Goal: Task Accomplishment & Management: Manage account settings

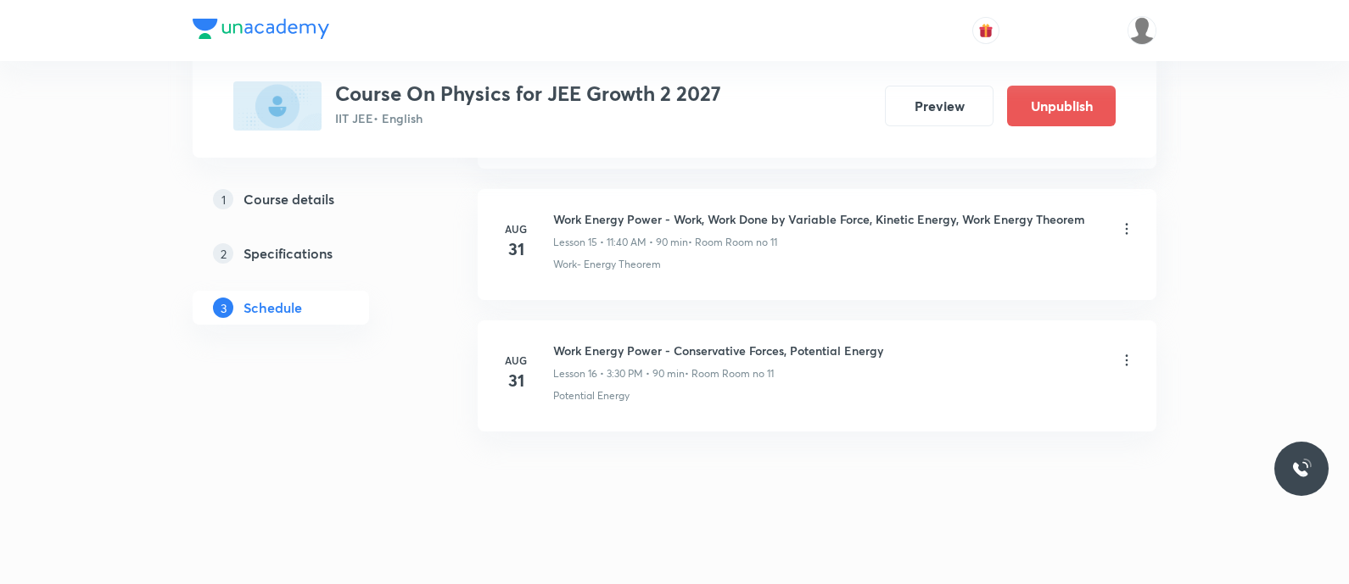
click at [1129, 229] on icon at bounding box center [1126, 229] width 17 height 17
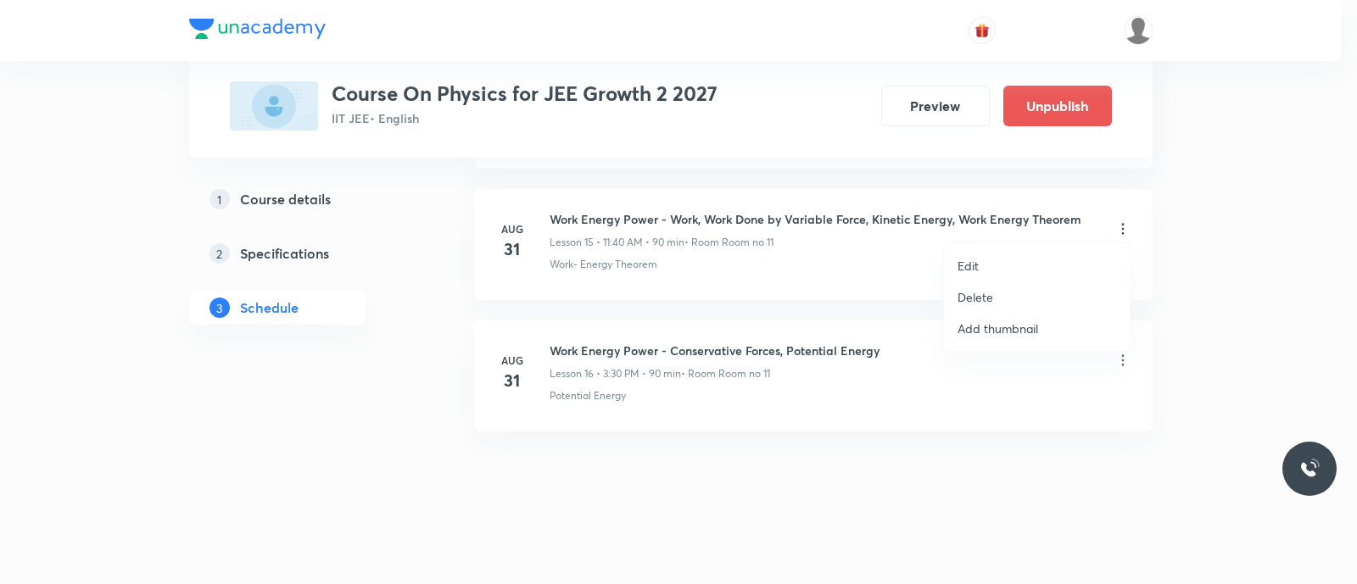
click at [980, 263] on li "Edit" at bounding box center [1037, 265] width 186 height 31
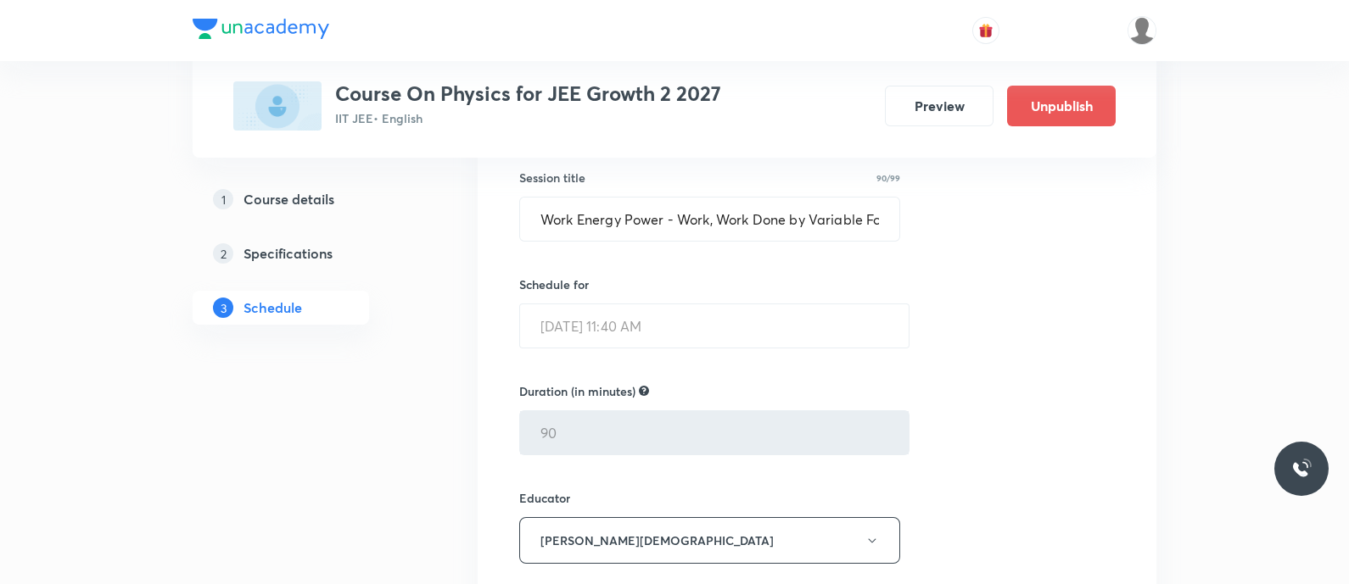
scroll to position [2150, 0]
click at [702, 223] on input "Work Energy Power - Work, Work Done by Variable Force, Kinetic Energy, Work Ene…" at bounding box center [709, 219] width 379 height 43
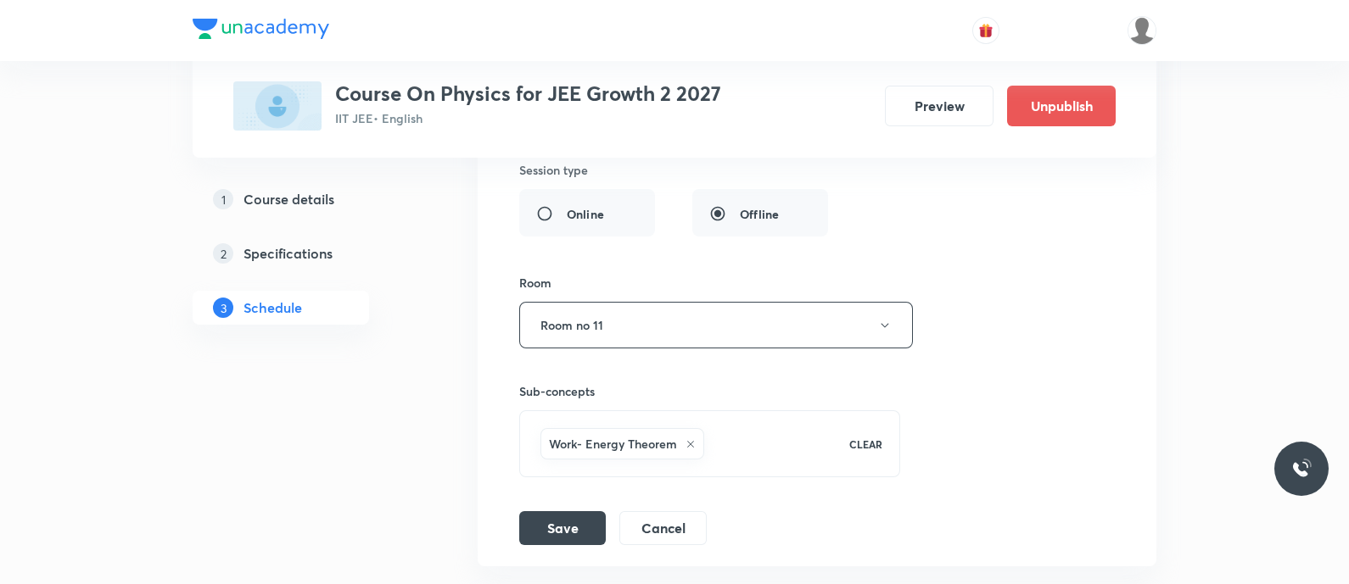
scroll to position [2590, 0]
click at [685, 523] on button "Cancel" at bounding box center [662, 524] width 87 height 34
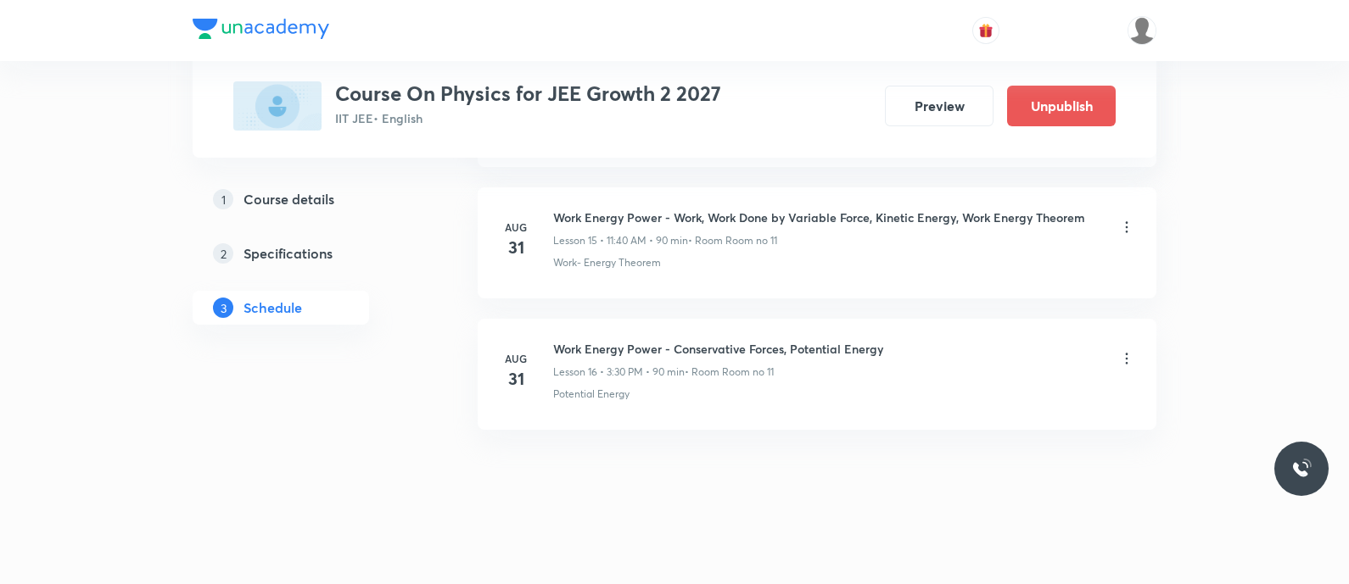
click at [881, 214] on h6 "Work Energy Power - Work, Work Done by Variable Force, Kinetic Energy, Work Ene…" at bounding box center [819, 218] width 532 height 18
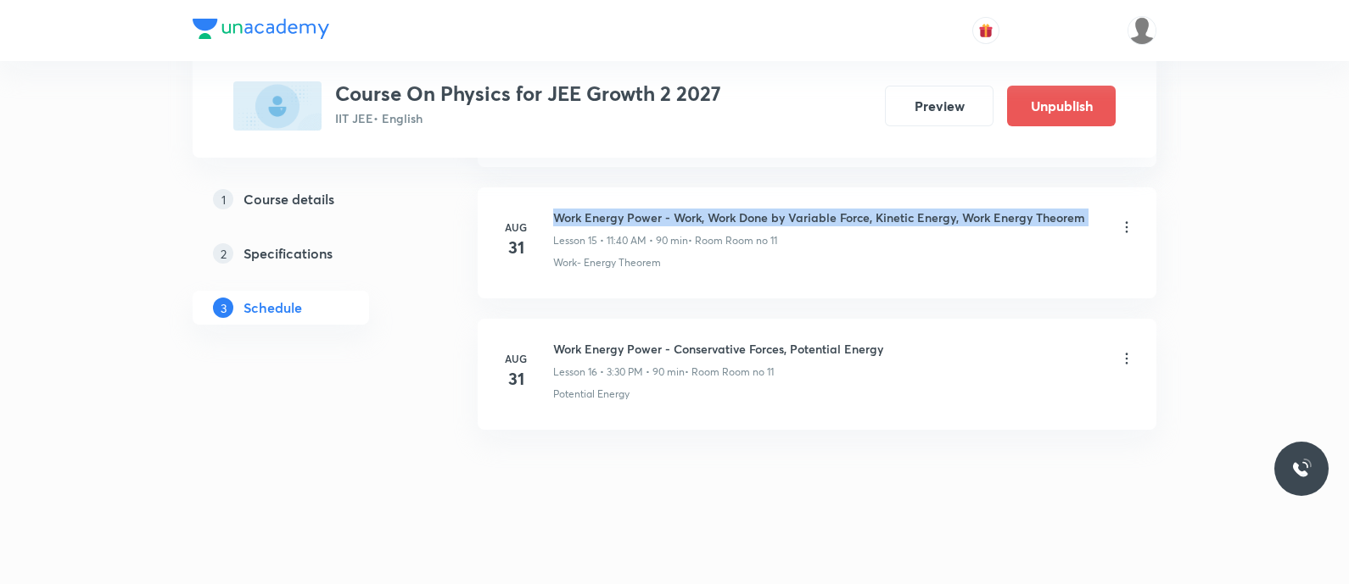
click at [881, 214] on h6 "Work Energy Power - Work, Work Done by Variable Force, Kinetic Energy, Work Ene…" at bounding box center [819, 218] width 532 height 18
copy h6 "Work Energy Power - Work, Work Done by Variable Force, Kinetic Energy, Work Ene…"
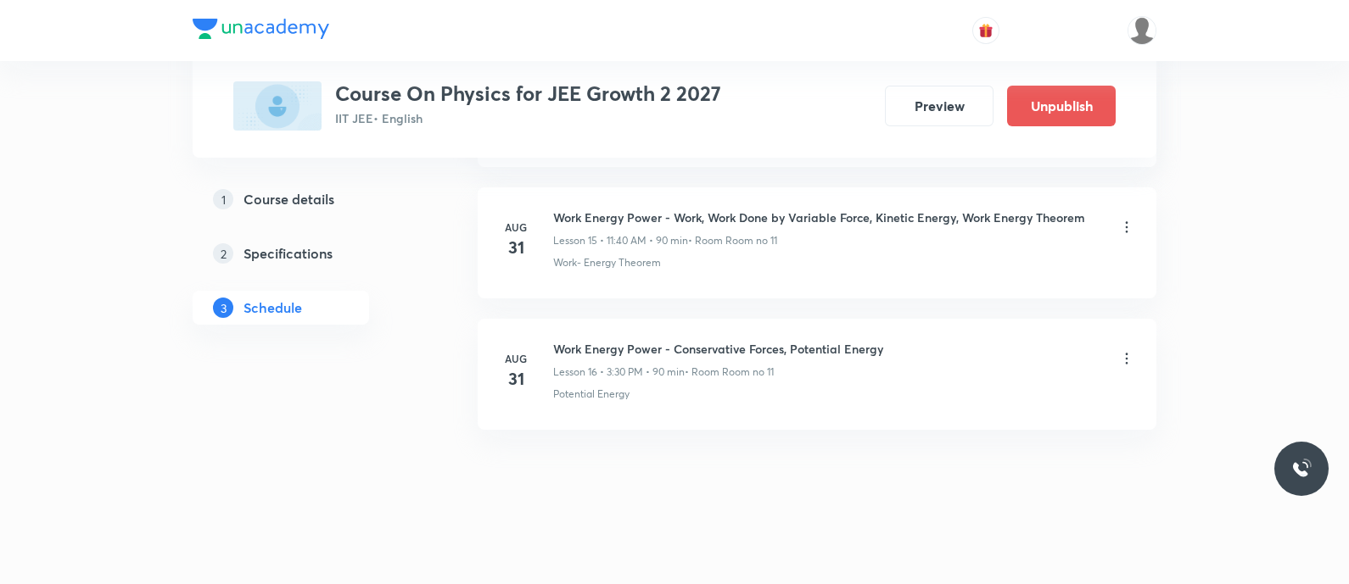
click at [1122, 225] on icon at bounding box center [1126, 227] width 17 height 17
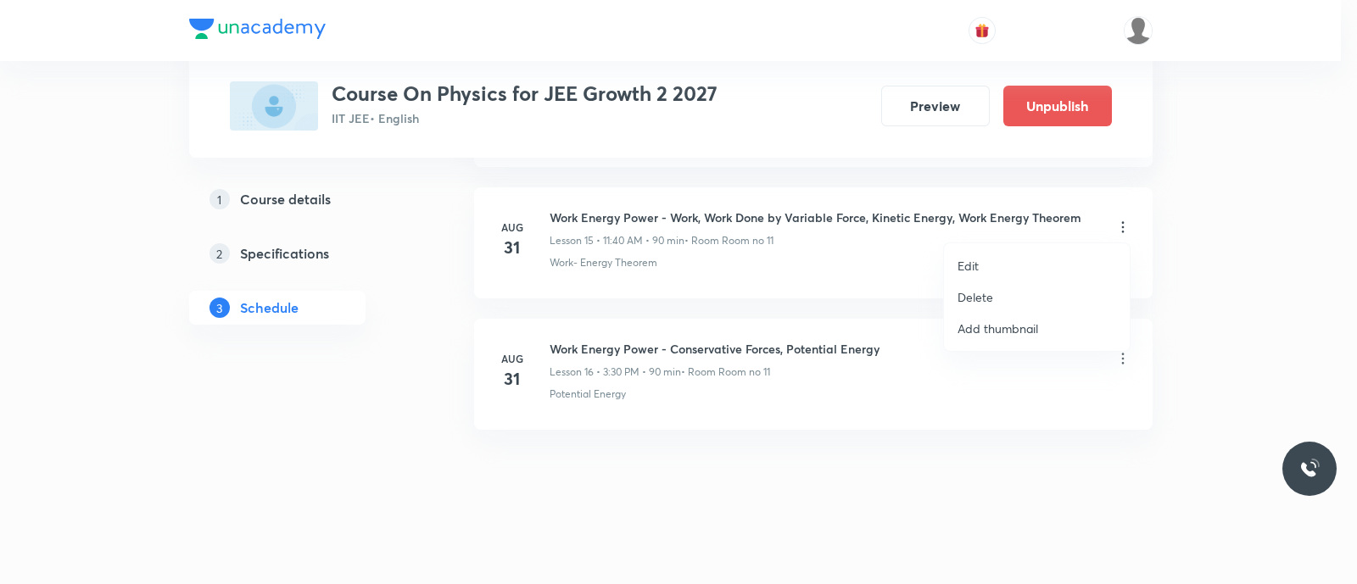
click at [981, 299] on p "Delete" at bounding box center [976, 297] width 36 height 18
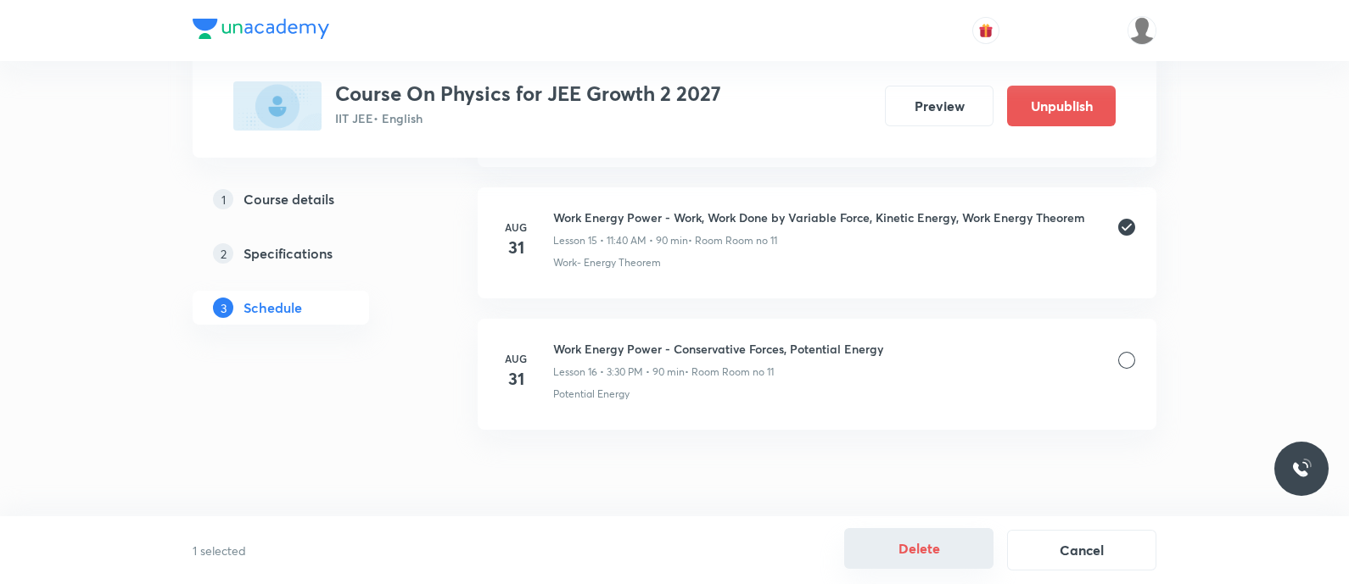
click at [931, 554] on button "Delete" at bounding box center [918, 548] width 149 height 41
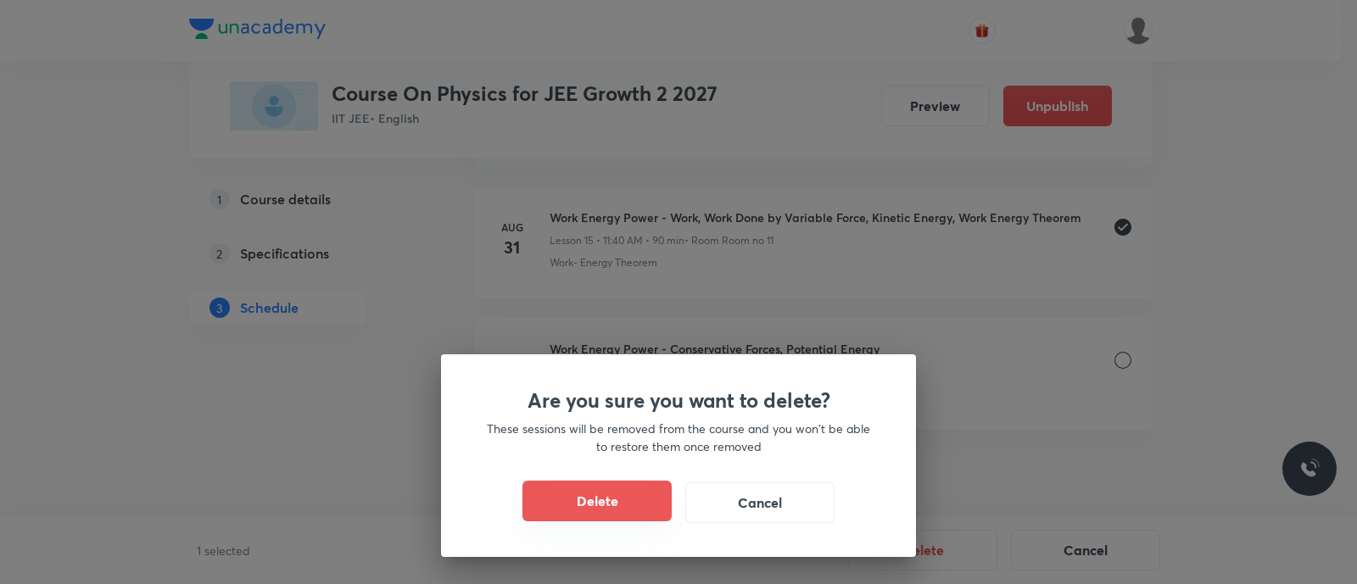
click at [589, 498] on button "Delete" at bounding box center [597, 501] width 149 height 41
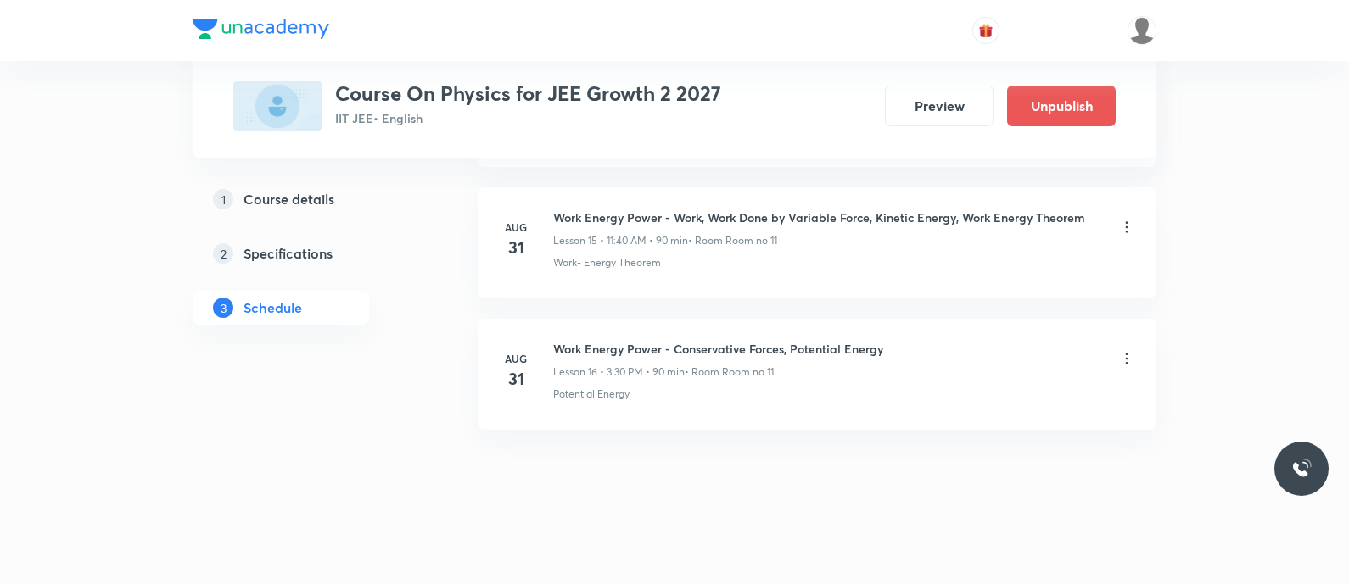
scroll to position [1963, 0]
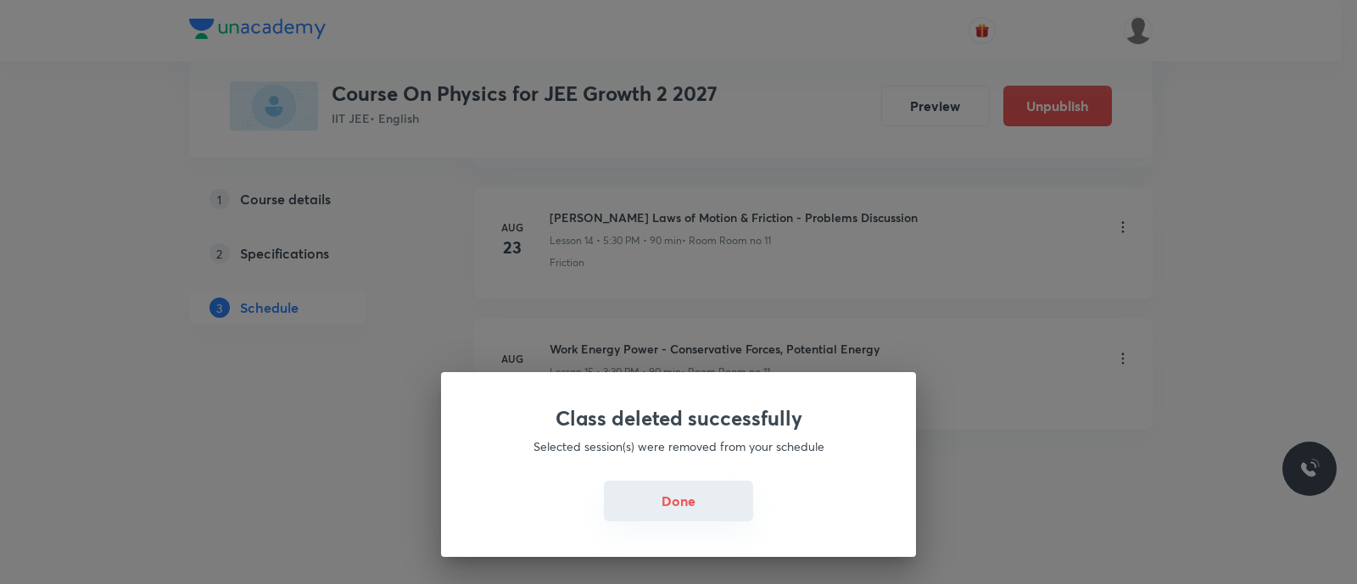
click at [652, 500] on button "Done" at bounding box center [678, 501] width 149 height 41
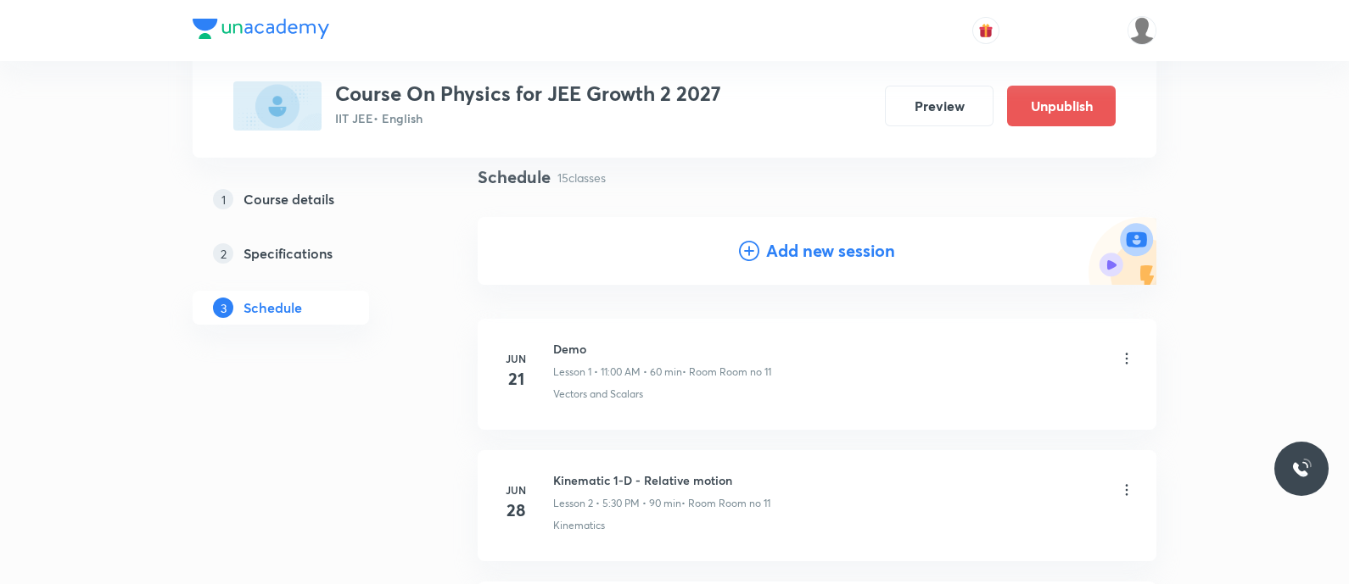
scroll to position [0, 0]
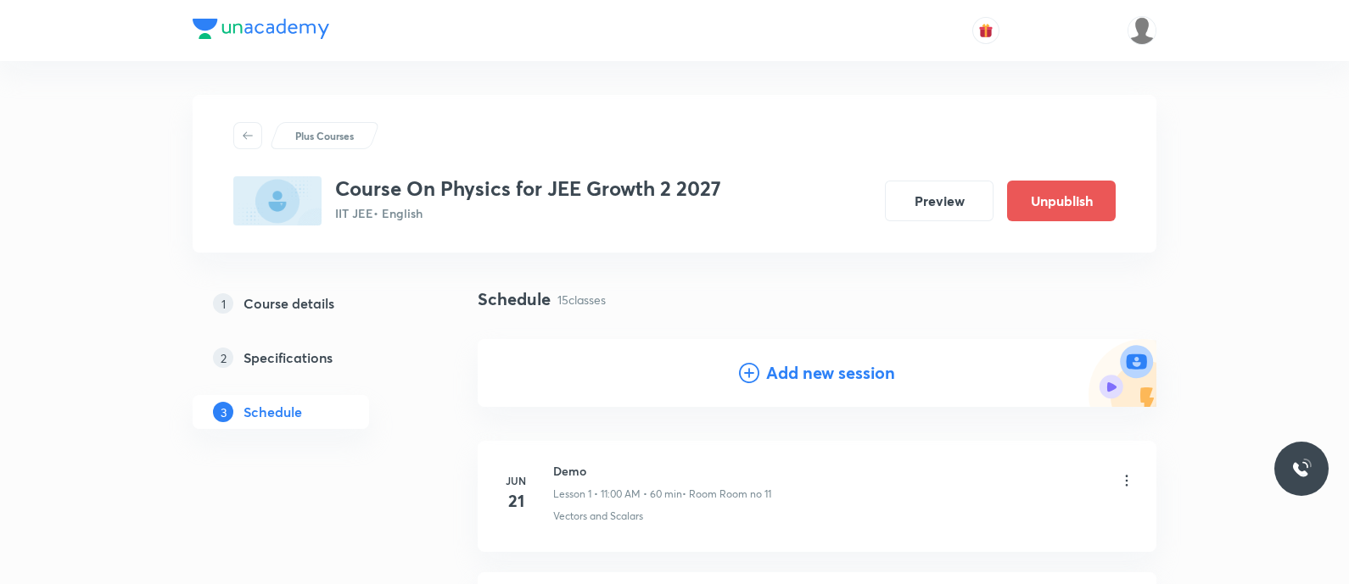
click at [750, 378] on icon at bounding box center [749, 373] width 20 height 20
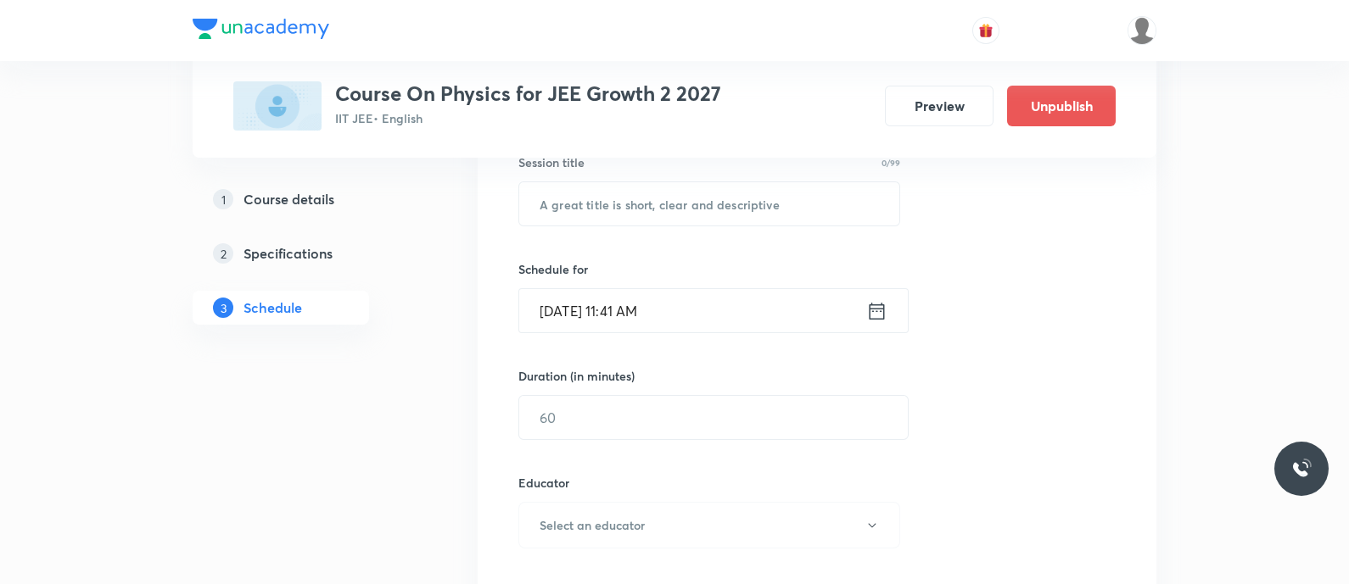
scroll to position [330, 0]
click at [607, 194] on input "text" at bounding box center [709, 201] width 380 height 43
paste input "Work Energy Power - Work, Work Done by Variable Force, Kinetic Energy, Work Ene…"
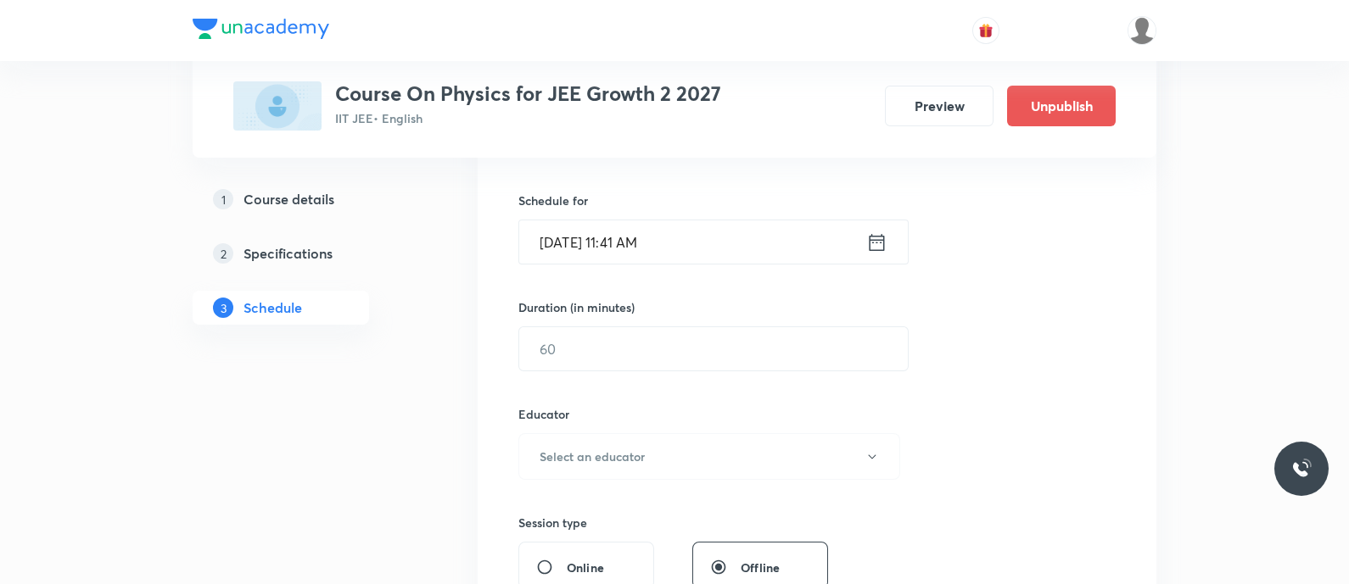
scroll to position [405, 0]
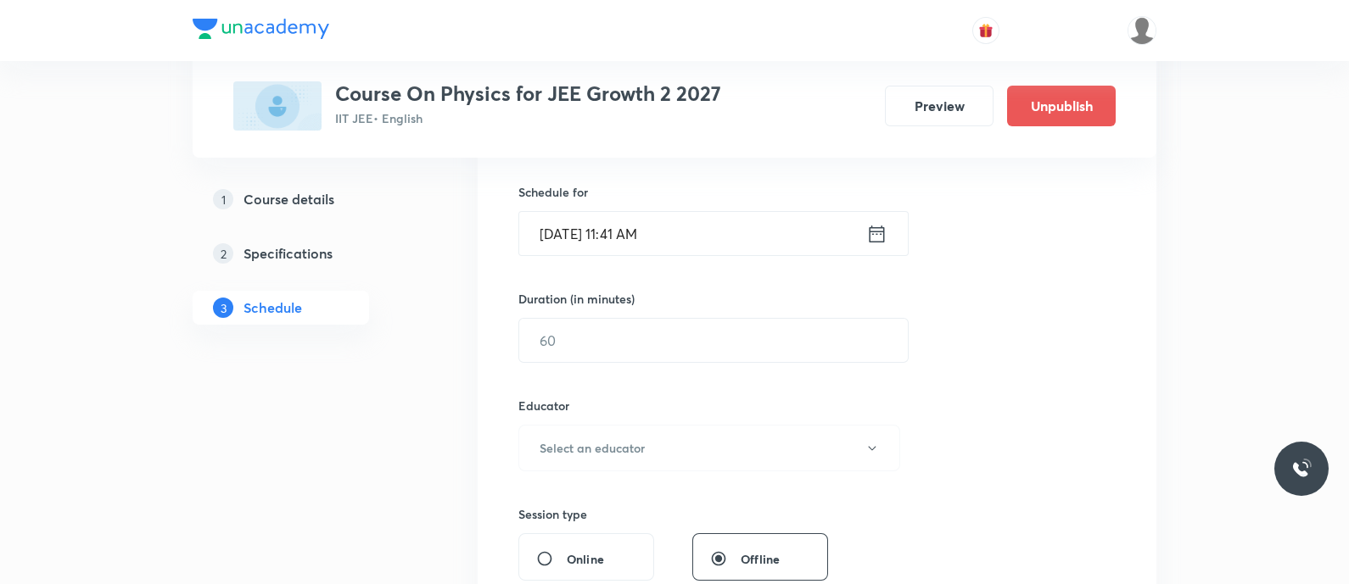
type input "Work Energy Power - Work, Work Done by Variable Force, Kinetic Energy, Work Ene…"
click at [869, 232] on icon at bounding box center [876, 234] width 21 height 24
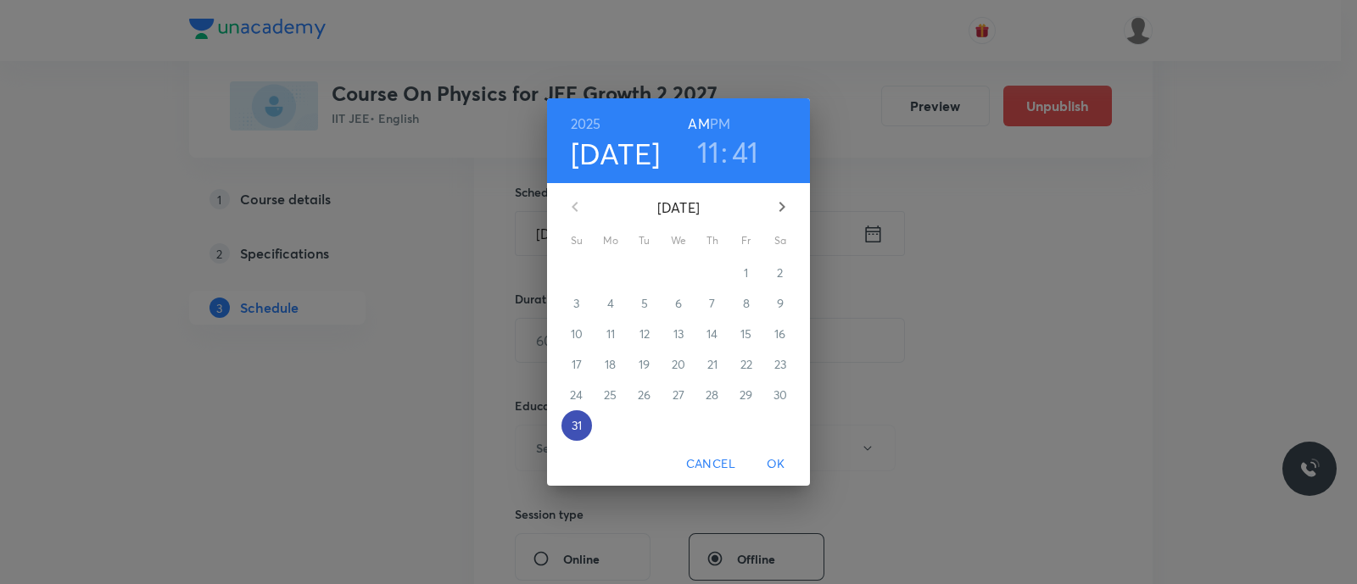
click at [578, 422] on p "31" at bounding box center [577, 425] width 10 height 17
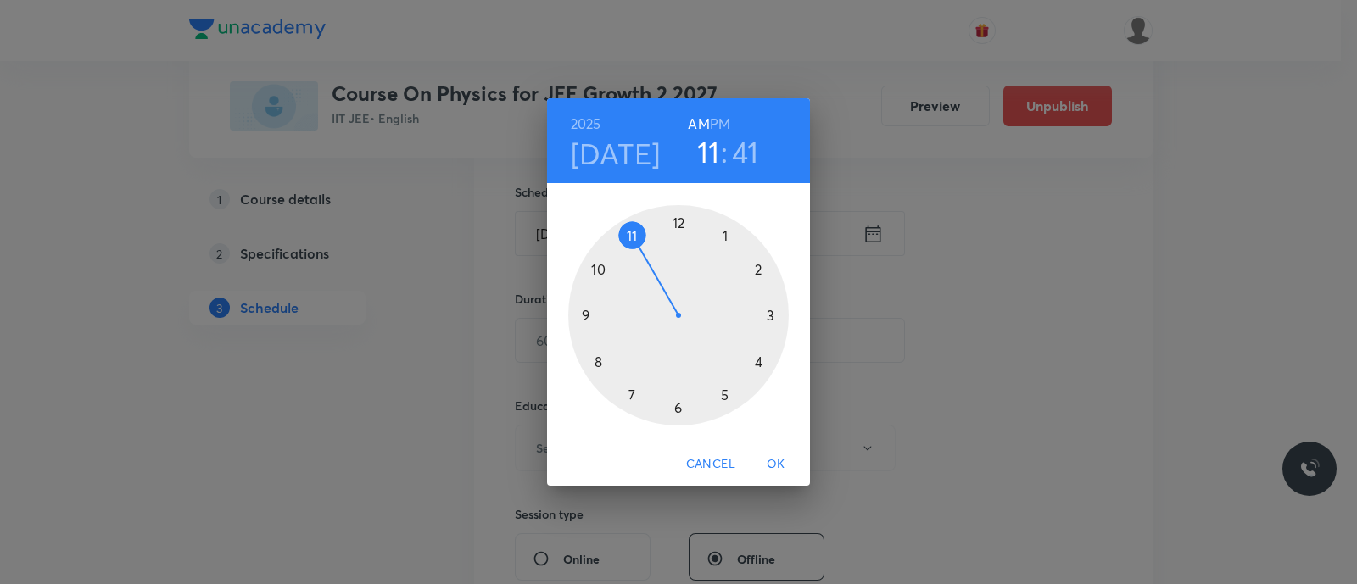
click at [678, 224] on div at bounding box center [678, 315] width 221 height 221
click at [717, 126] on h6 "PM" at bounding box center [720, 124] width 20 height 24
click at [762, 269] on div at bounding box center [678, 315] width 221 height 221
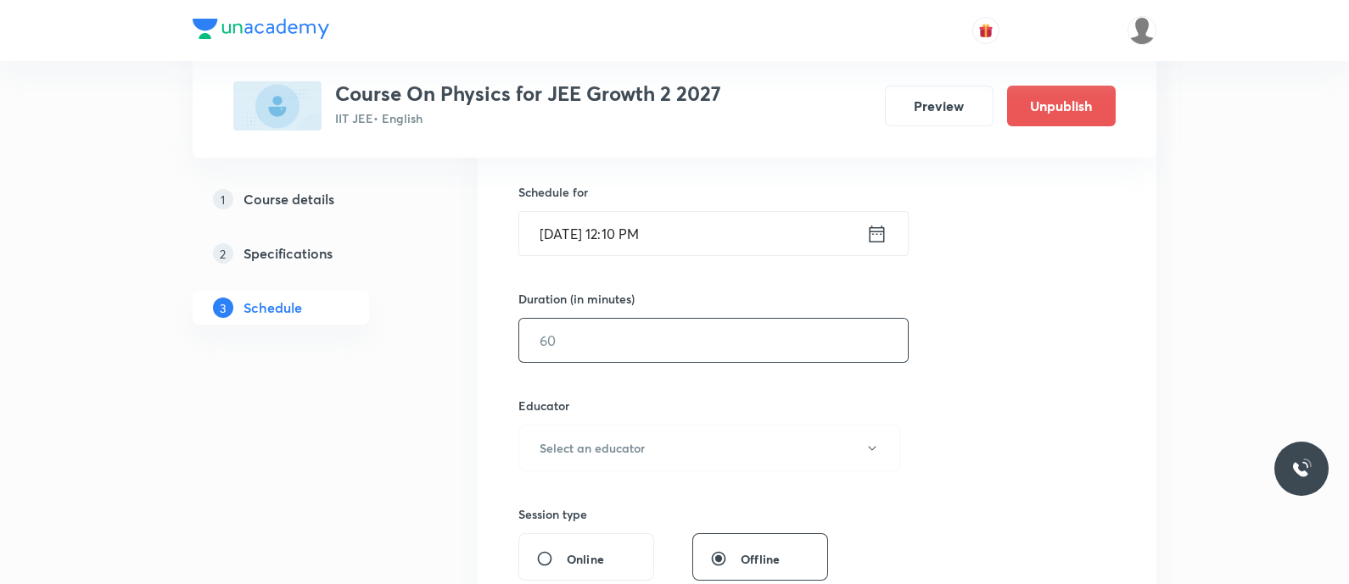
click at [674, 341] on input "text" at bounding box center [713, 340] width 389 height 43
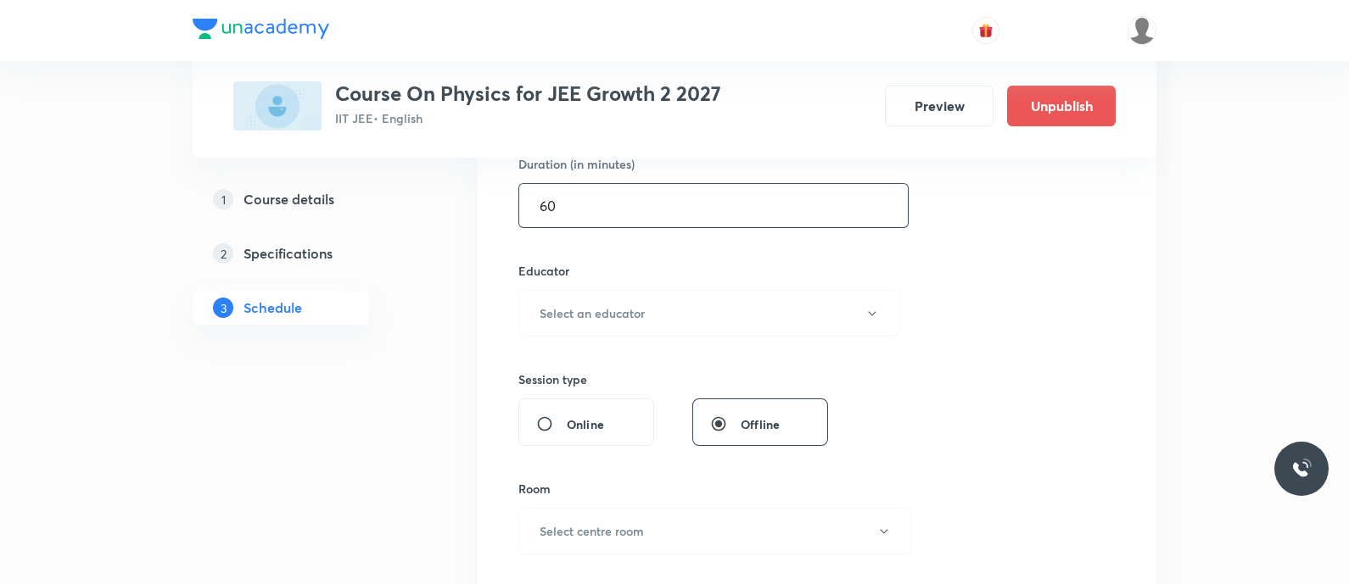
scroll to position [551, 0]
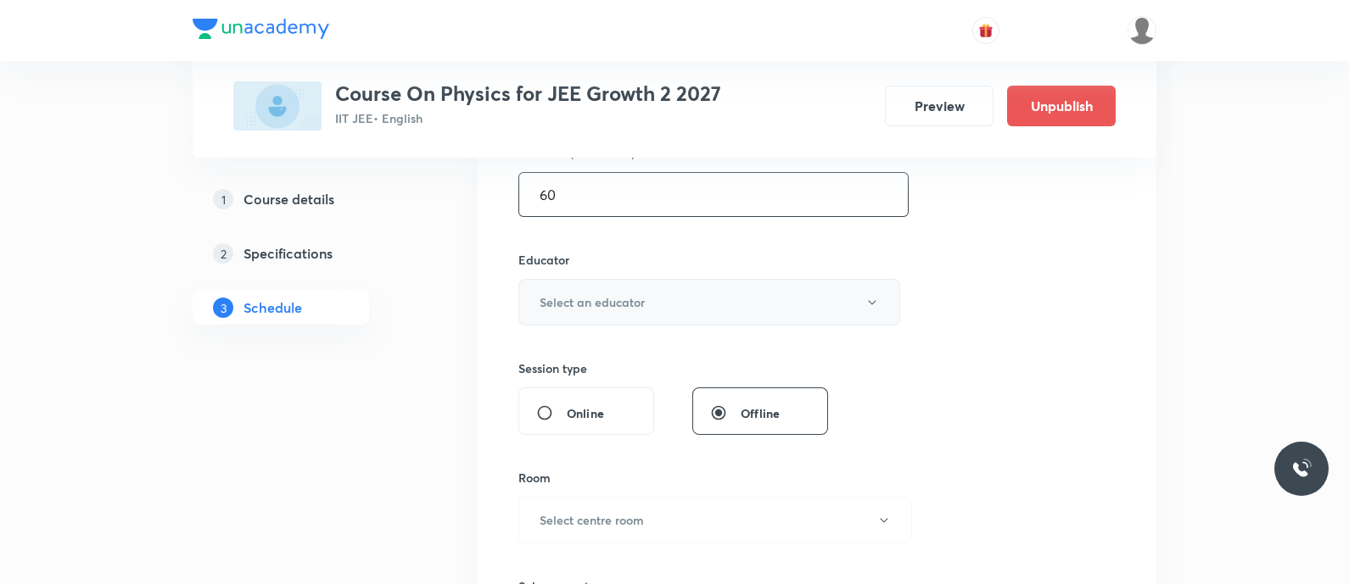
type input "60"
click at [638, 310] on button "Select an educator" at bounding box center [709, 302] width 382 height 47
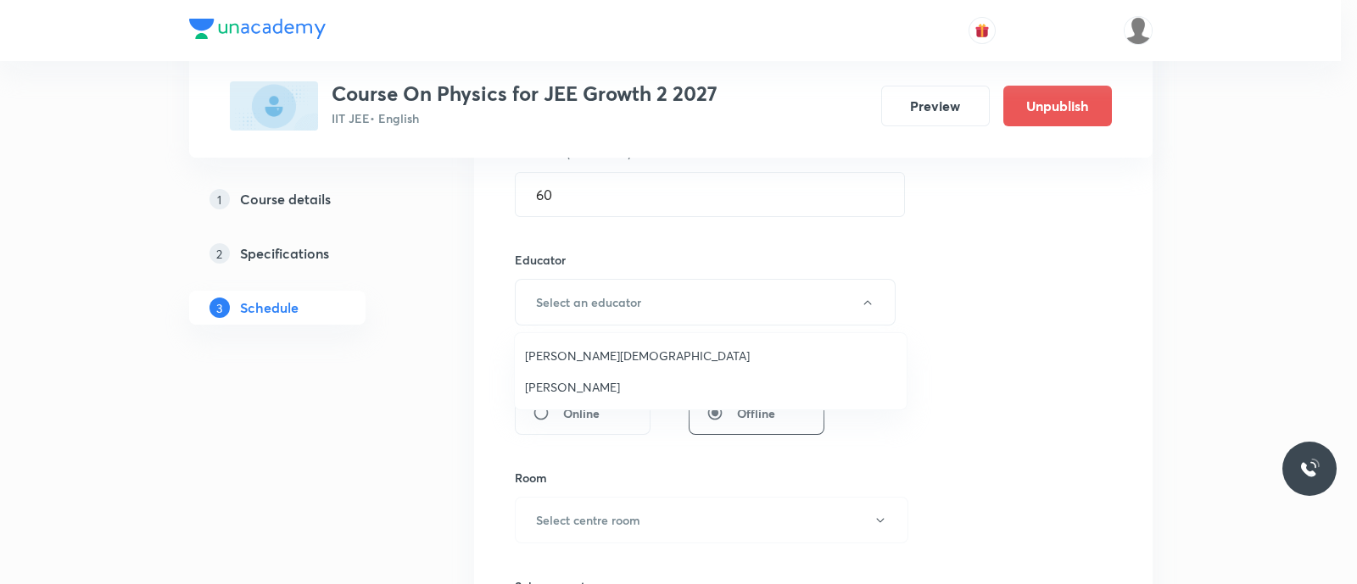
click at [583, 354] on span "Nammi Venkata Rama Krishna" at bounding box center [711, 356] width 372 height 18
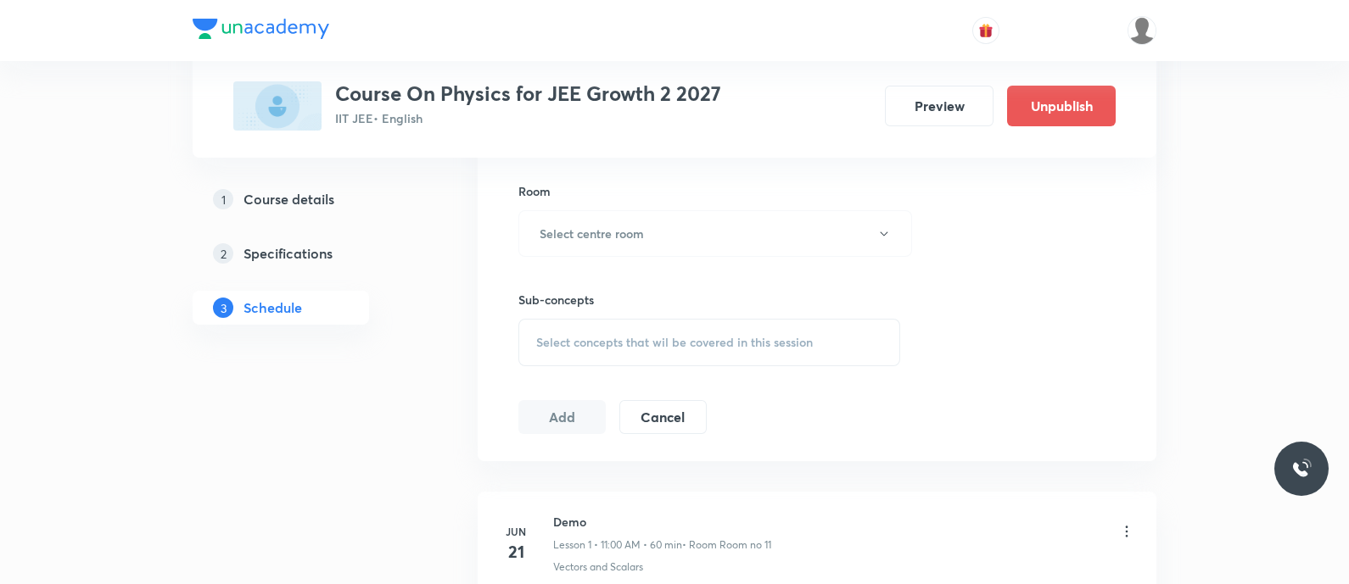
scroll to position [843, 0]
click at [629, 219] on h6 "Select centre room" at bounding box center [592, 228] width 104 height 18
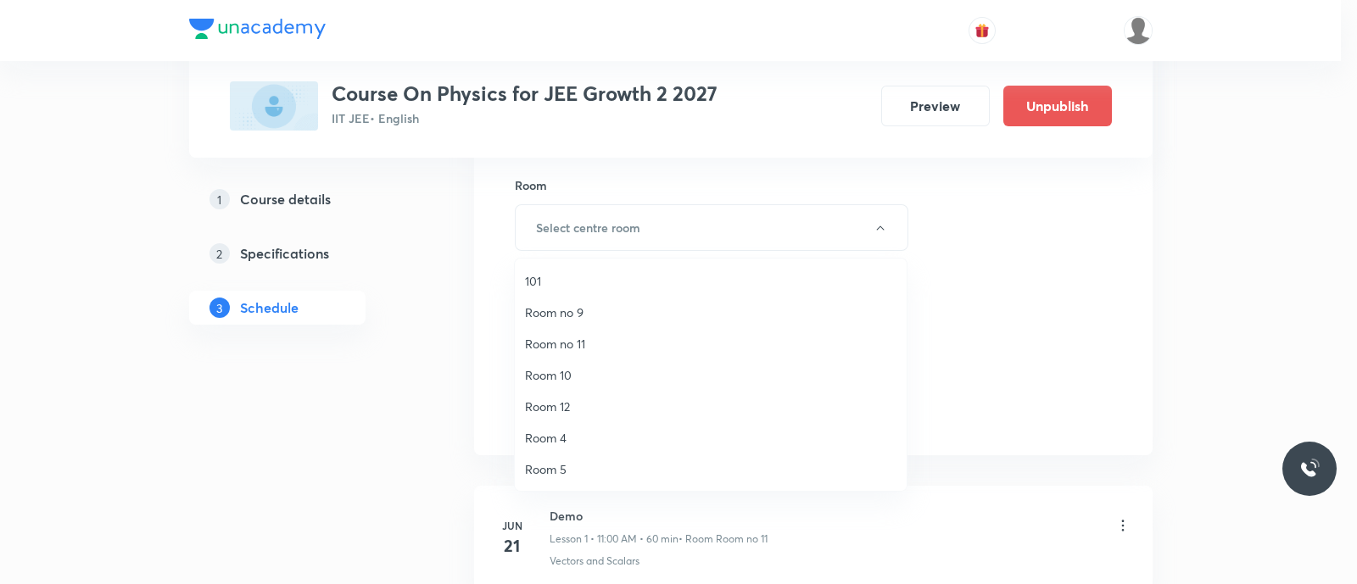
click at [569, 341] on span "Room no 11" at bounding box center [711, 344] width 372 height 18
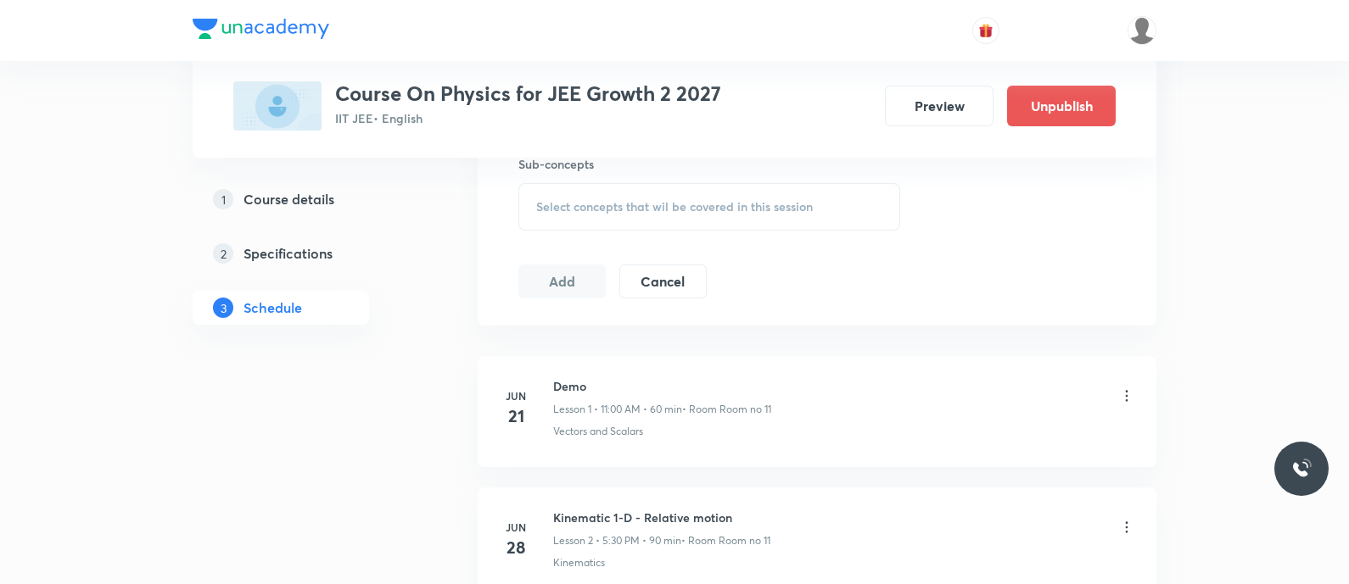
scroll to position [975, 0]
click at [569, 199] on span "Select concepts that wil be covered in this session" at bounding box center [674, 205] width 277 height 14
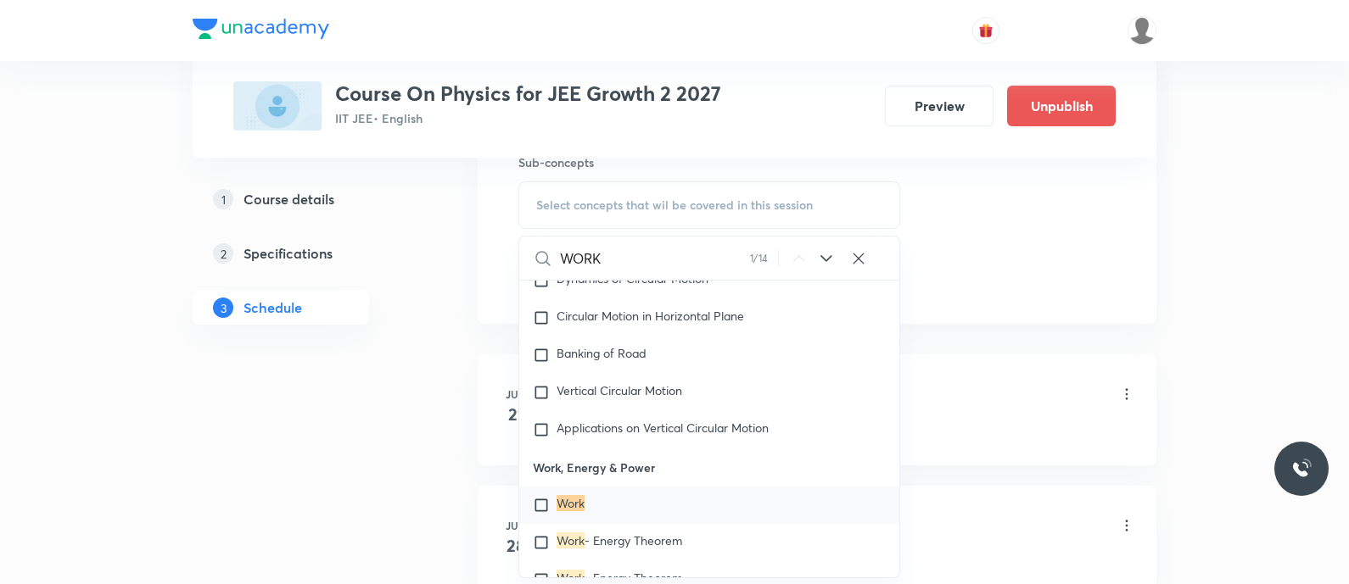
scroll to position [4101, 0]
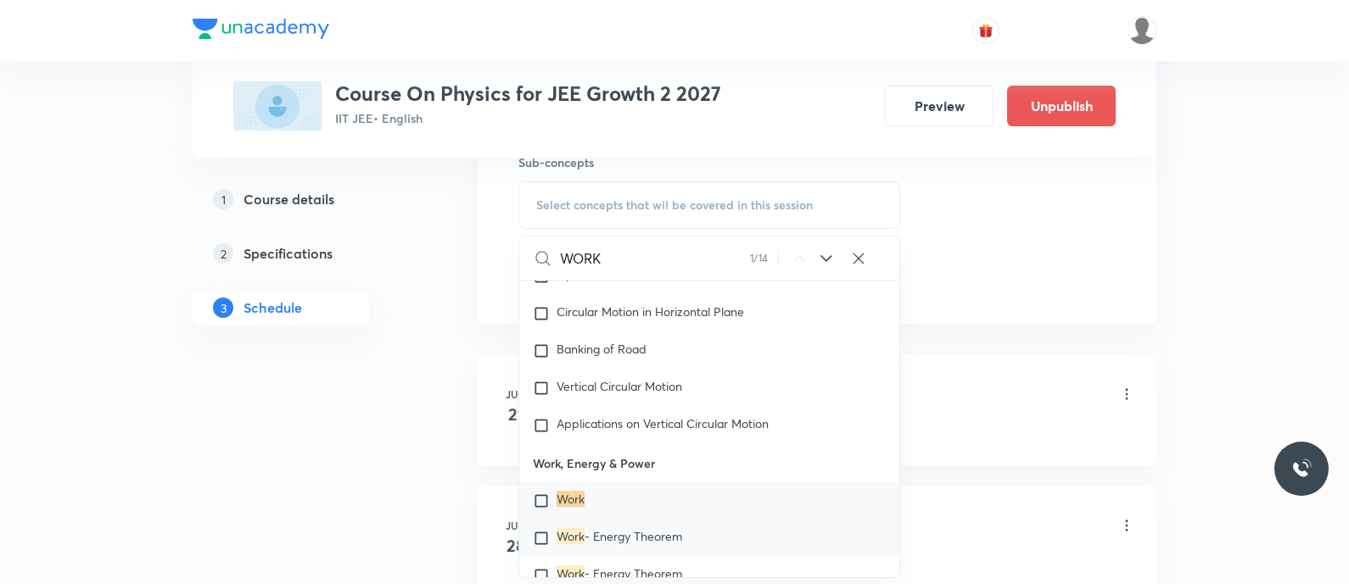
type input "WORK"
click at [580, 540] on p "Work - Energy Theorem" at bounding box center [619, 538] width 126 height 17
checkbox input "true"
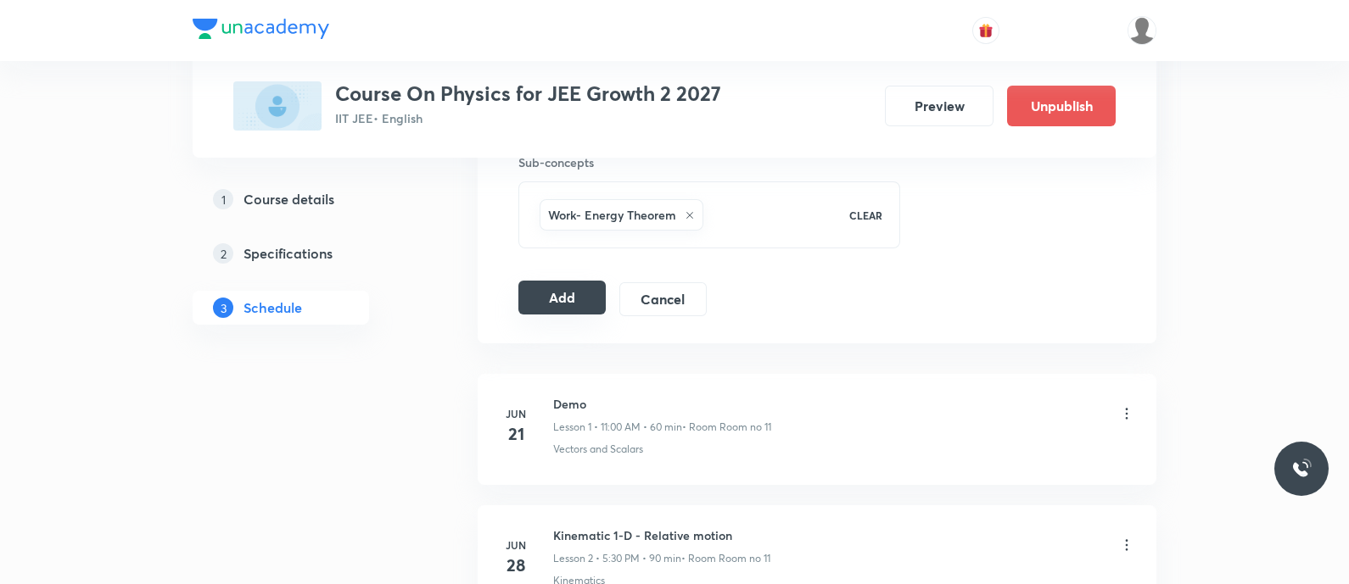
click at [566, 294] on button "Add" at bounding box center [561, 298] width 87 height 34
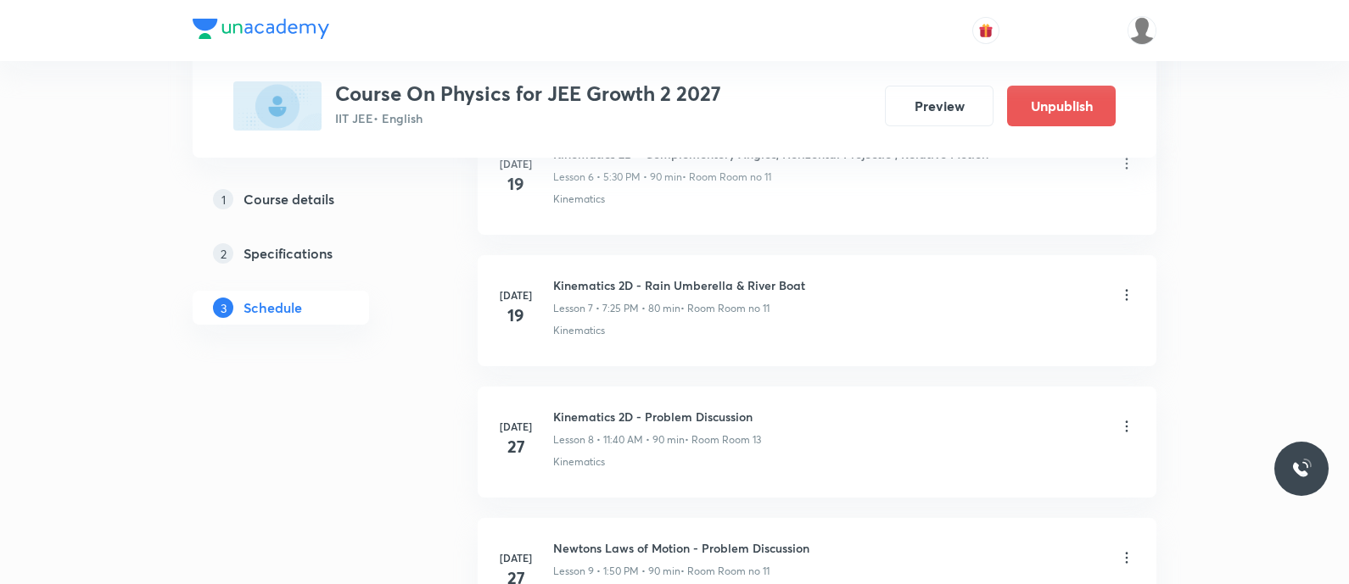
scroll to position [2094, 0]
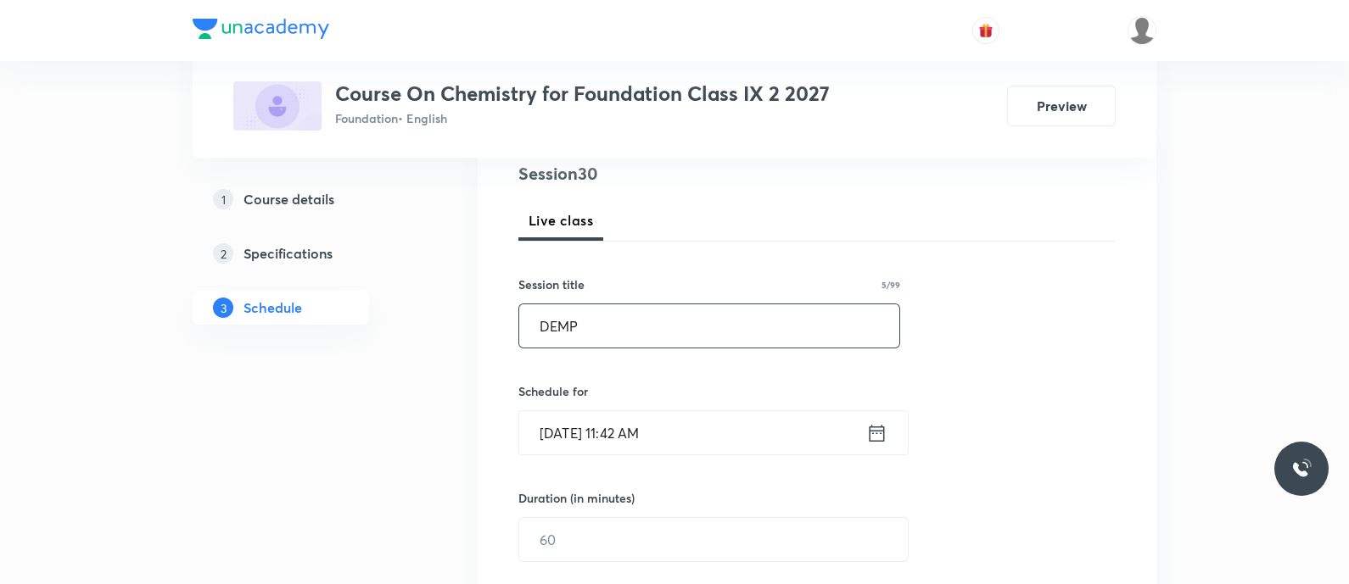
drag, startPoint x: 0, startPoint y: 0, endPoint x: 713, endPoint y: 428, distance: 831.4
click at [713, 428] on div "Session 30 Live class Session title 5/99 DEMP ​ Schedule for Aug 31, 2025, 11:4…" at bounding box center [816, 559] width 597 height 797
click at [713, 428] on input "Aug 31, 2025, 11:42 AM" at bounding box center [692, 432] width 347 height 43
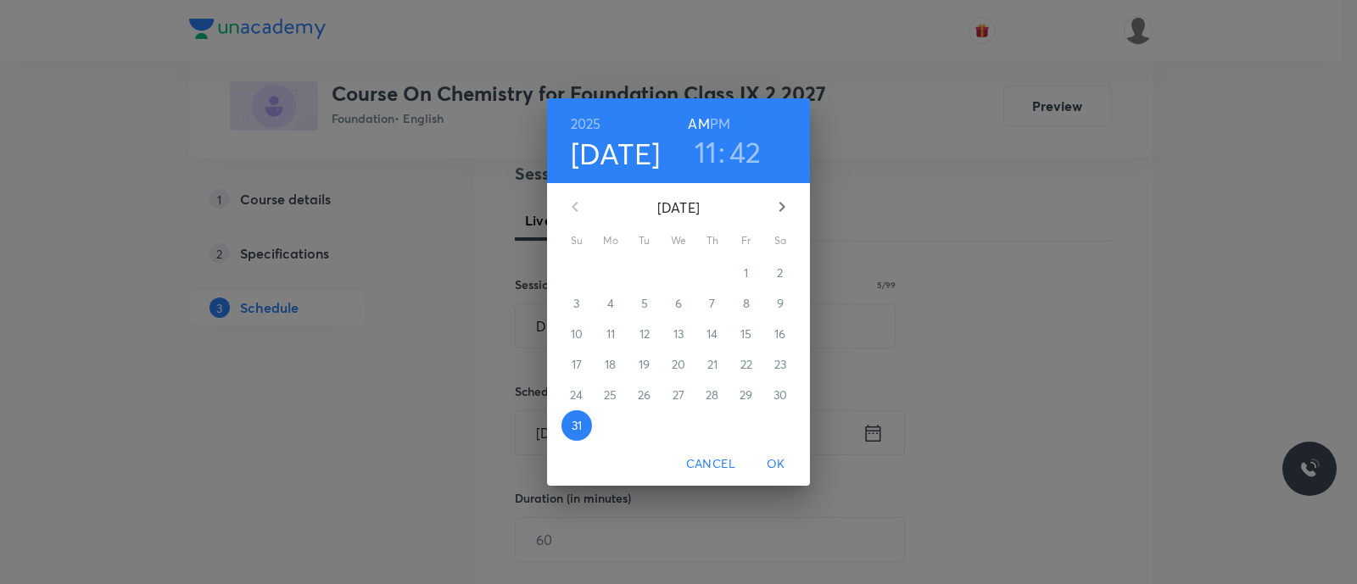
click at [744, 154] on h3 "42" at bounding box center [746, 152] width 32 height 36
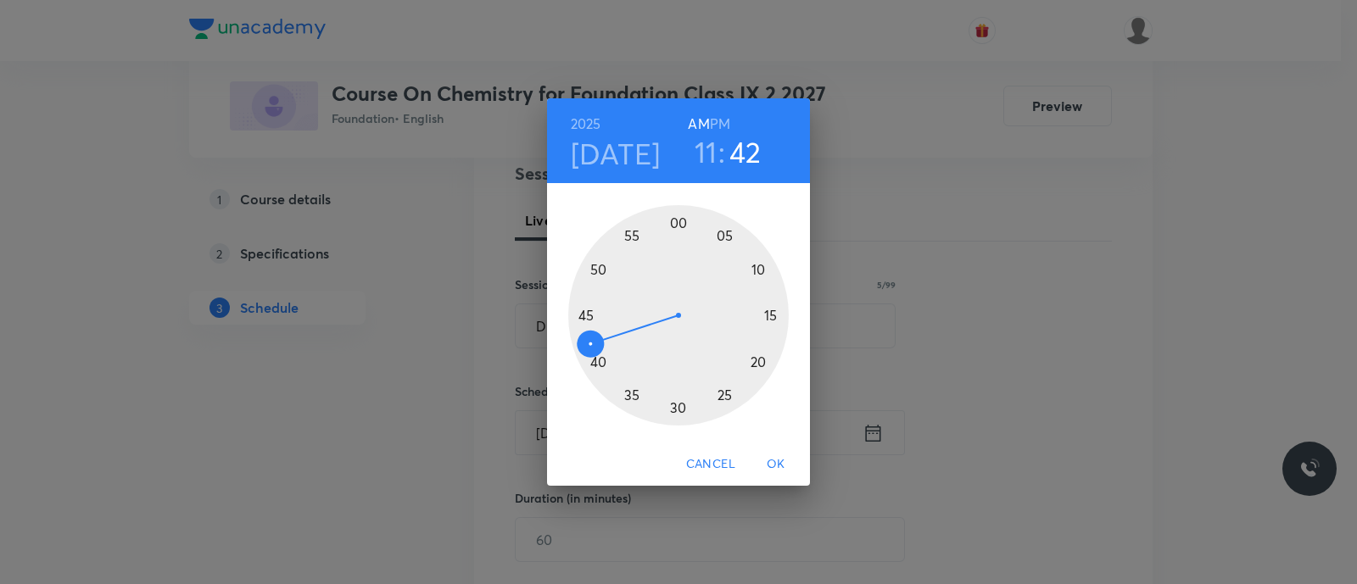
click at [590, 273] on div at bounding box center [678, 315] width 221 height 221
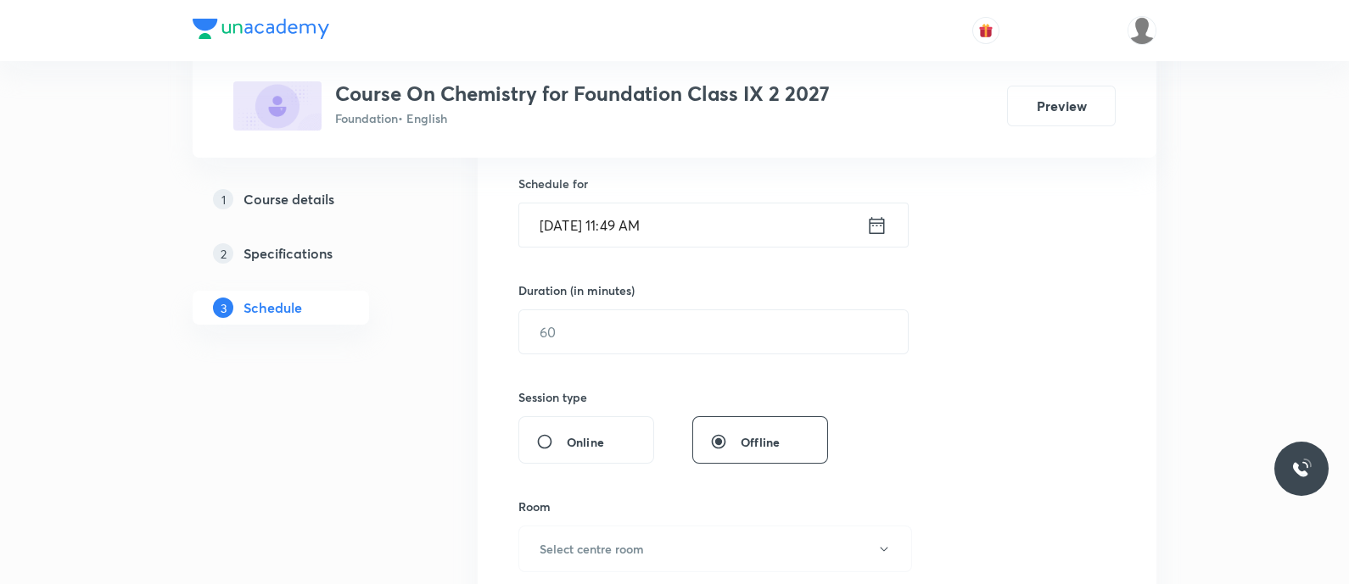
scroll to position [419, 0]
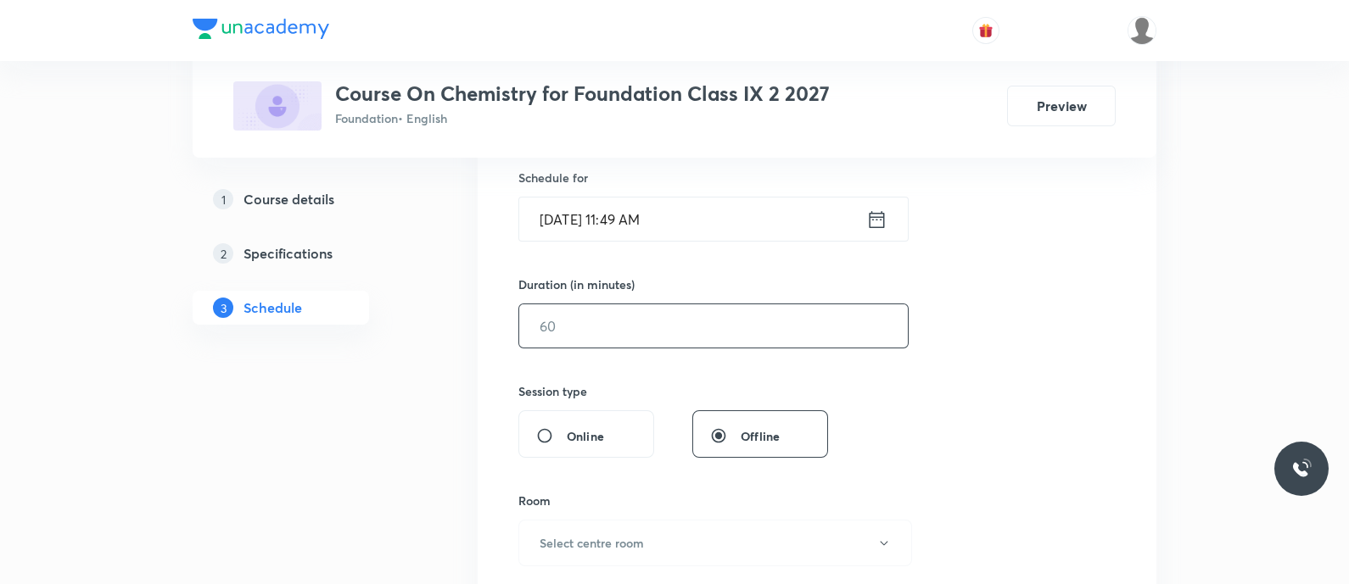
click at [588, 341] on input "text" at bounding box center [713, 326] width 389 height 43
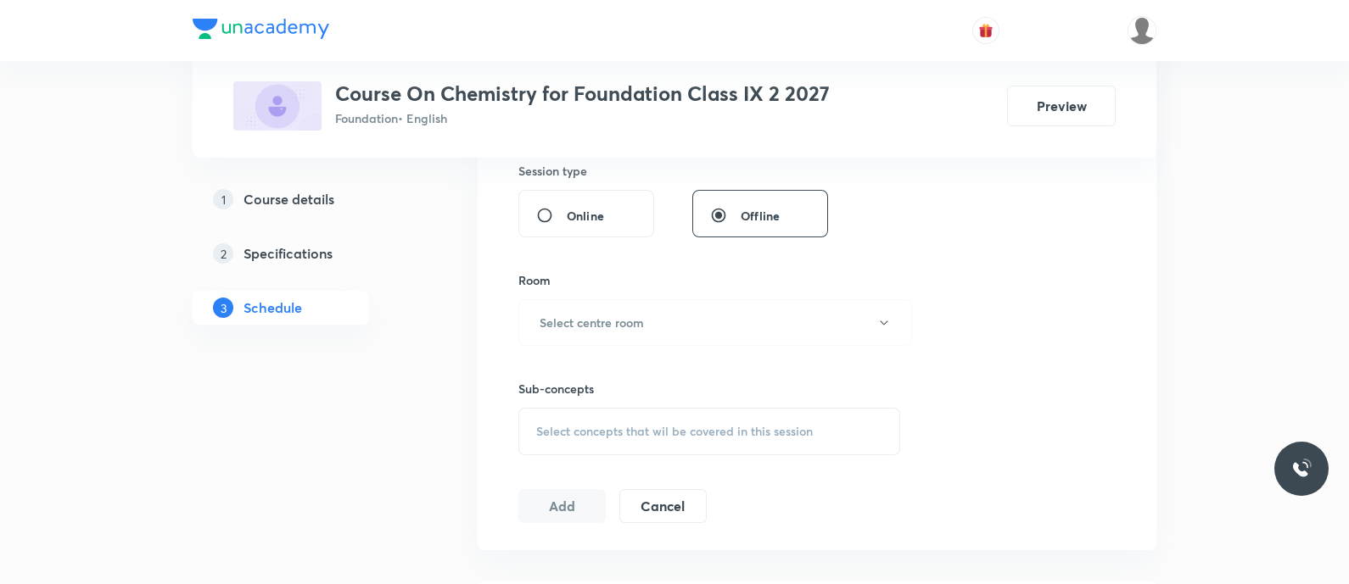
scroll to position [644, 0]
type input "90"
click at [586, 323] on h6 "Select centre room" at bounding box center [592, 319] width 104 height 18
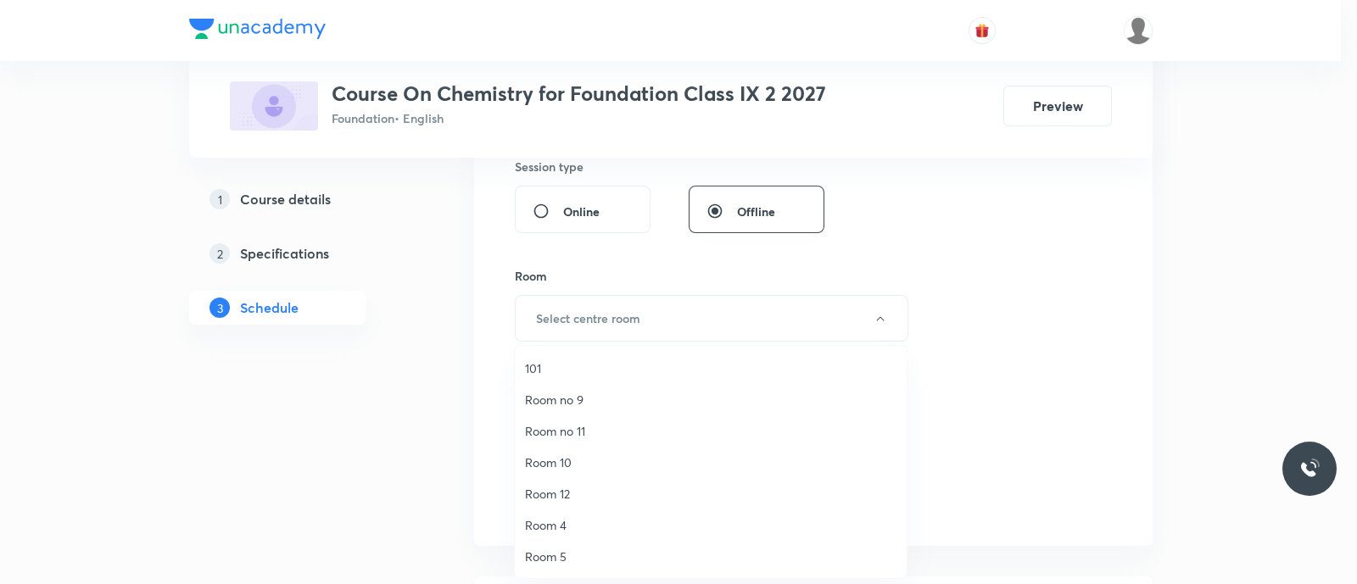
click at [581, 405] on span "Room no 9" at bounding box center [711, 400] width 372 height 18
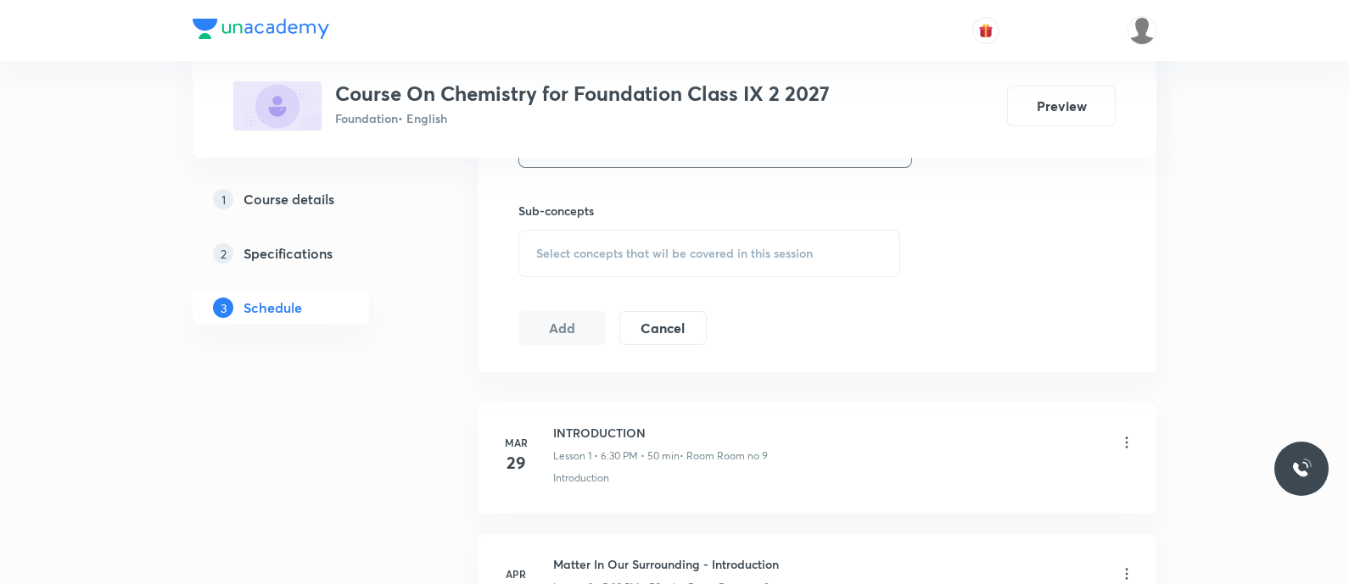
scroll to position [877, 0]
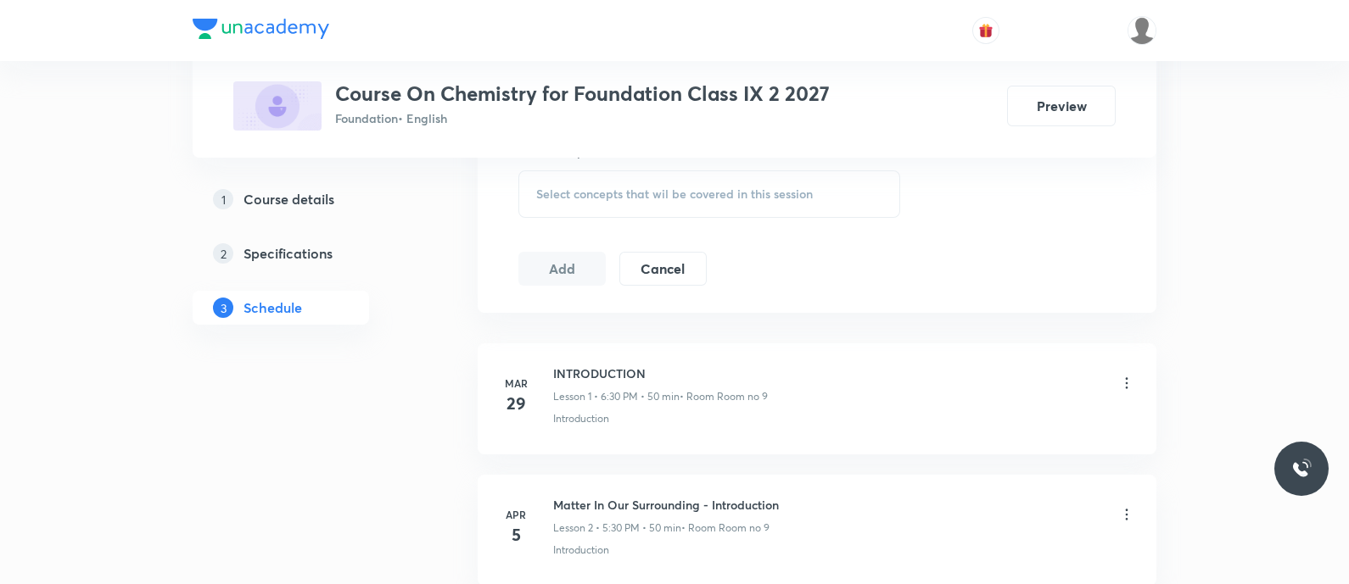
click at [589, 200] on span "Select concepts that wil be covered in this session" at bounding box center [674, 194] width 277 height 14
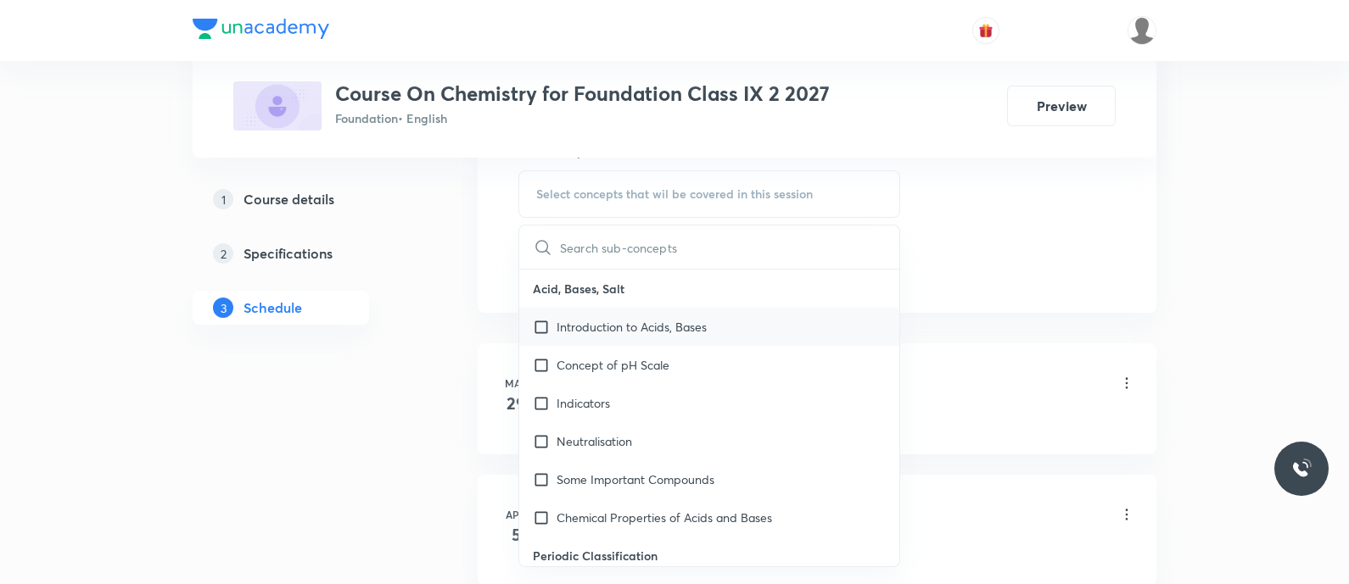
click at [598, 328] on p "Introduction to Acids, Bases" at bounding box center [631, 327] width 150 height 18
checkbox input "true"
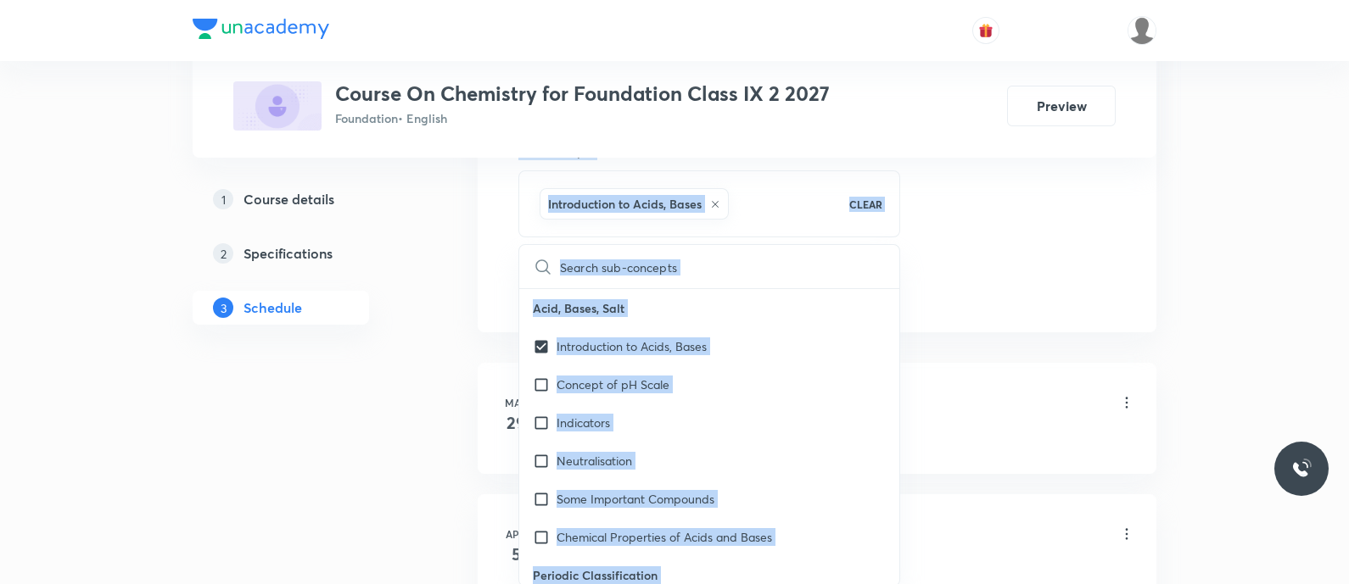
drag, startPoint x: 406, startPoint y: 313, endPoint x: 452, endPoint y: 315, distance: 45.8
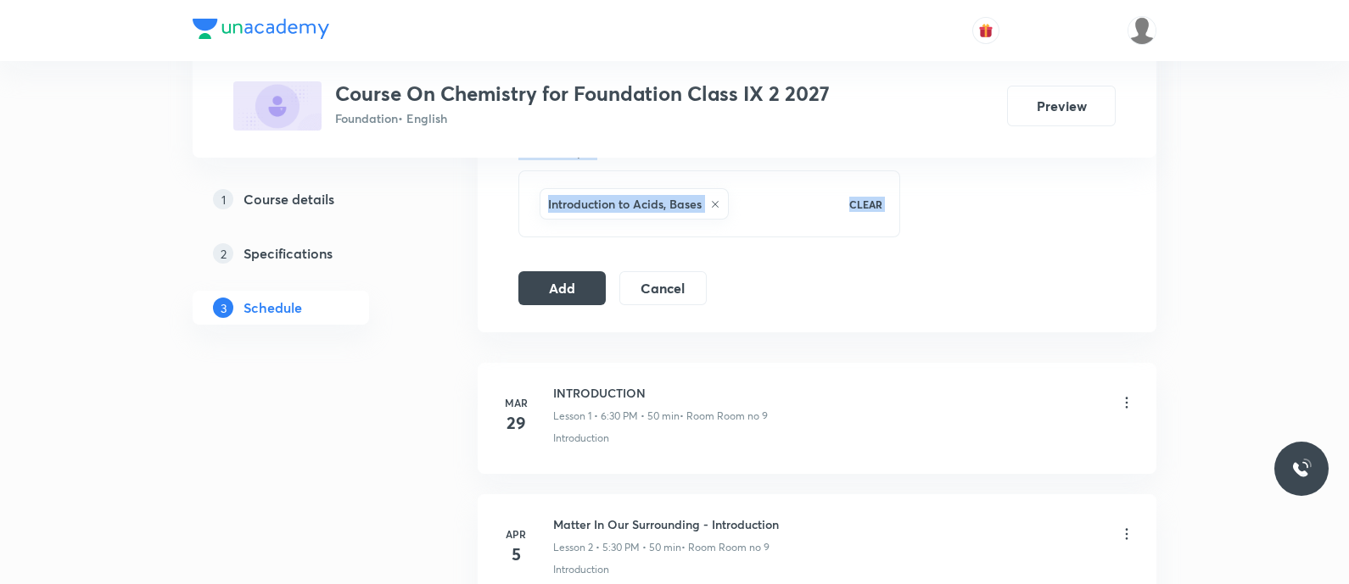
click at [555, 281] on button "Add" at bounding box center [561, 287] width 87 height 34
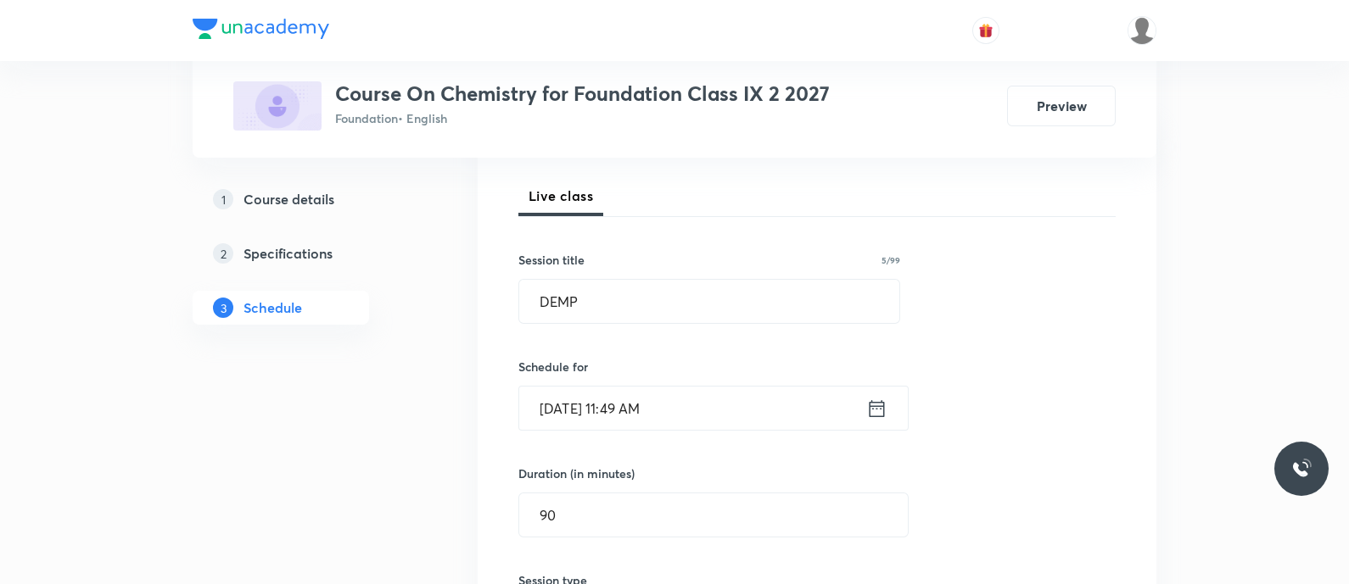
scroll to position [220, 0]
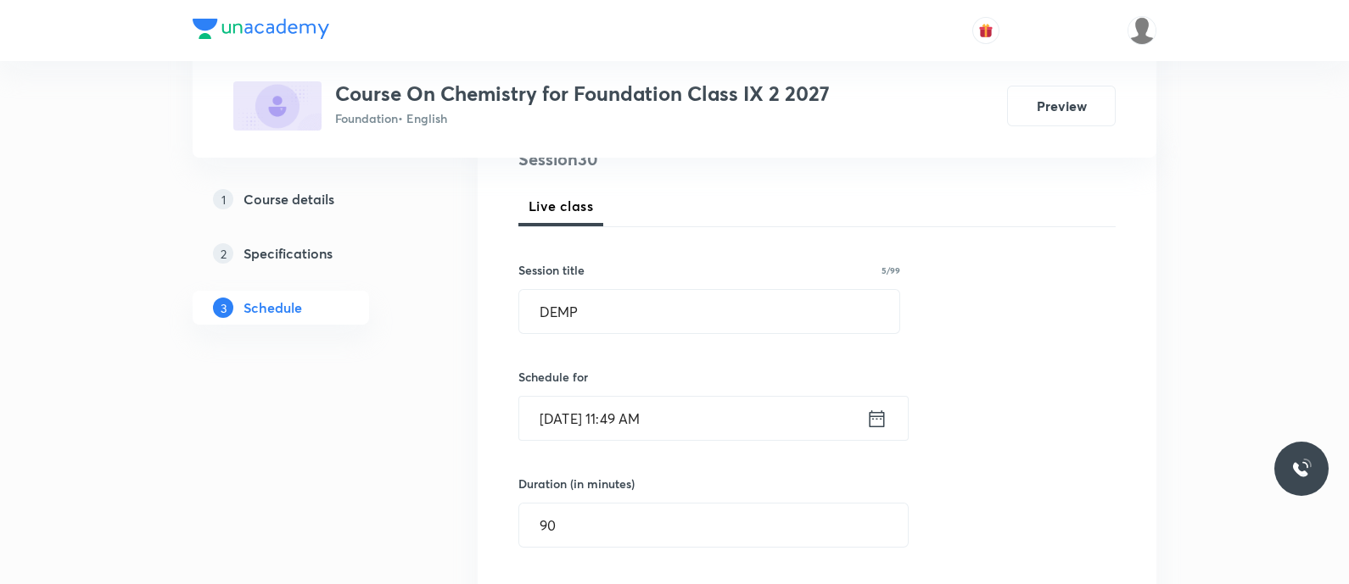
click at [875, 424] on icon at bounding box center [876, 419] width 21 height 24
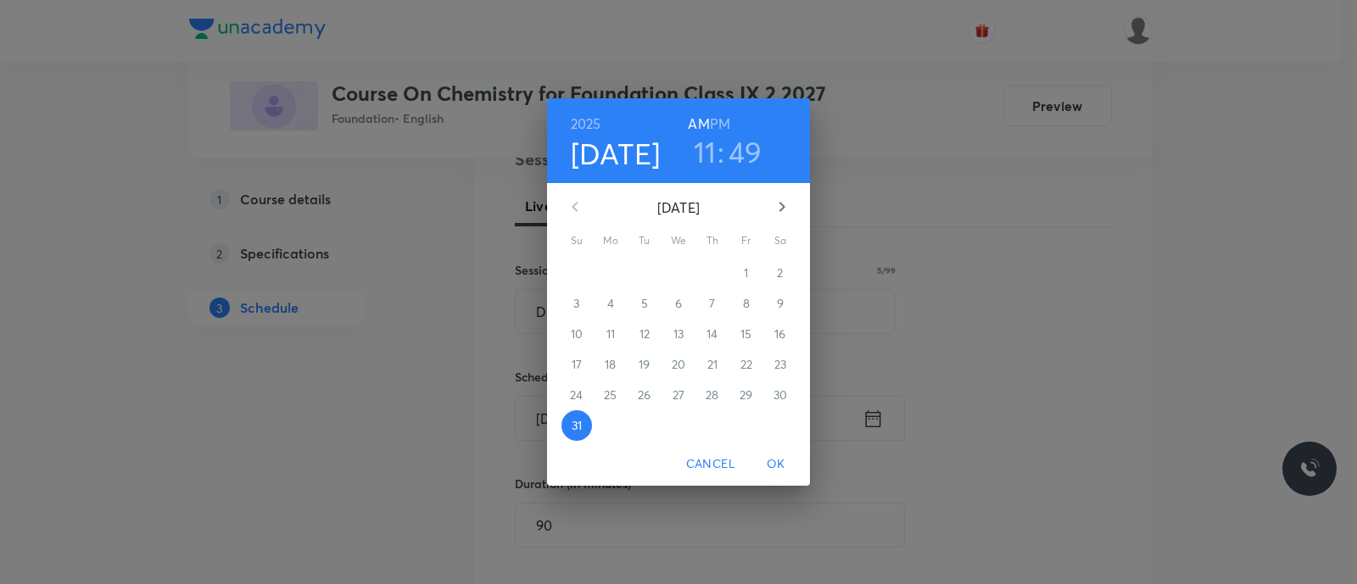
click at [781, 210] on icon "button" at bounding box center [783, 207] width 6 height 10
click at [720, 275] on span "4" at bounding box center [712, 273] width 31 height 17
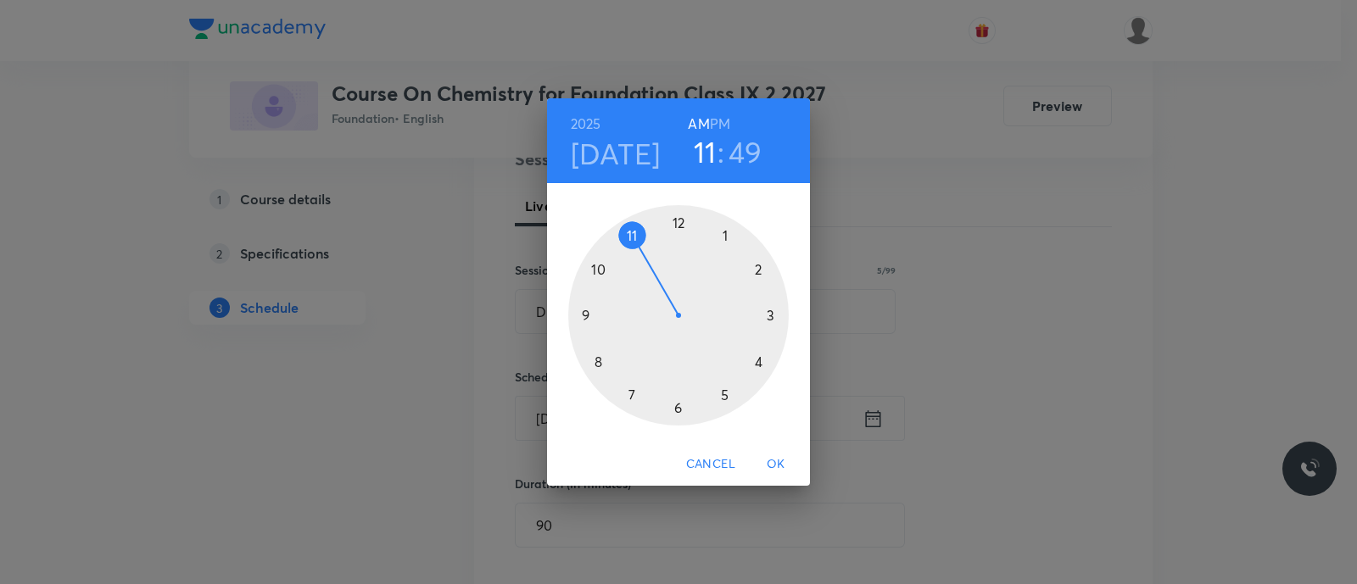
click at [781, 464] on span "OK" at bounding box center [776, 464] width 41 height 21
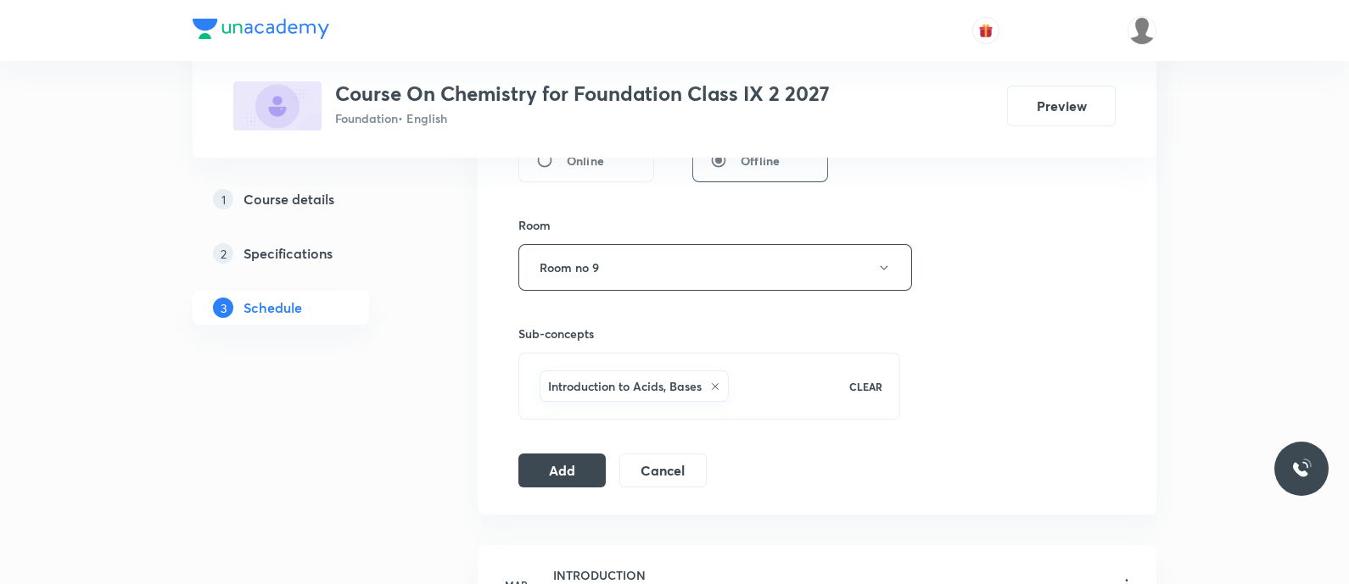
scroll to position [712, 0]
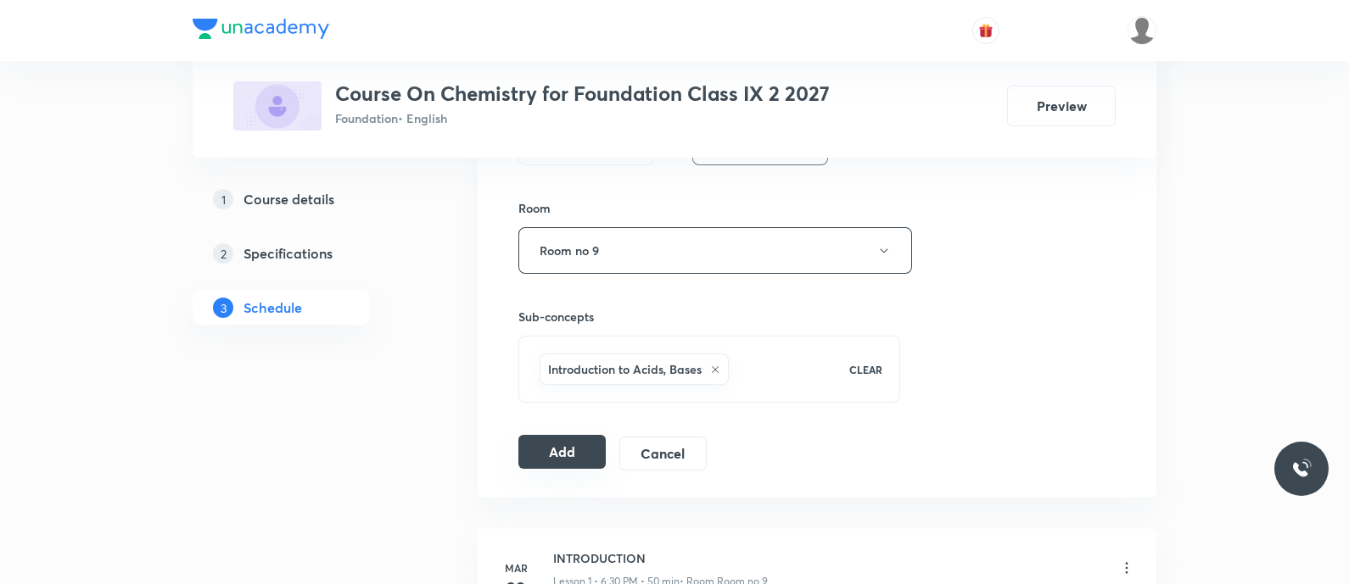
click at [570, 450] on button "Add" at bounding box center [561, 452] width 87 height 34
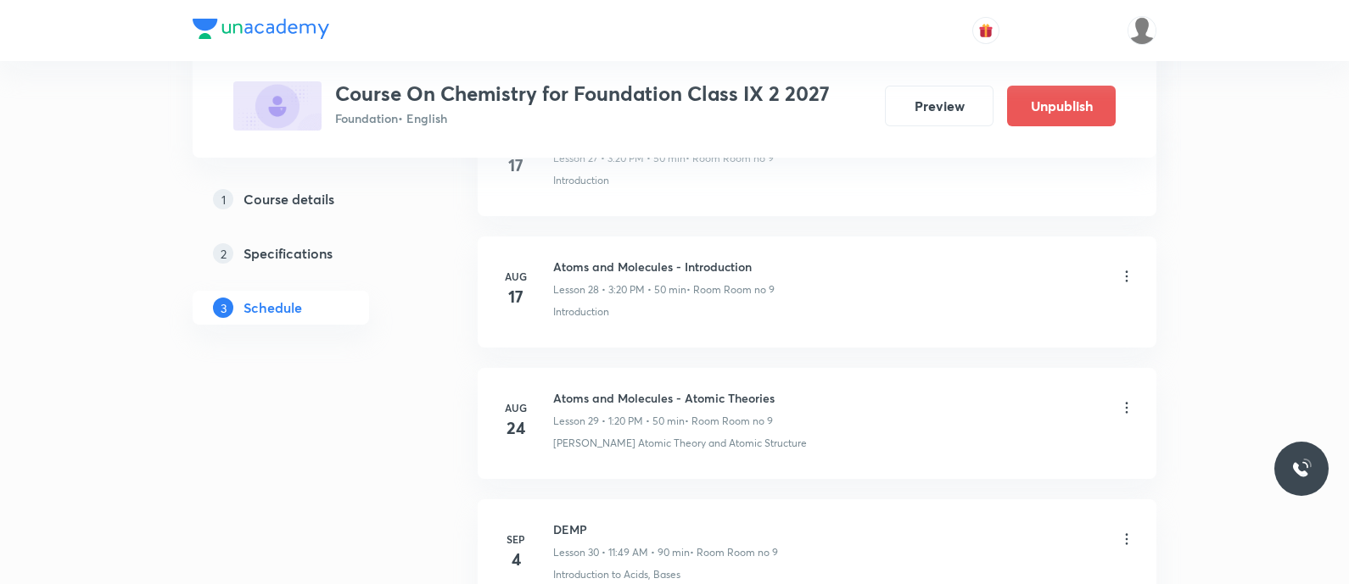
scroll to position [3931, 0]
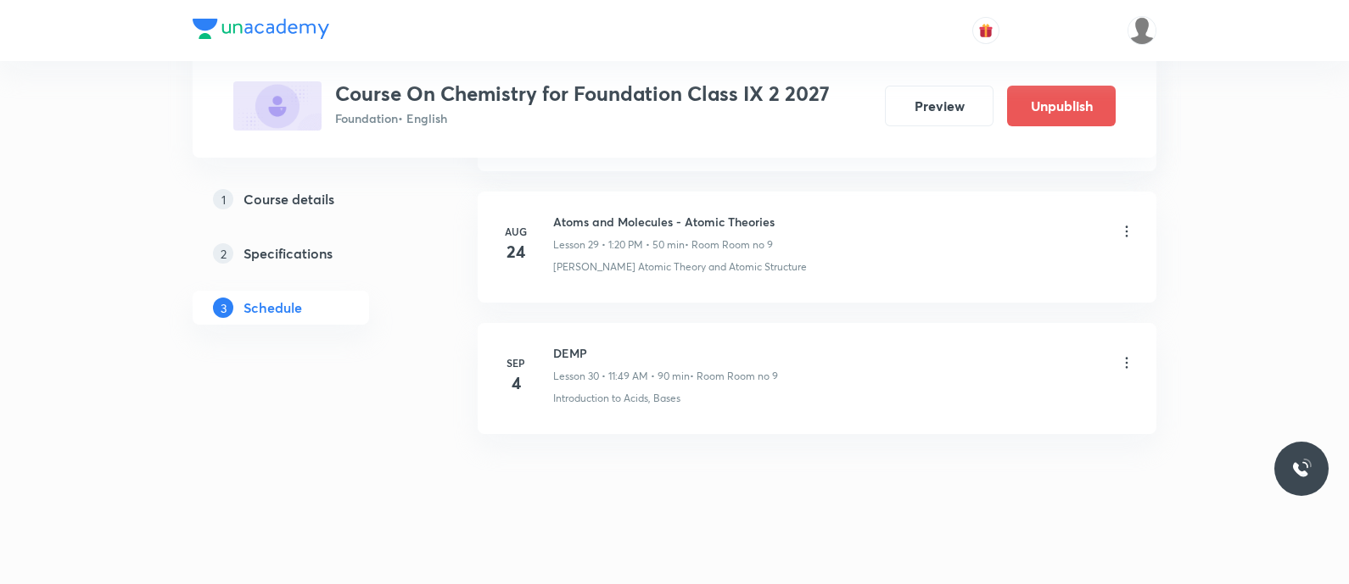
click at [1124, 355] on icon at bounding box center [1126, 363] width 17 height 17
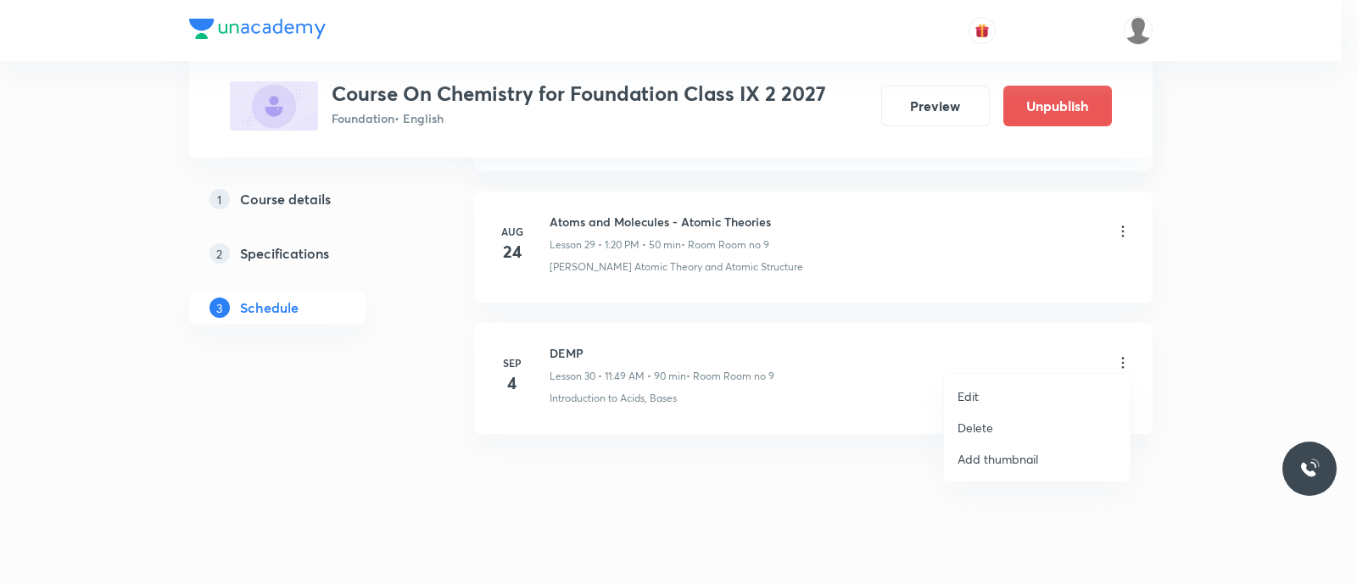
click at [984, 425] on p "Delete" at bounding box center [976, 428] width 36 height 18
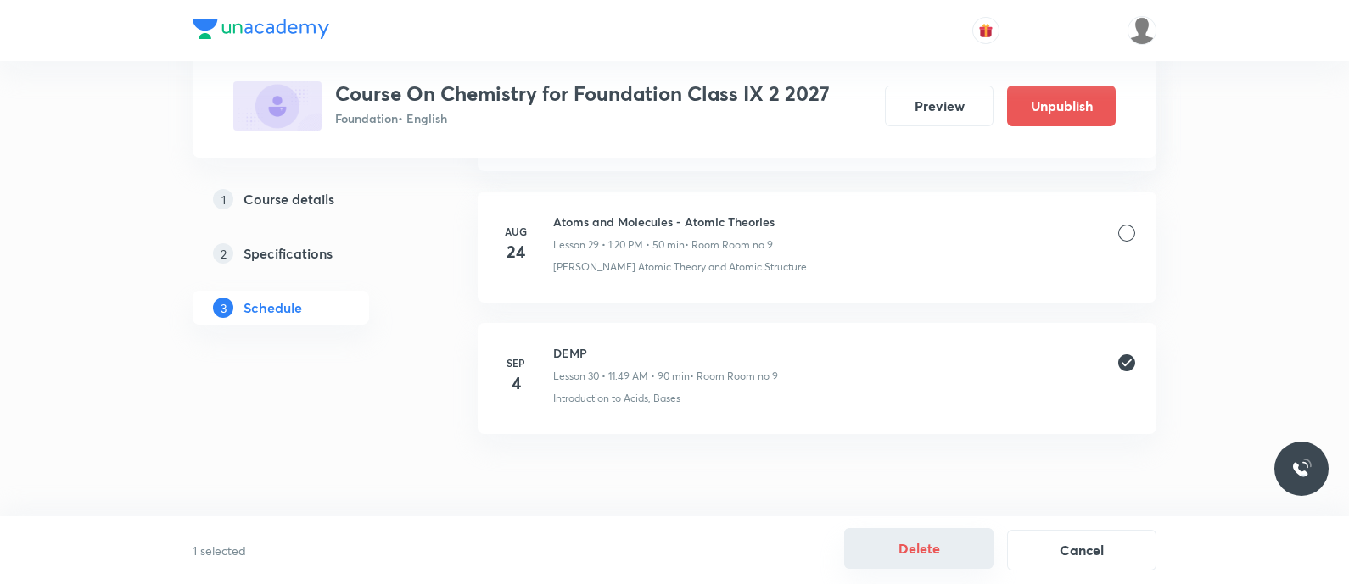
click at [933, 546] on button "Delete" at bounding box center [918, 548] width 149 height 41
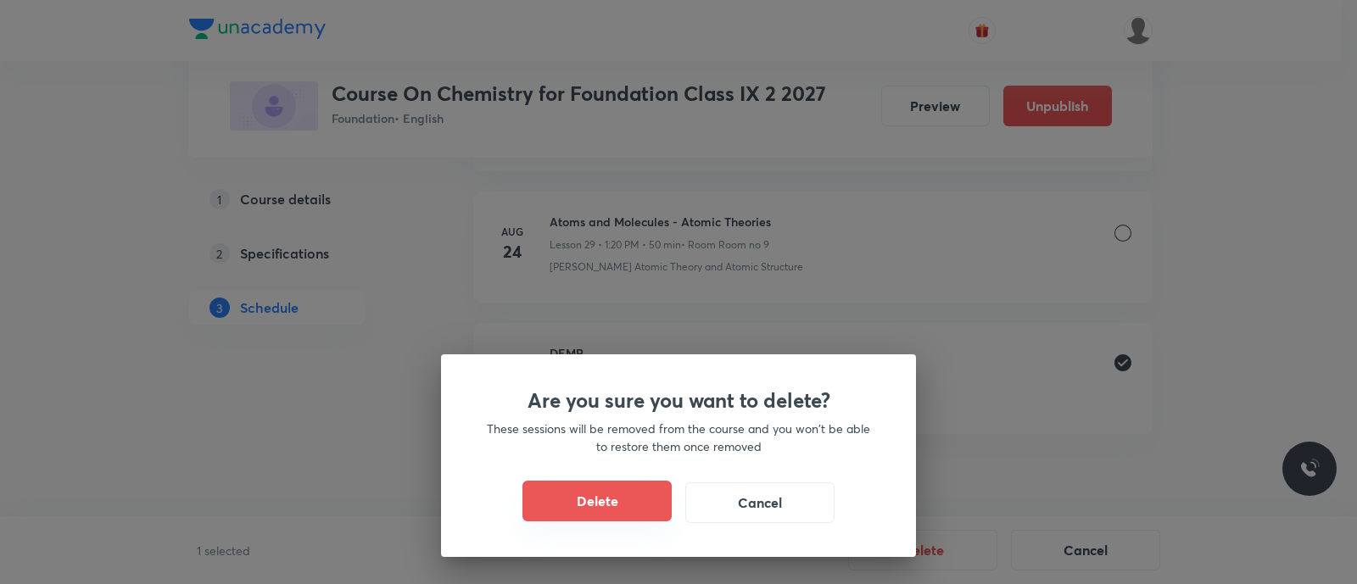
click at [610, 489] on button "Delete" at bounding box center [597, 501] width 149 height 41
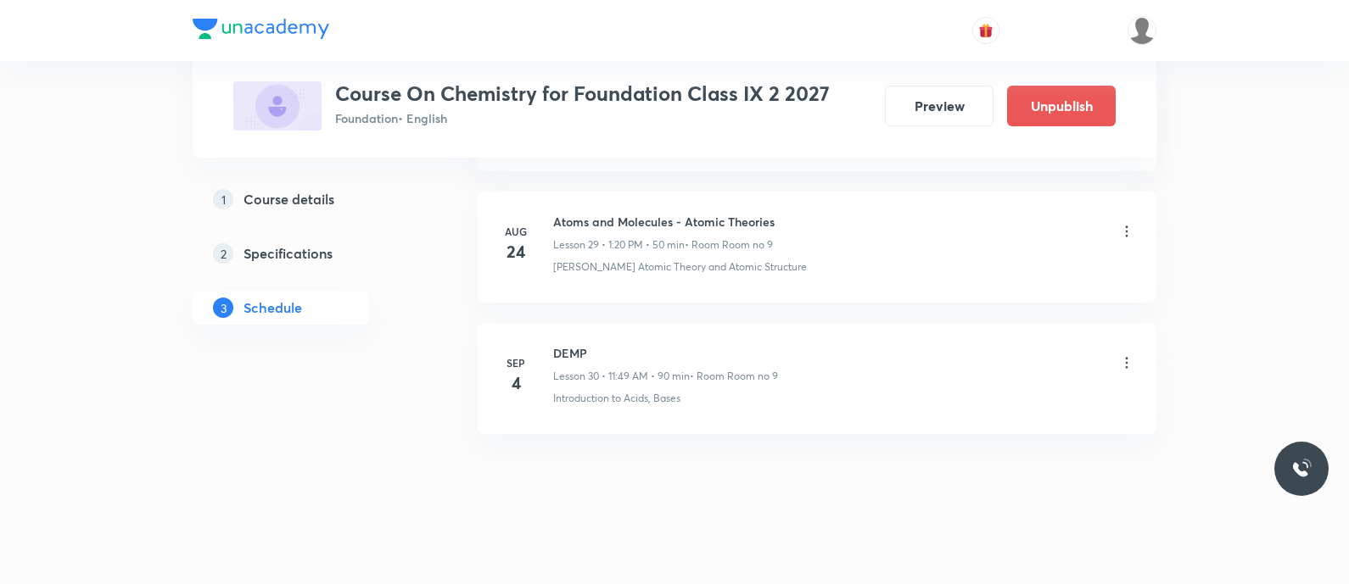
scroll to position [3799, 0]
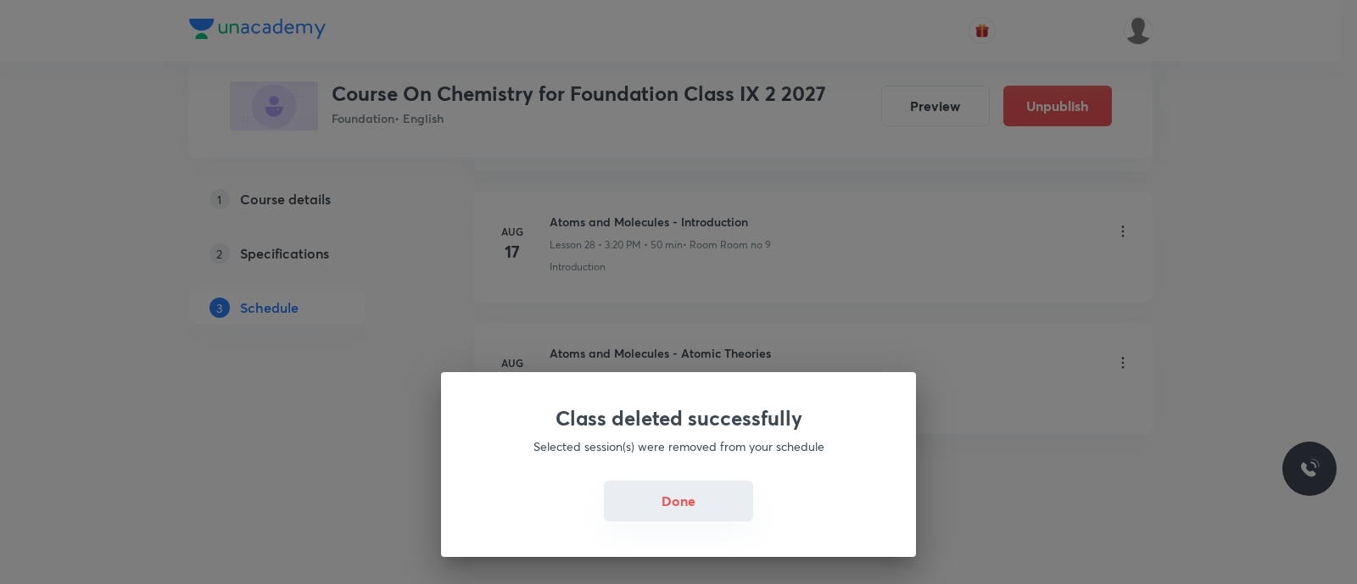
click at [654, 500] on button "Done" at bounding box center [678, 501] width 149 height 41
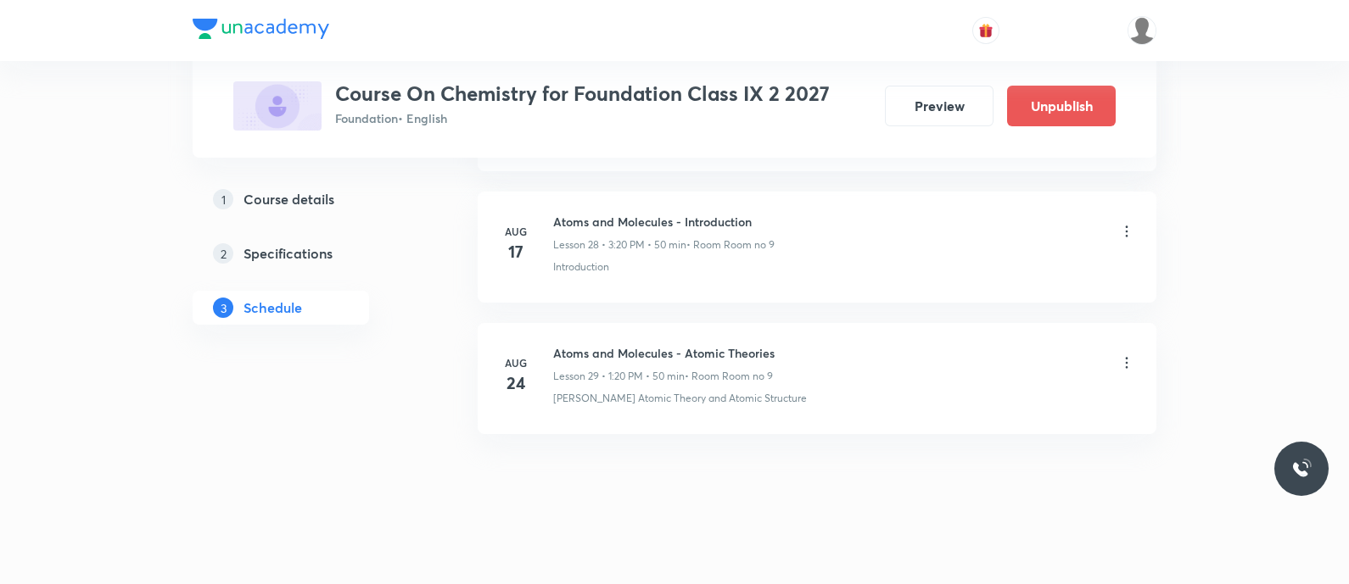
click at [288, 204] on h5 "Course details" at bounding box center [288, 199] width 91 height 20
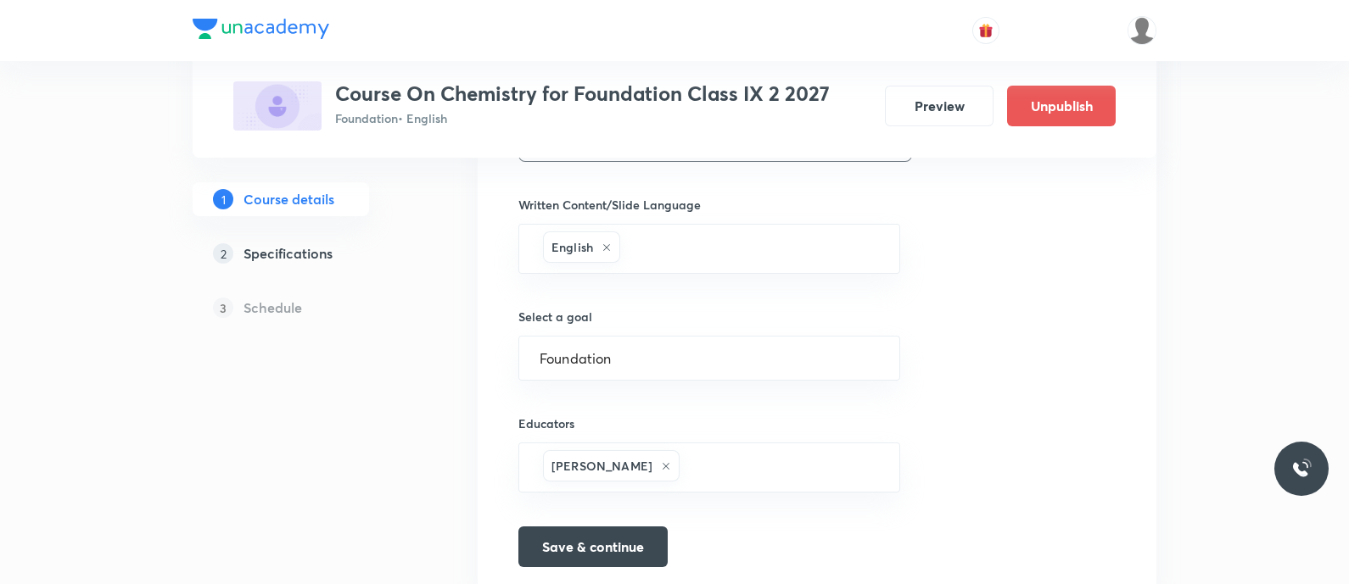
scroll to position [1092, 0]
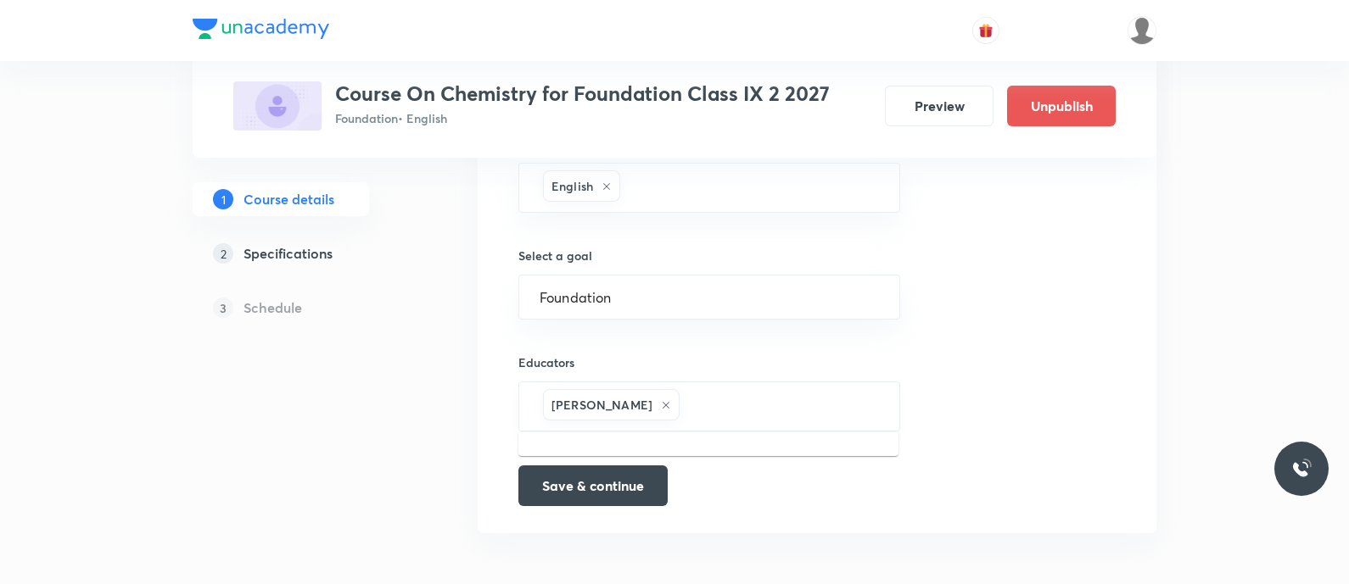
click at [717, 411] on input "text" at bounding box center [781, 406] width 196 height 31
paste input "TWG8N0DBZRP9"
type input "TWG8N0DBZRP9"
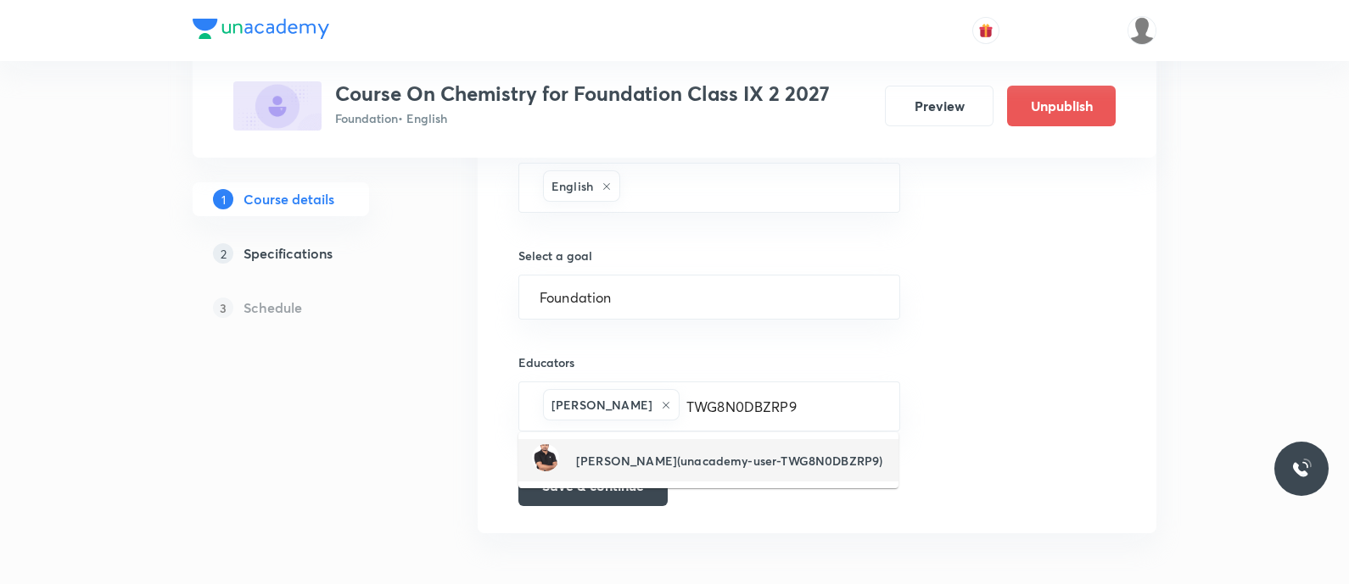
click at [656, 467] on h6 "[PERSON_NAME](unacademy-user-TWG8N0DBZRP9)" at bounding box center [729, 461] width 306 height 18
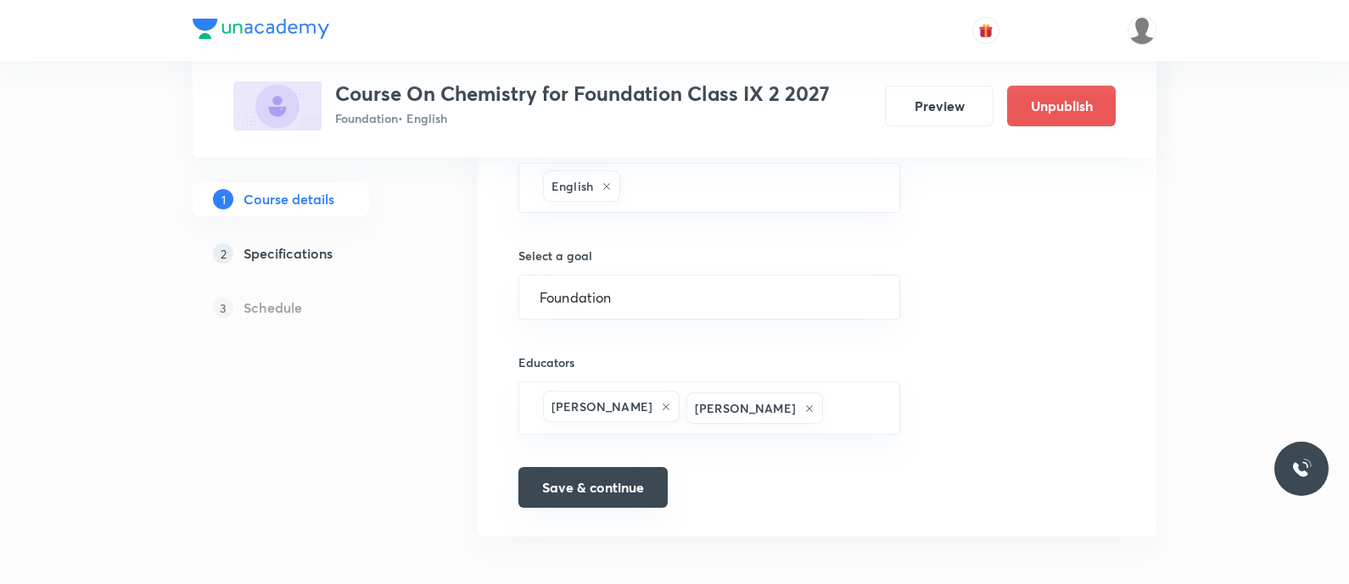
click at [627, 479] on button "Save & continue" at bounding box center [592, 487] width 149 height 41
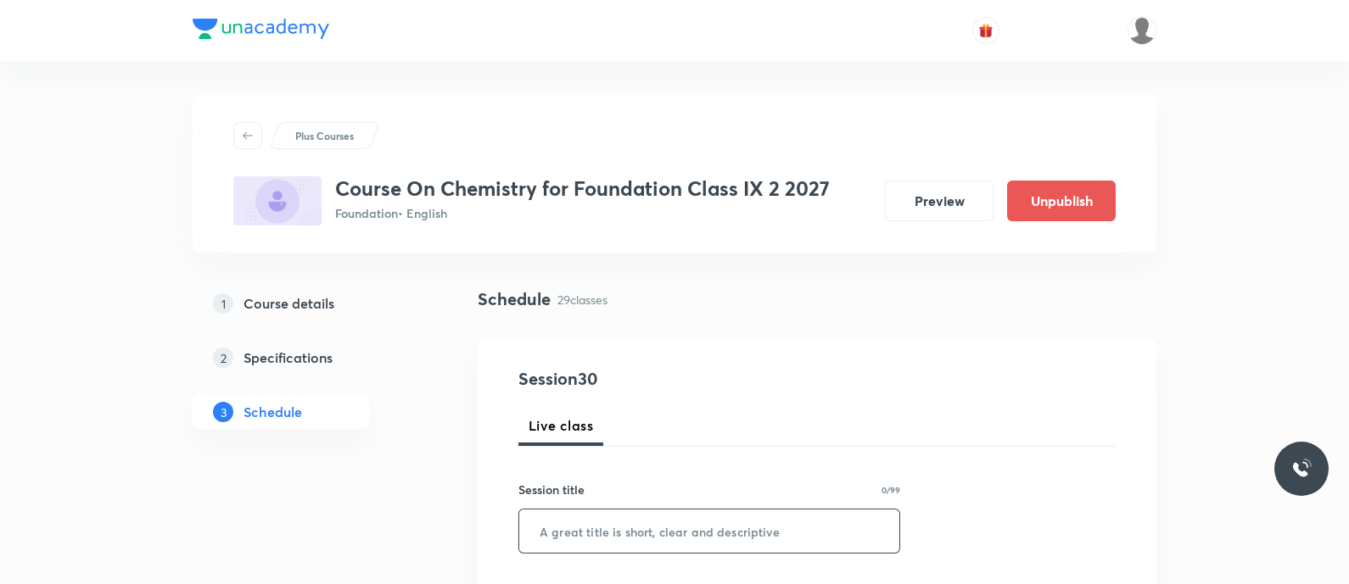
click at [694, 536] on input "text" at bounding box center [709, 531] width 380 height 43
paste input "Atoms and molecules Topic: Types of molecules"
click at [717, 534] on input "Atoms and molecules Topic: Types of molecules" at bounding box center [709, 531] width 380 height 43
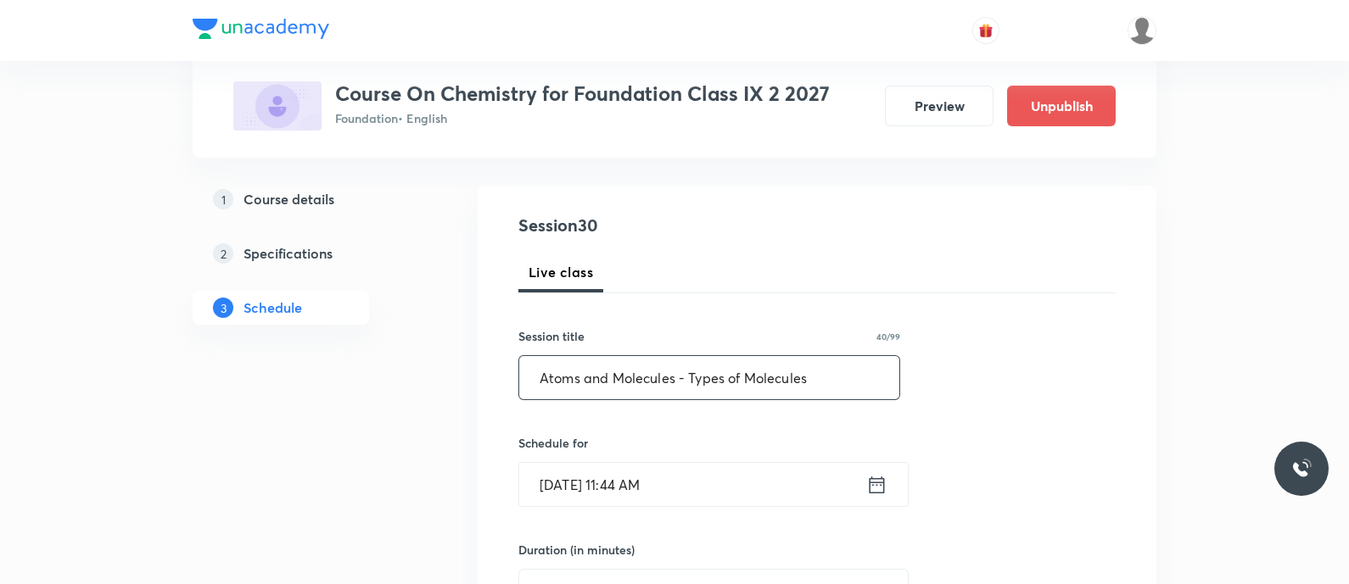
scroll to position [157, 0]
type input "Atoms and Molecules - Types of Molecules"
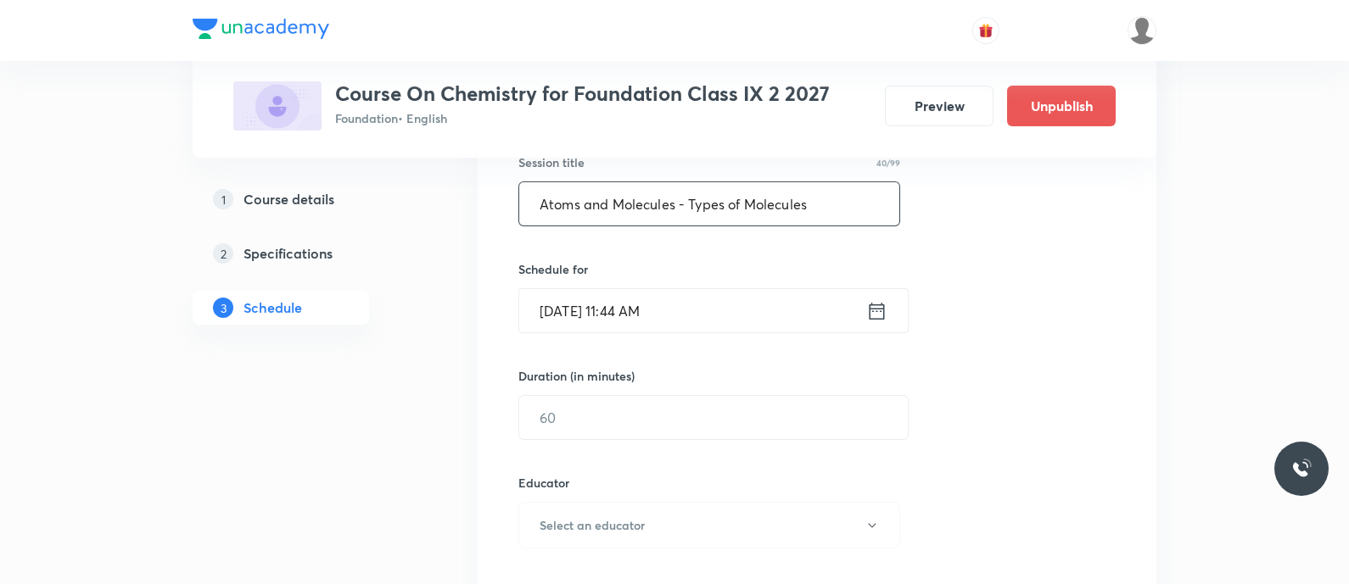
scroll to position [328, 0]
click at [866, 307] on icon at bounding box center [876, 311] width 21 height 24
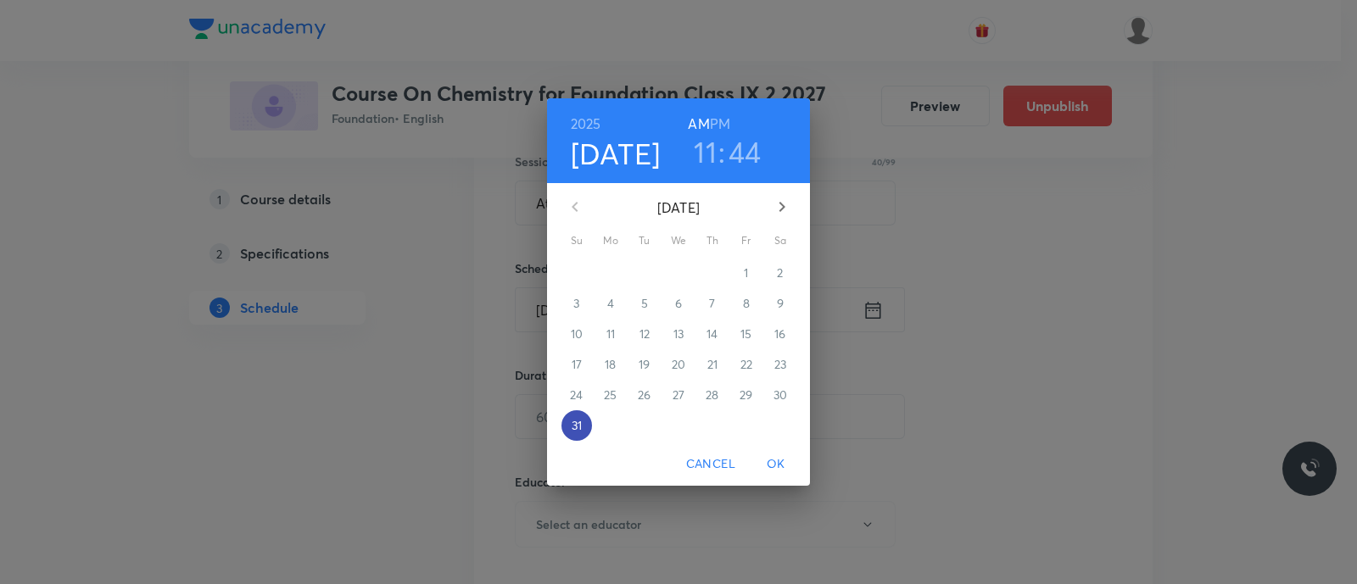
click at [573, 425] on p "31" at bounding box center [577, 425] width 10 height 17
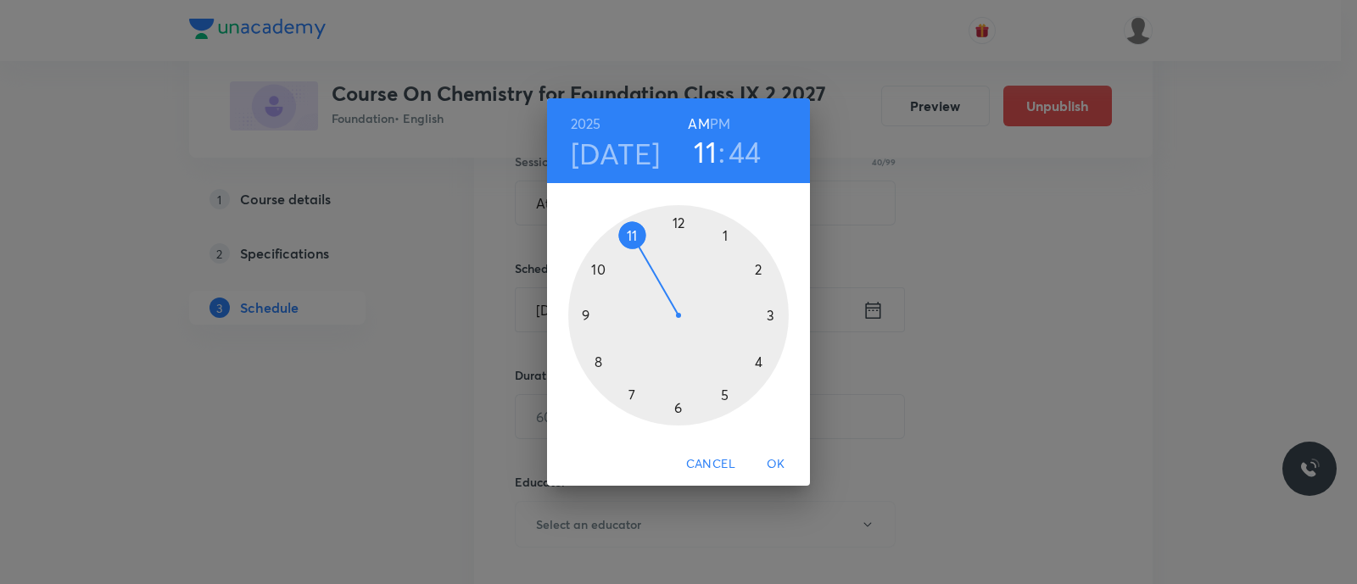
click at [759, 268] on div at bounding box center [678, 315] width 221 height 221
click at [717, 125] on h6 "PM" at bounding box center [720, 124] width 20 height 24
click at [760, 358] on div at bounding box center [678, 315] width 221 height 221
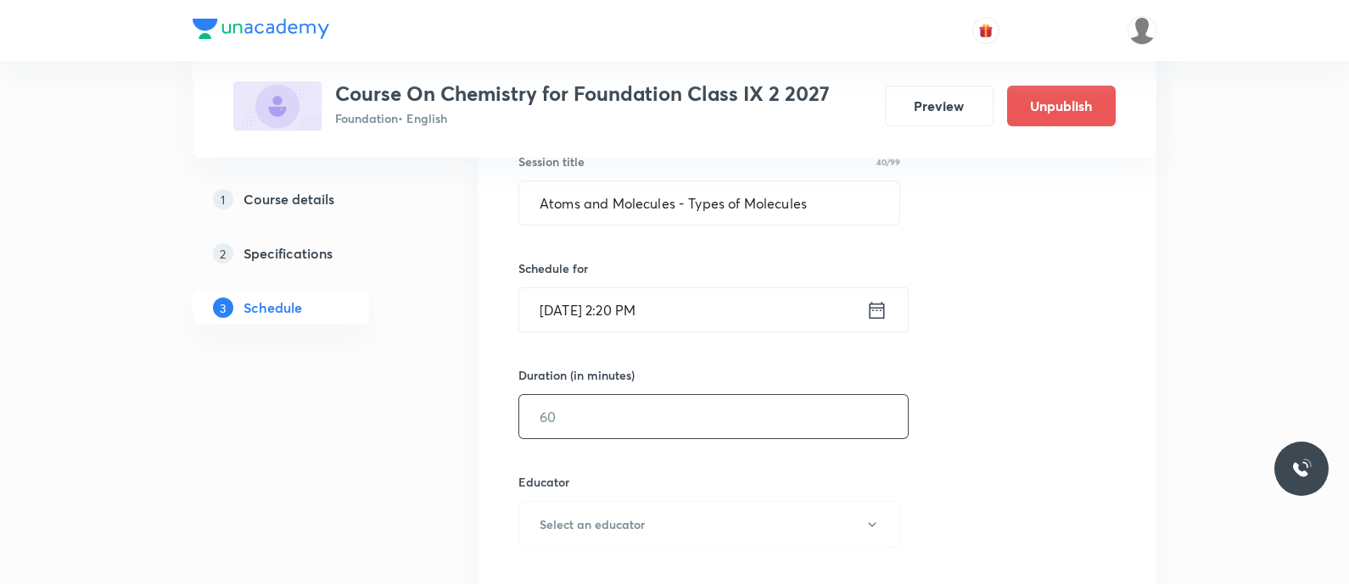
click at [732, 410] on input "text" at bounding box center [713, 416] width 389 height 43
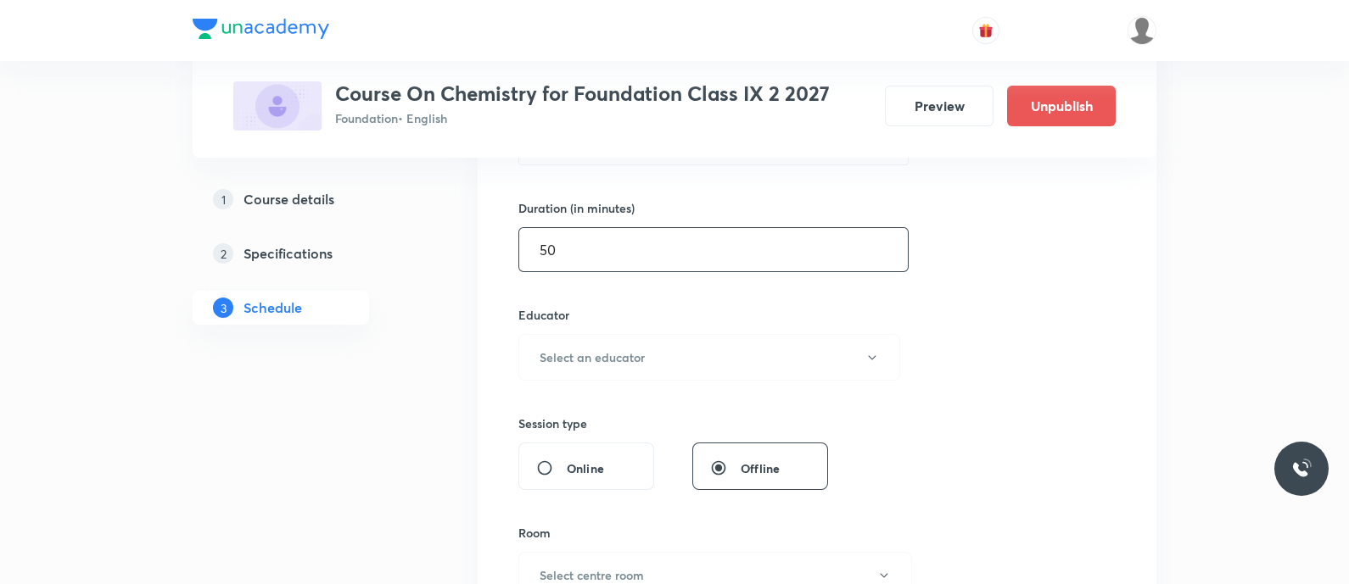
scroll to position [498, 0]
type input "50"
click at [640, 346] on h6 "Select an educator" at bounding box center [592, 355] width 105 height 18
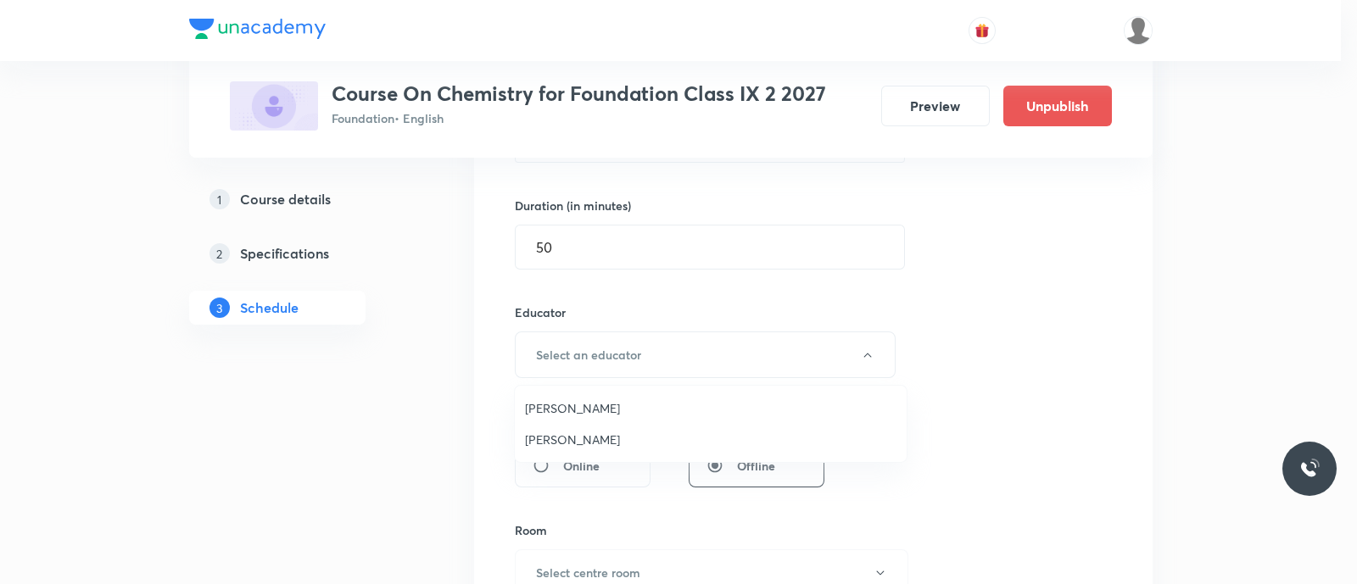
click at [573, 437] on span "[PERSON_NAME]" at bounding box center [711, 440] width 372 height 18
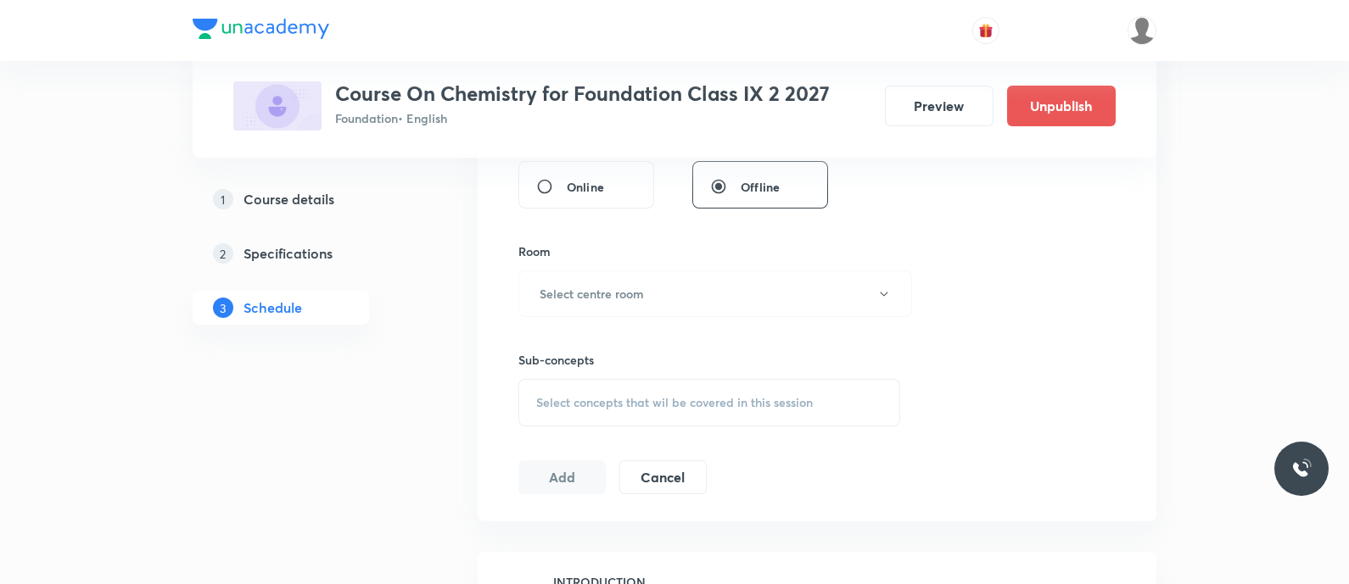
scroll to position [778, 0]
click at [592, 287] on h6 "Select centre room" at bounding box center [592, 293] width 104 height 18
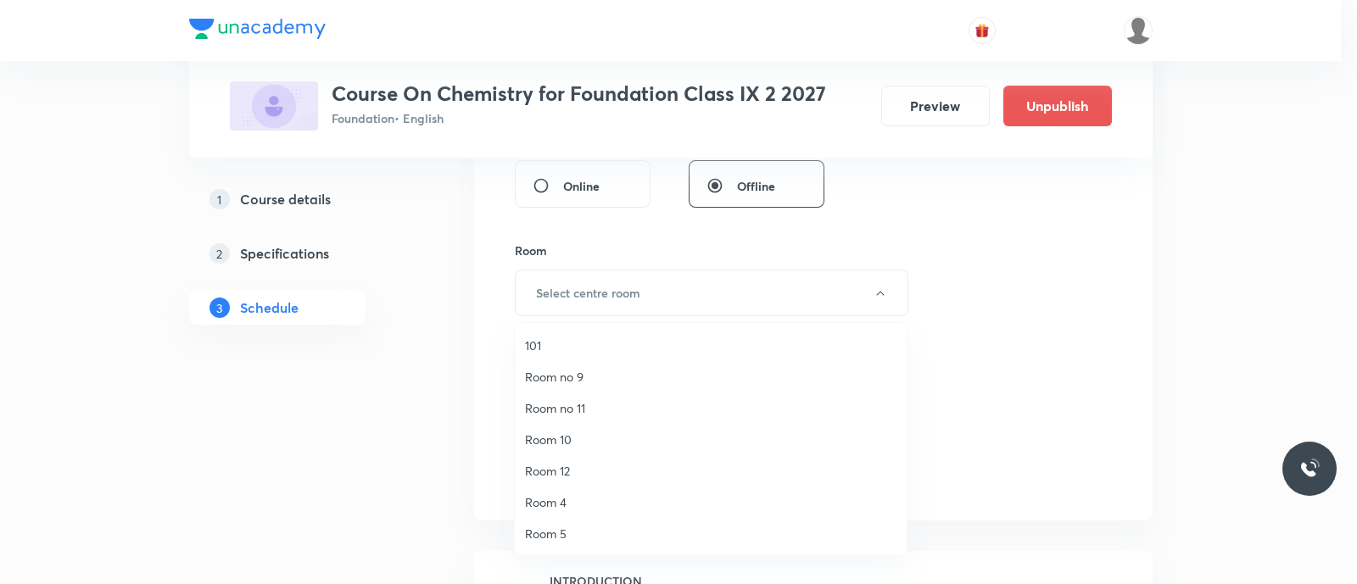
click at [559, 381] on span "Room no 9" at bounding box center [711, 377] width 372 height 18
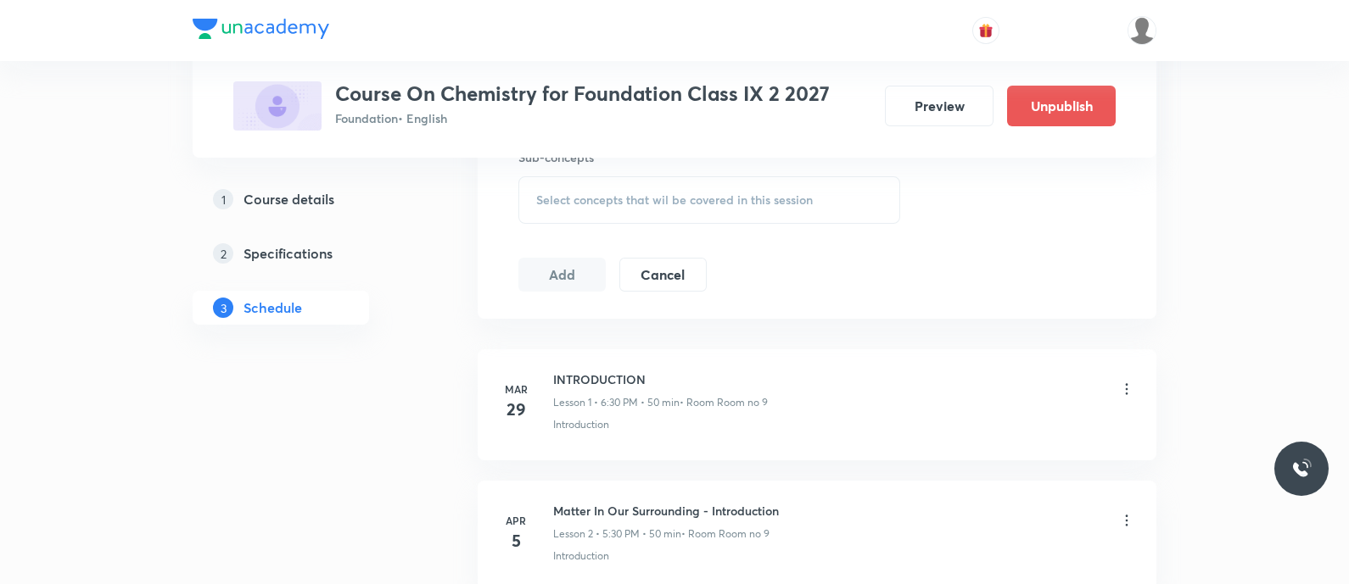
scroll to position [981, 0]
click at [562, 210] on div "Select concepts that wil be covered in this session" at bounding box center [709, 199] width 382 height 48
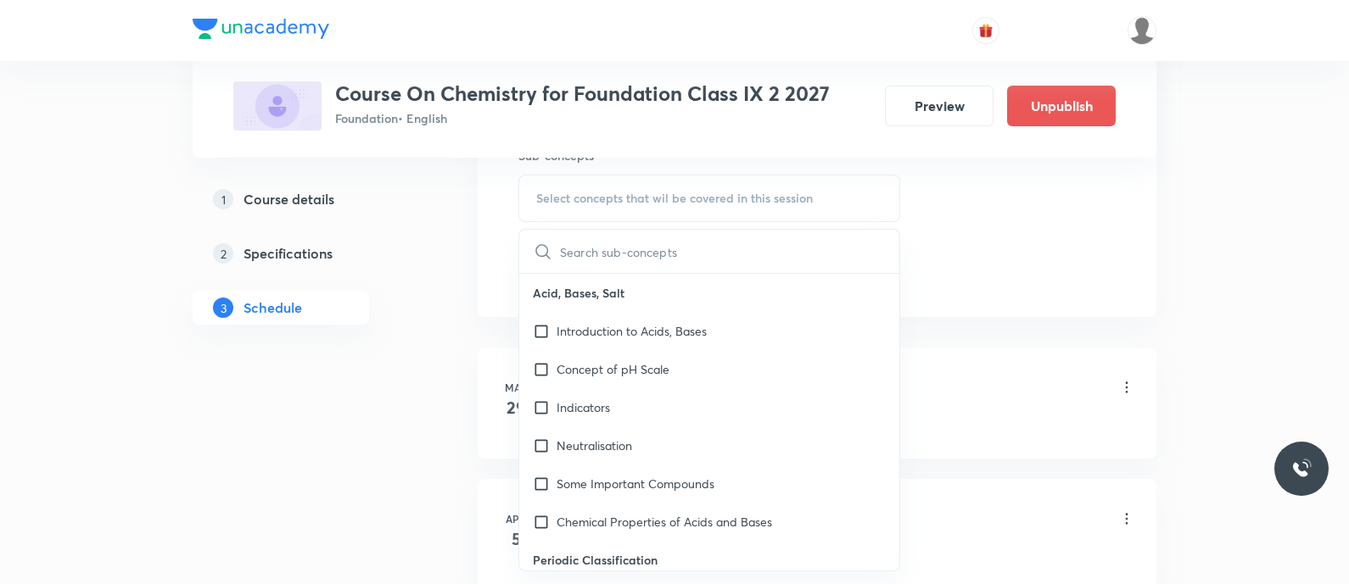
type input "Atoms and molecules Topic: Types of molecules"
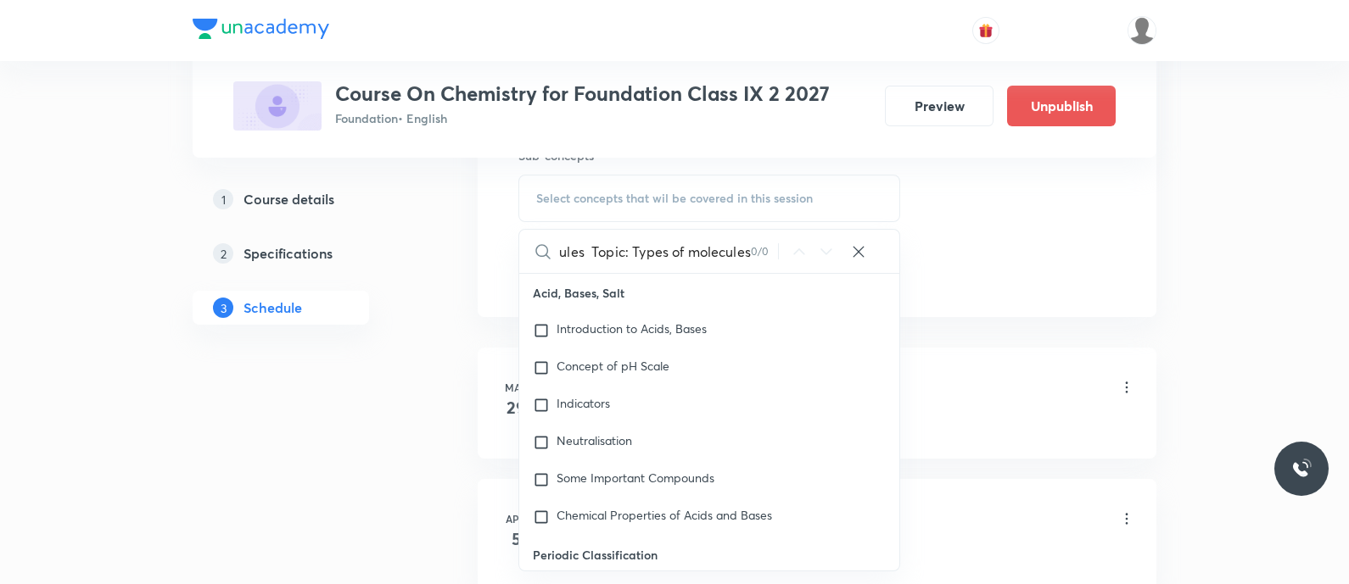
scroll to position [0, 0]
type input "INTRO"
click at [820, 252] on icon at bounding box center [826, 252] width 20 height 20
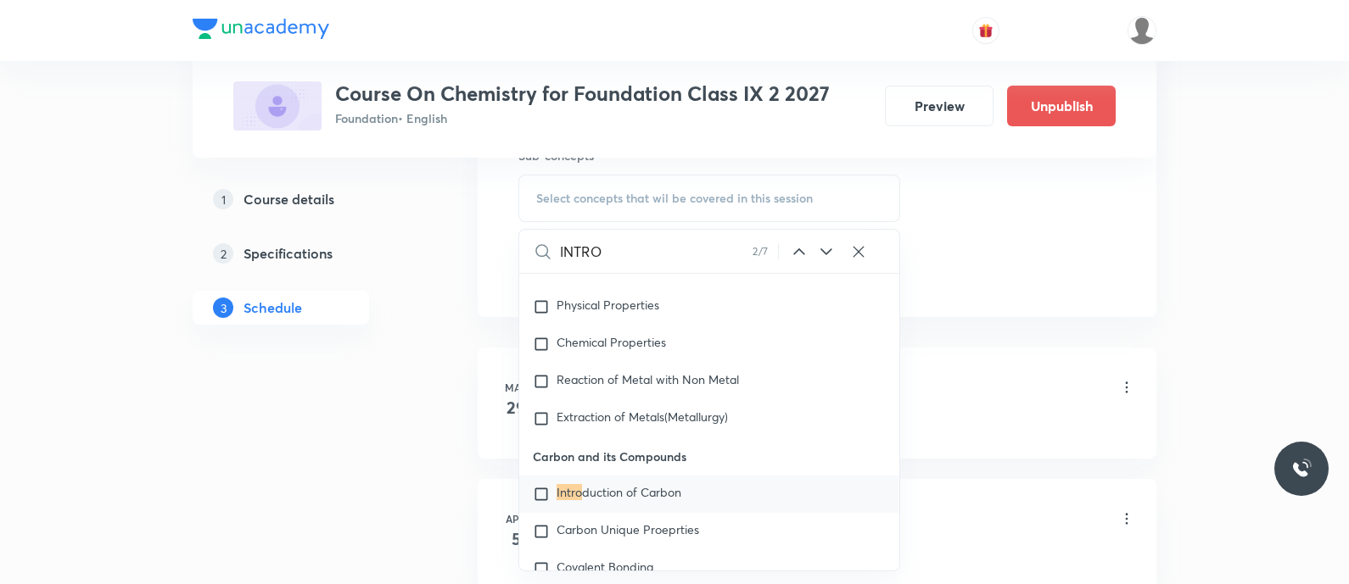
click at [820, 252] on icon at bounding box center [826, 252] width 20 height 20
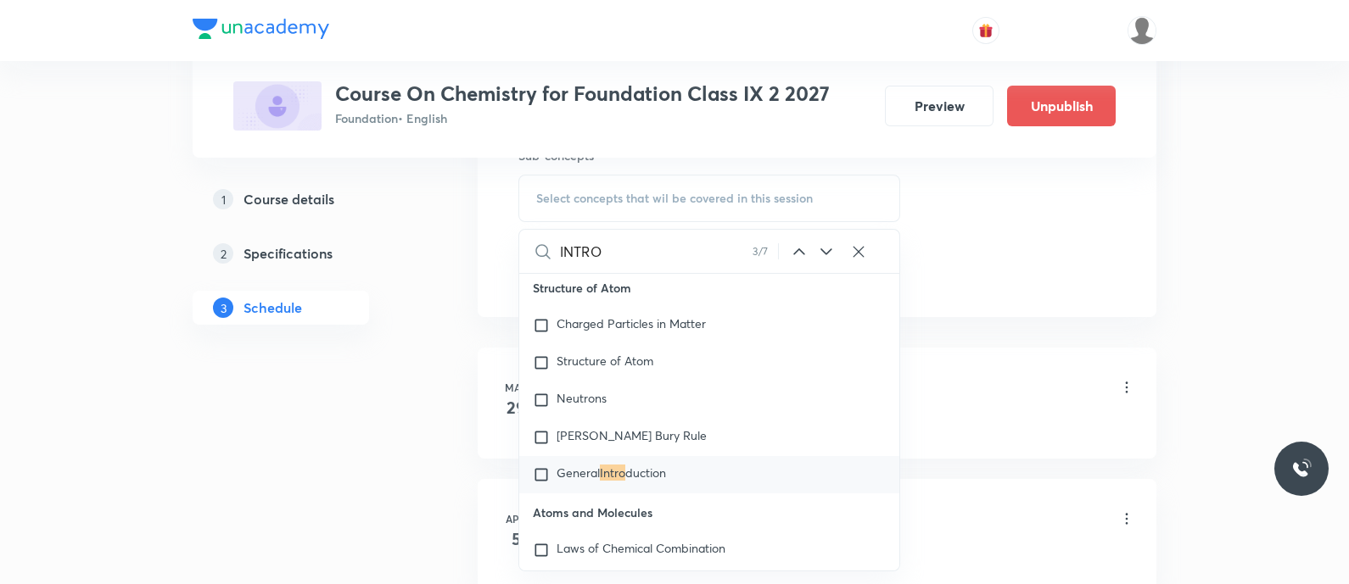
click at [820, 252] on icon at bounding box center [826, 252] width 20 height 20
click at [609, 484] on p "Intro duction" at bounding box center [589, 475] width 66 height 17
checkbox input "true"
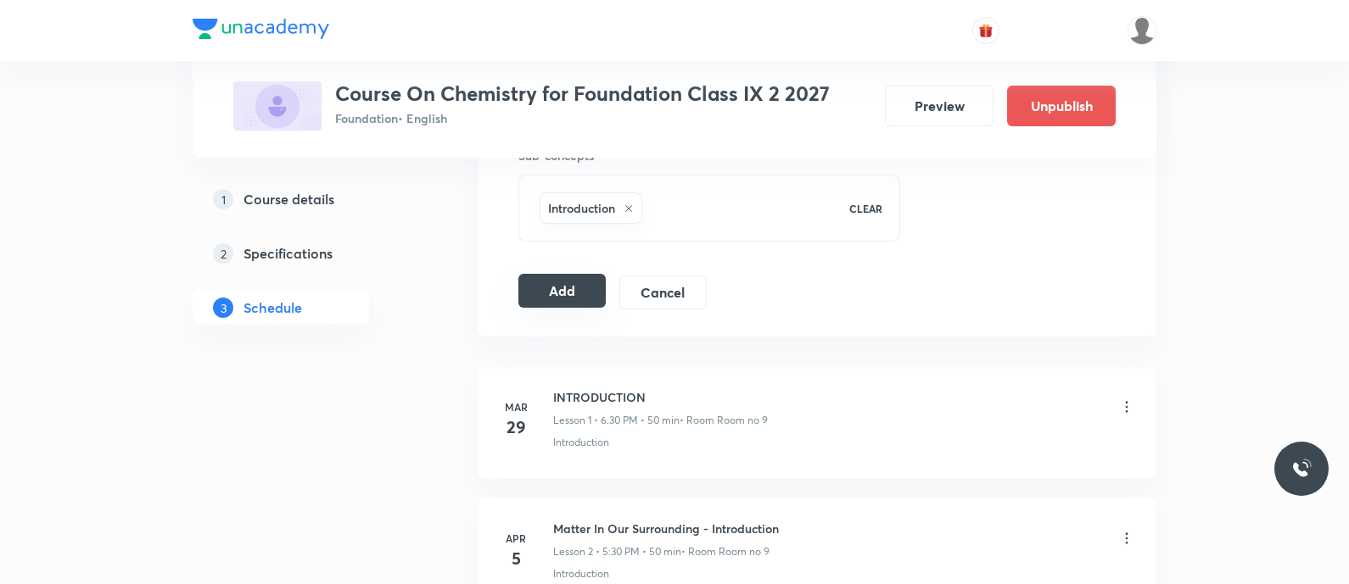
click at [560, 286] on button "Add" at bounding box center [561, 291] width 87 height 34
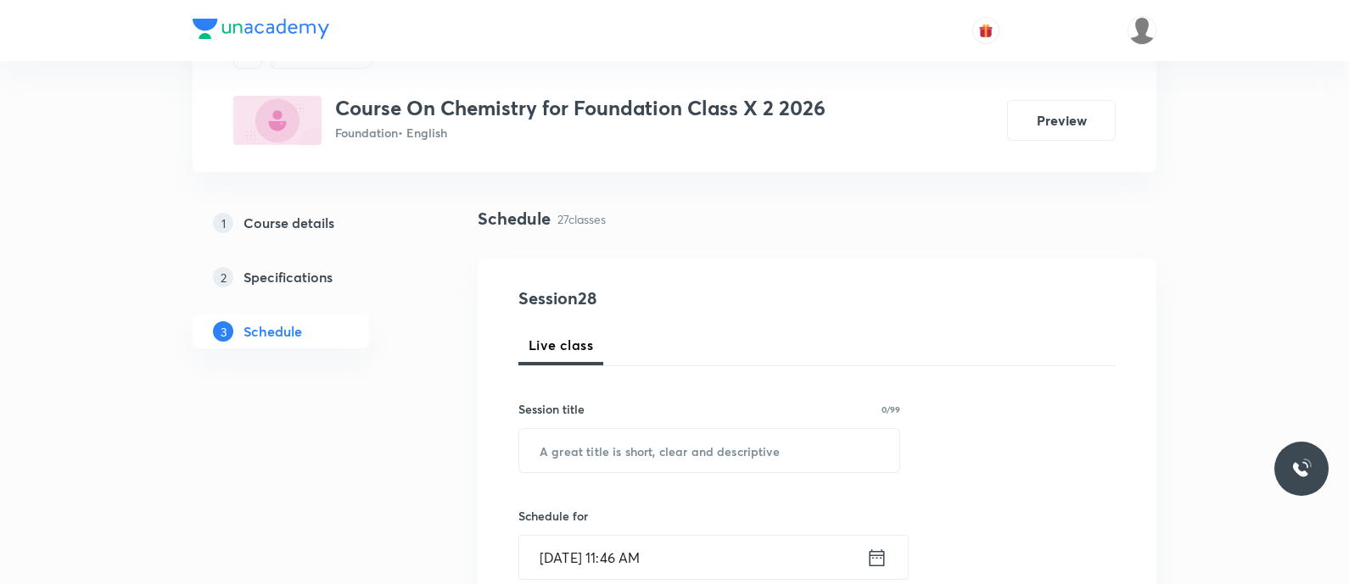
scroll to position [78, 0]
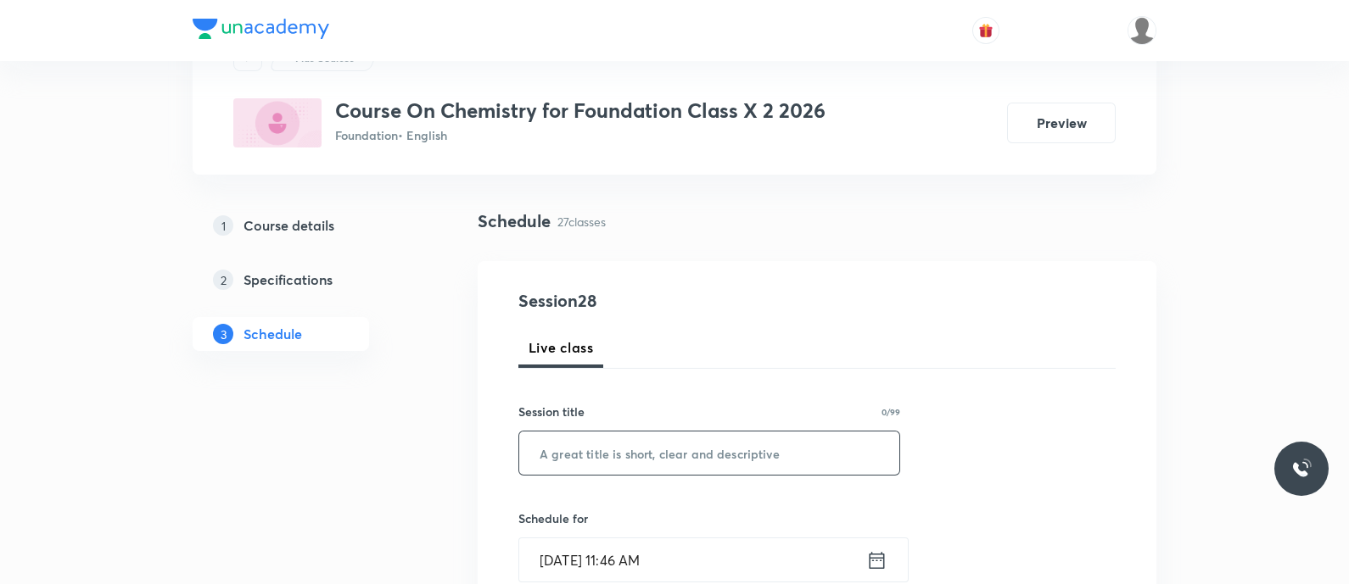
click at [606, 450] on input "text" at bounding box center [709, 453] width 380 height 43
type input "DEMO"
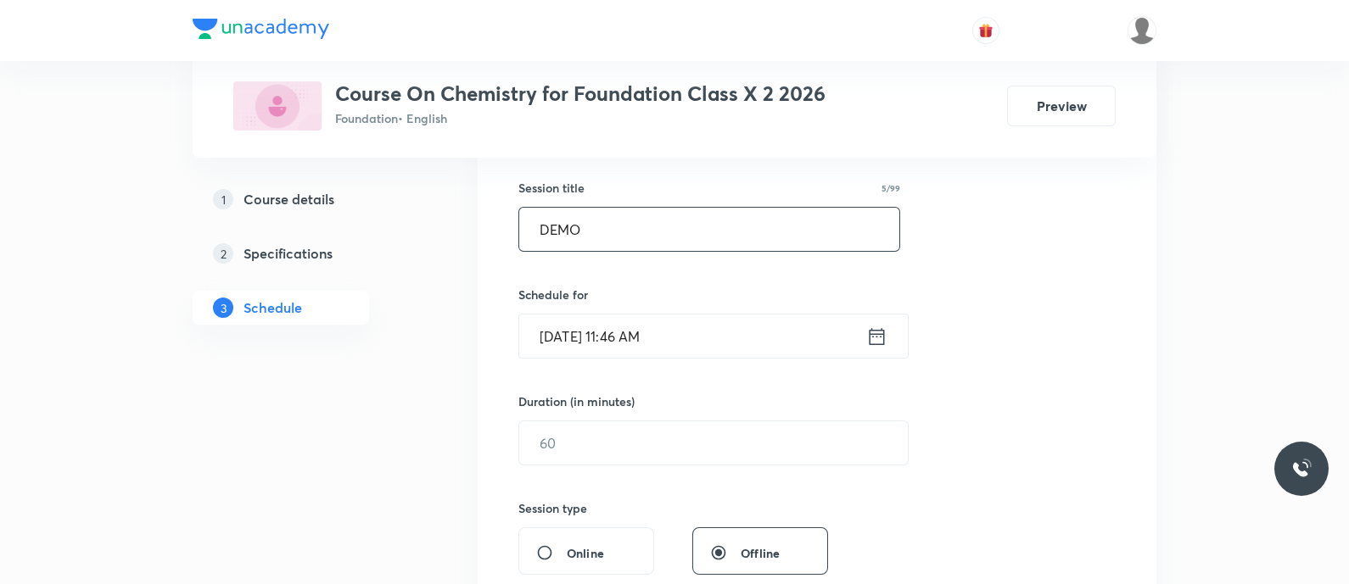
scroll to position [303, 0]
click at [768, 338] on input "[DATE] 11:46 AM" at bounding box center [692, 335] width 347 height 43
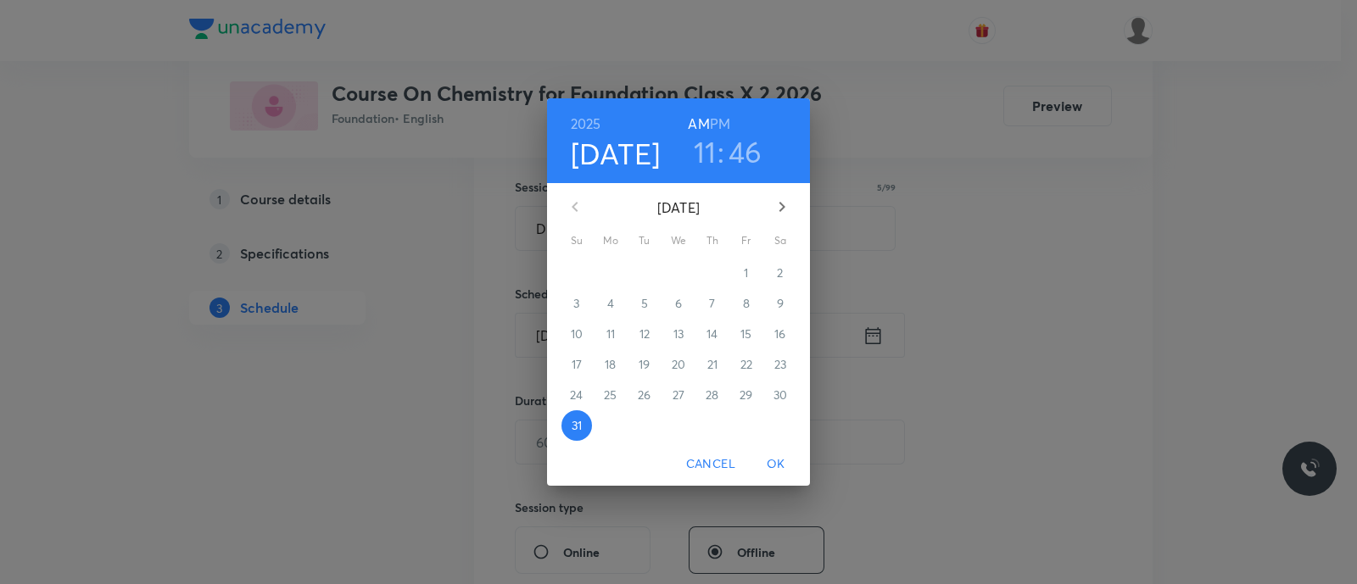
click at [779, 204] on icon "button" at bounding box center [782, 207] width 20 height 20
click at [684, 274] on span "3" at bounding box center [678, 273] width 31 height 17
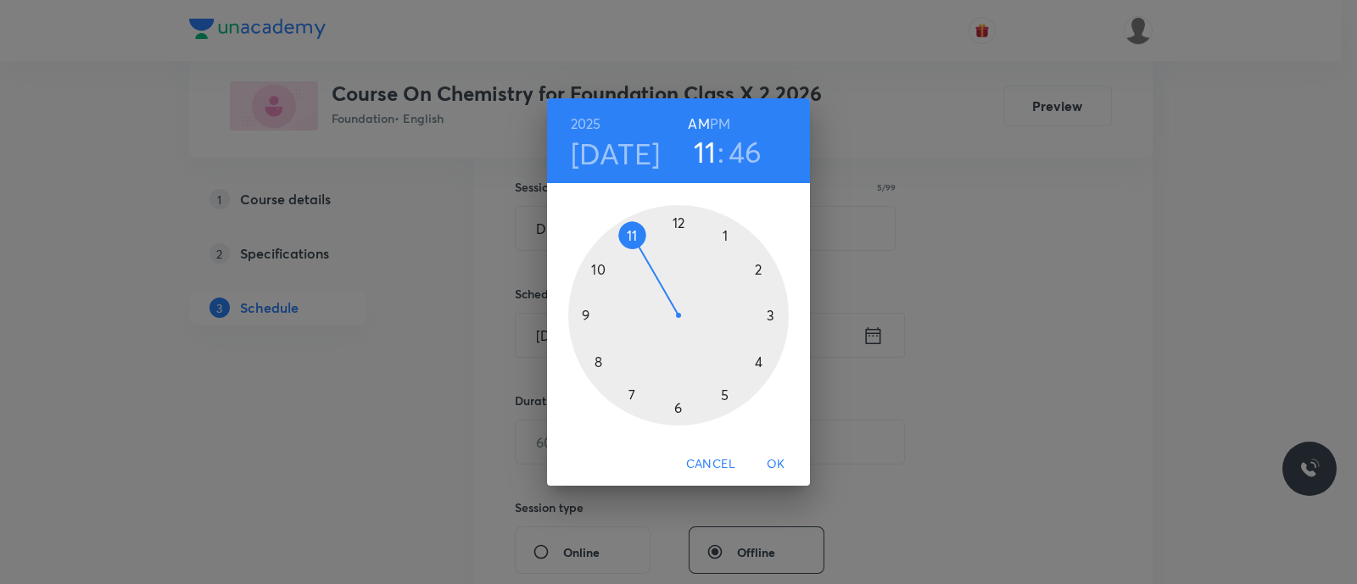
click at [679, 228] on div at bounding box center [678, 315] width 221 height 221
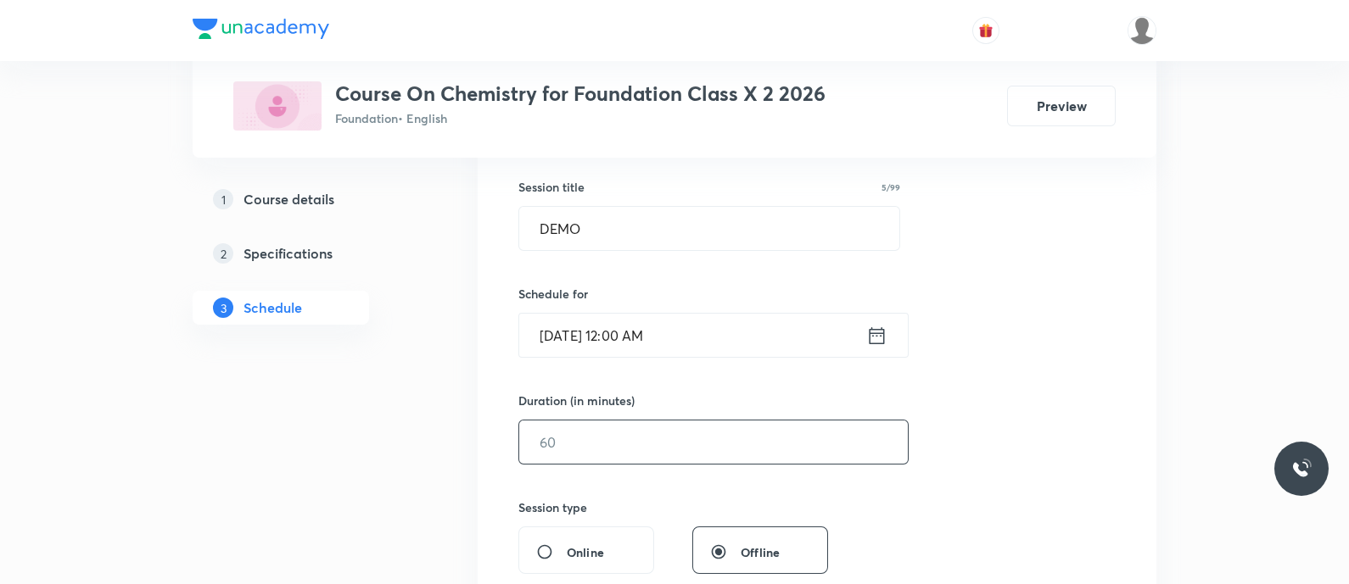
click at [588, 423] on input "text" at bounding box center [713, 442] width 389 height 43
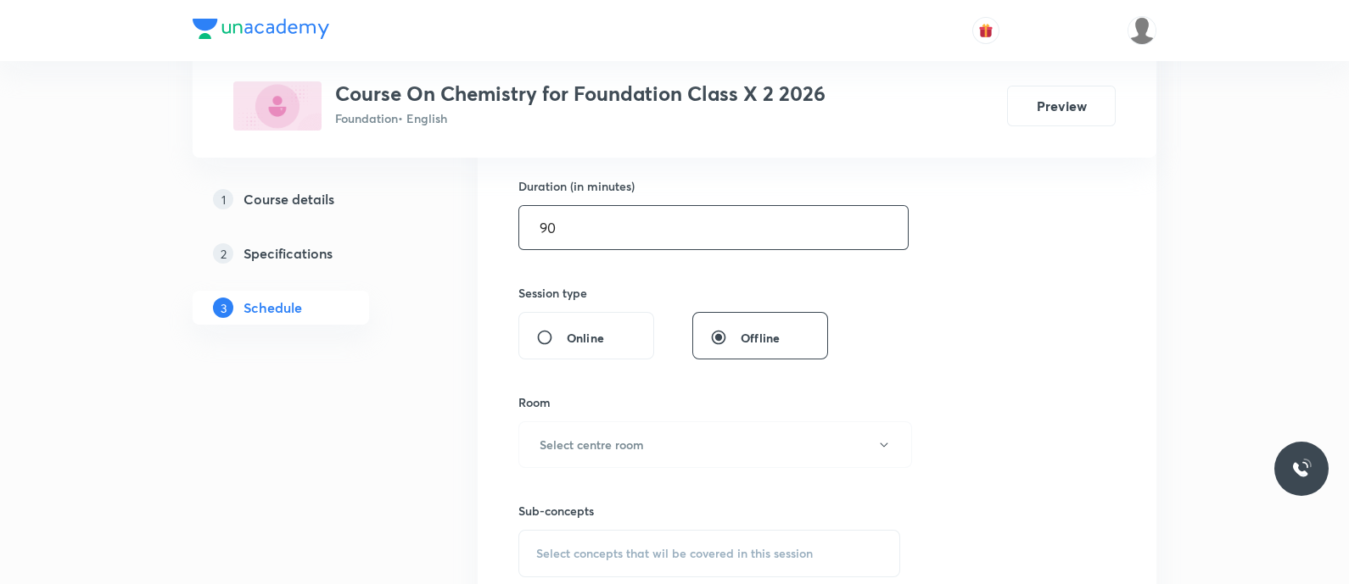
scroll to position [519, 0]
type input "90"
click at [588, 423] on button "Select centre room" at bounding box center [715, 443] width 394 height 47
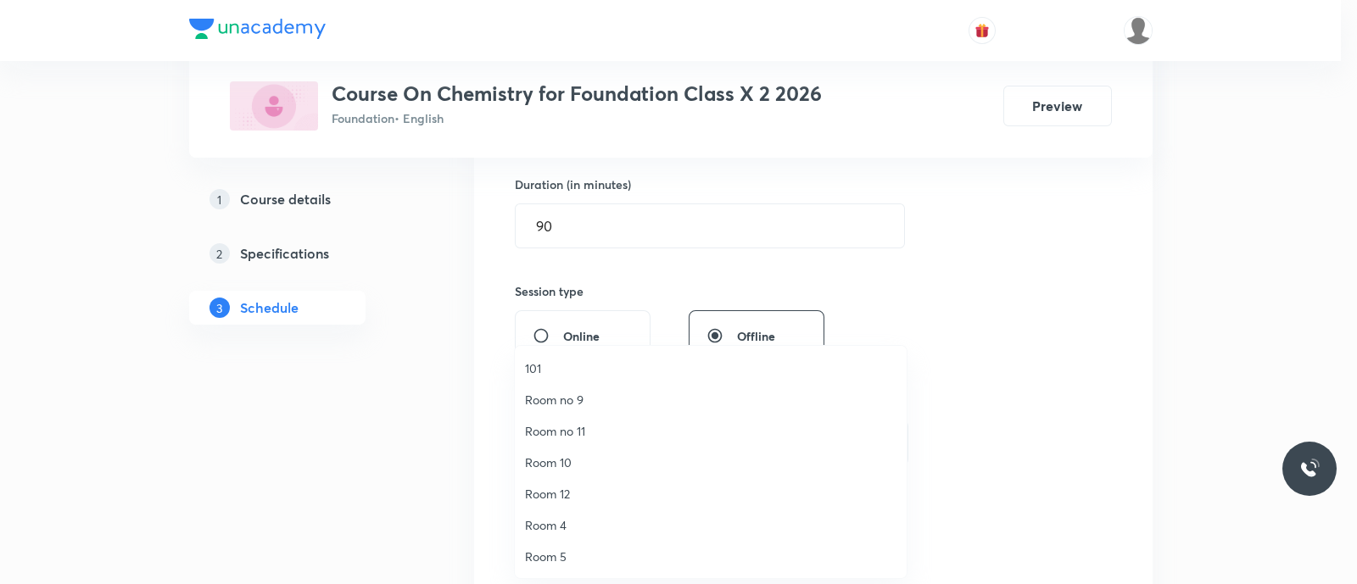
click at [576, 445] on li "Room no 11" at bounding box center [711, 431] width 392 height 31
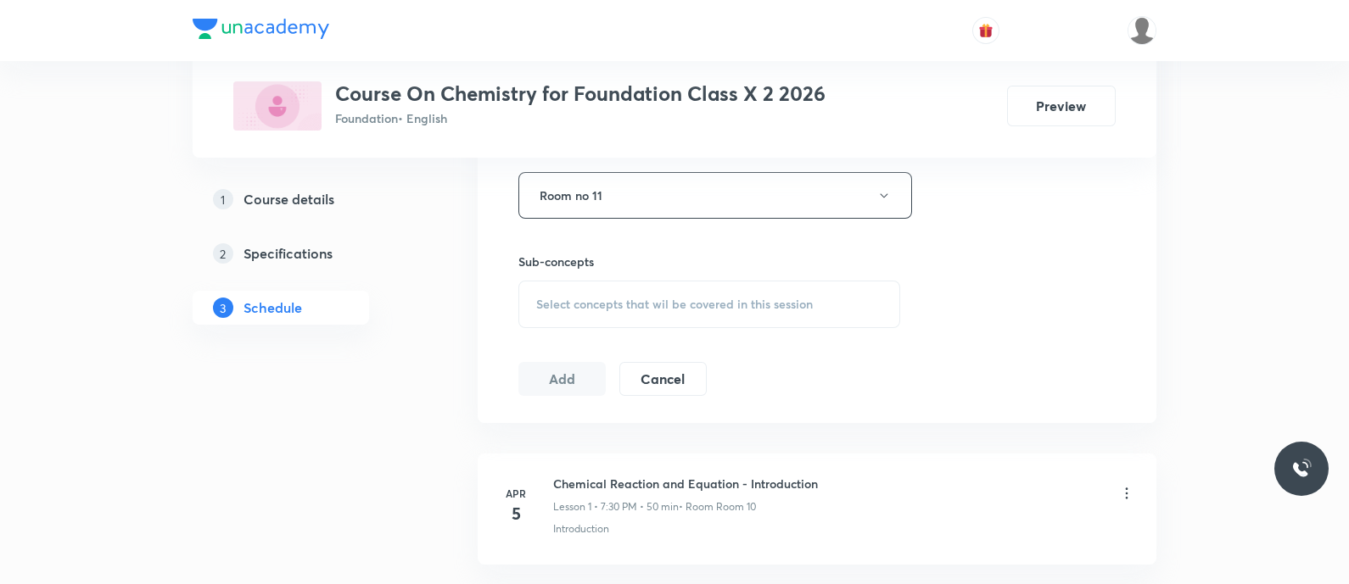
scroll to position [771, 0]
click at [596, 299] on span "Select concepts that wil be covered in this session" at bounding box center [674, 301] width 277 height 14
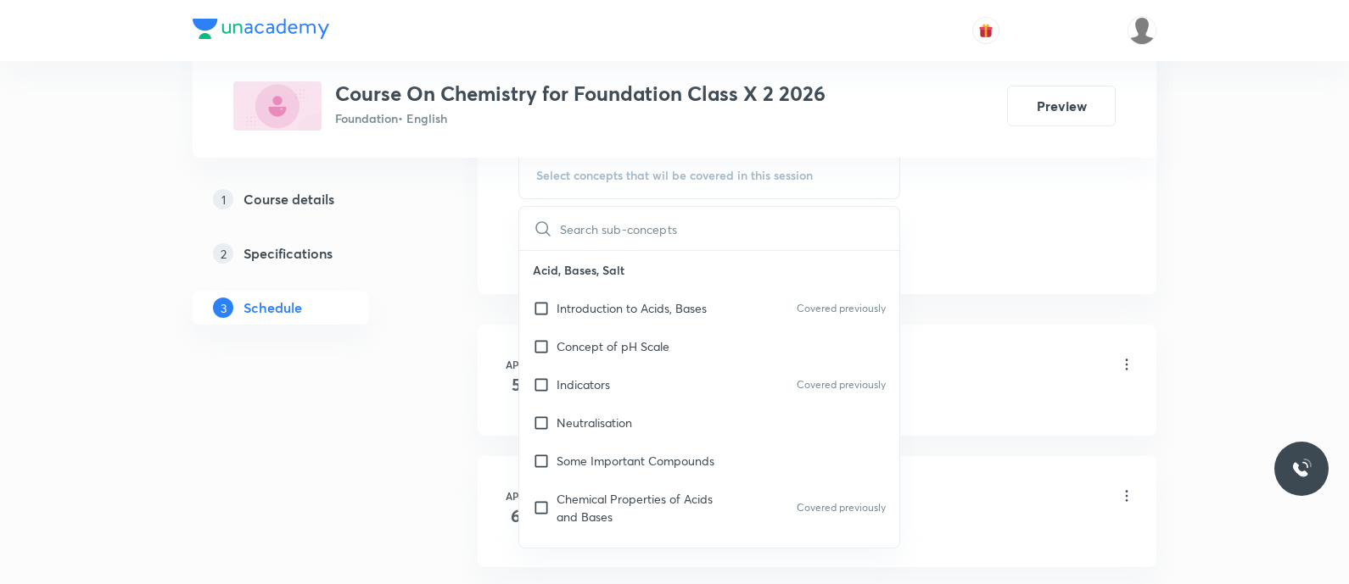
scroll to position [900, 0]
click at [596, 299] on p "Introduction to Acids, Bases" at bounding box center [631, 304] width 150 height 18
checkbox input "true"
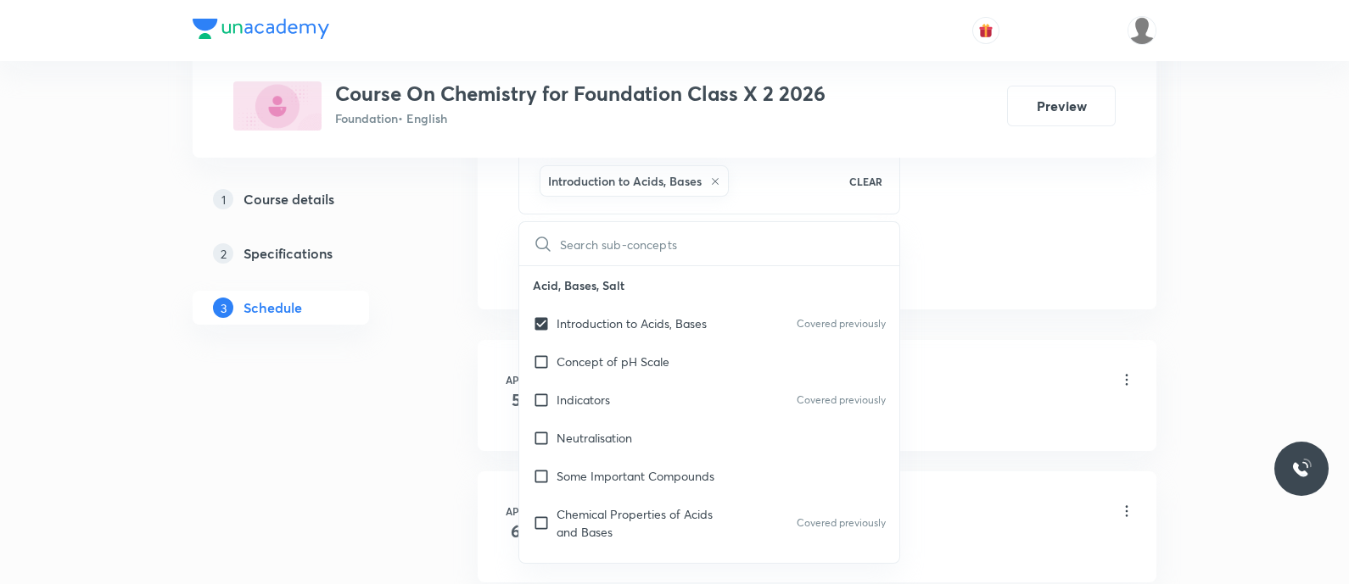
drag, startPoint x: 372, startPoint y: 365, endPoint x: 387, endPoint y: 428, distance: 64.6
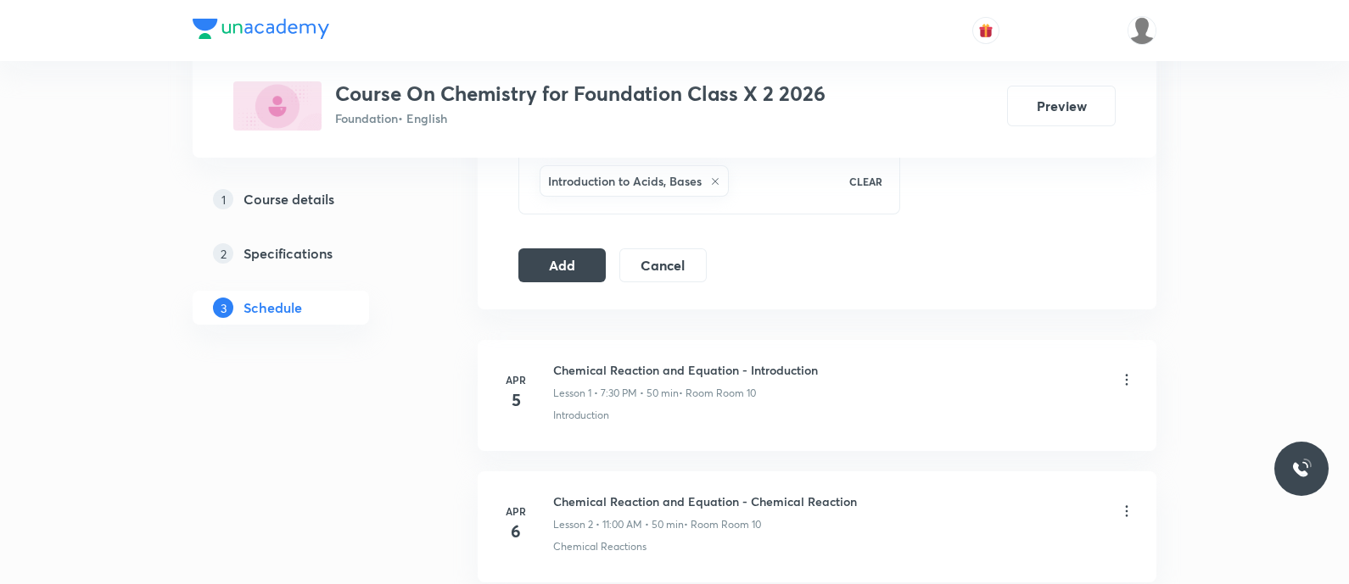
click at [559, 254] on button "Add" at bounding box center [561, 264] width 87 height 34
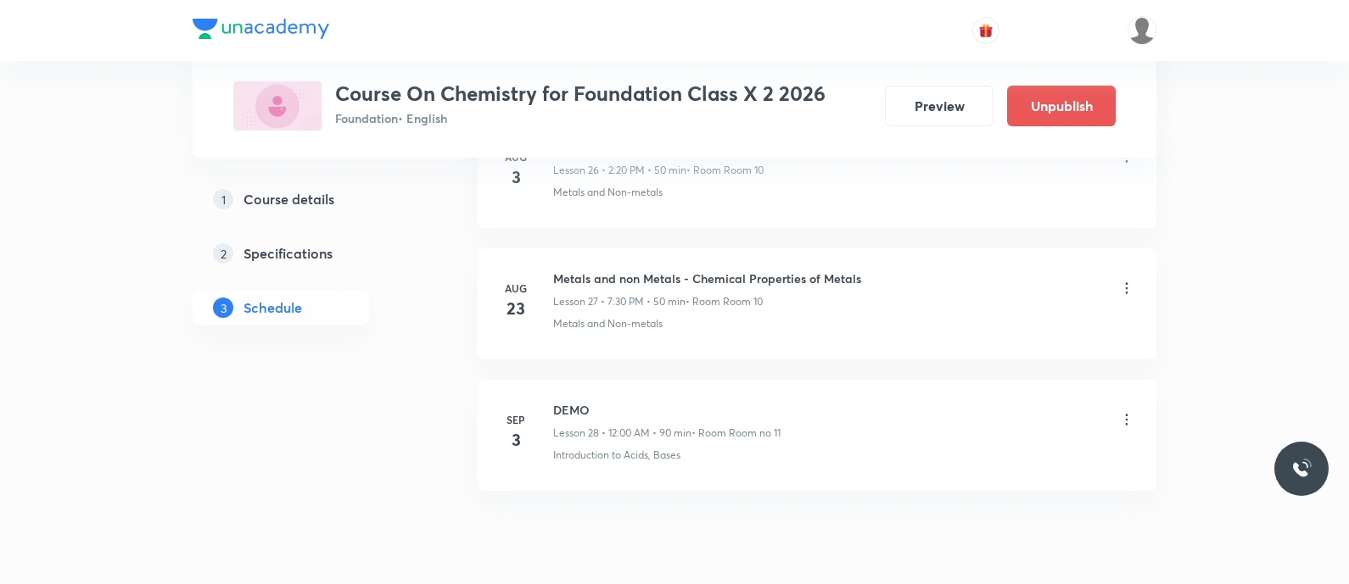
scroll to position [3668, 0]
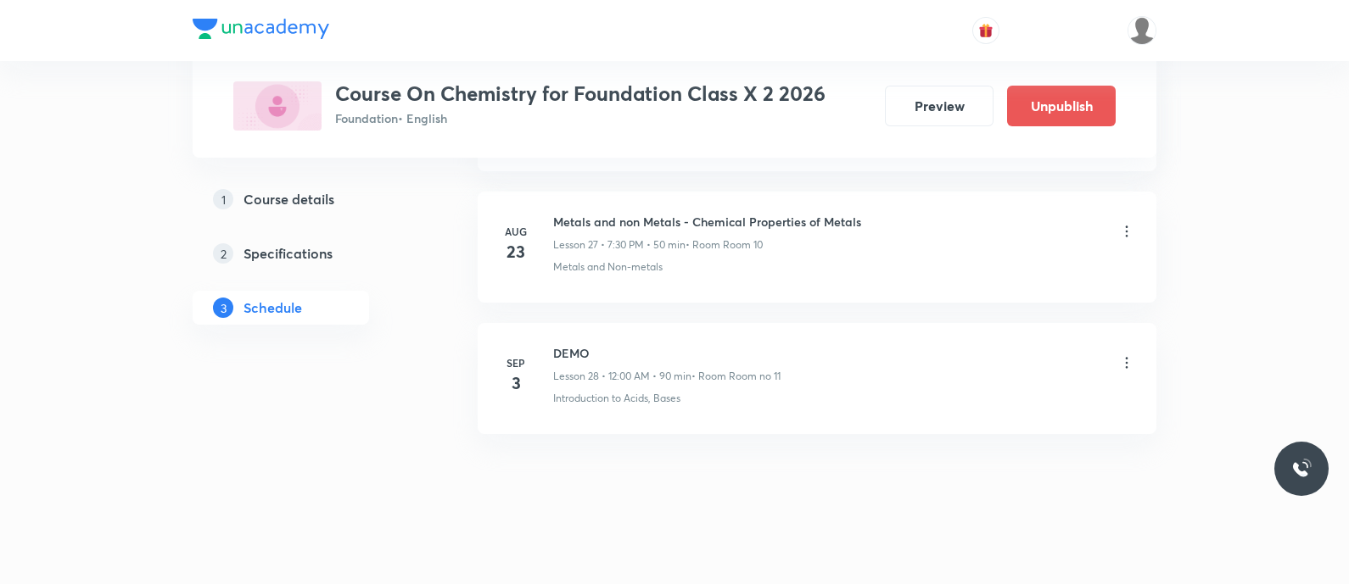
click at [1124, 356] on icon at bounding box center [1126, 363] width 17 height 17
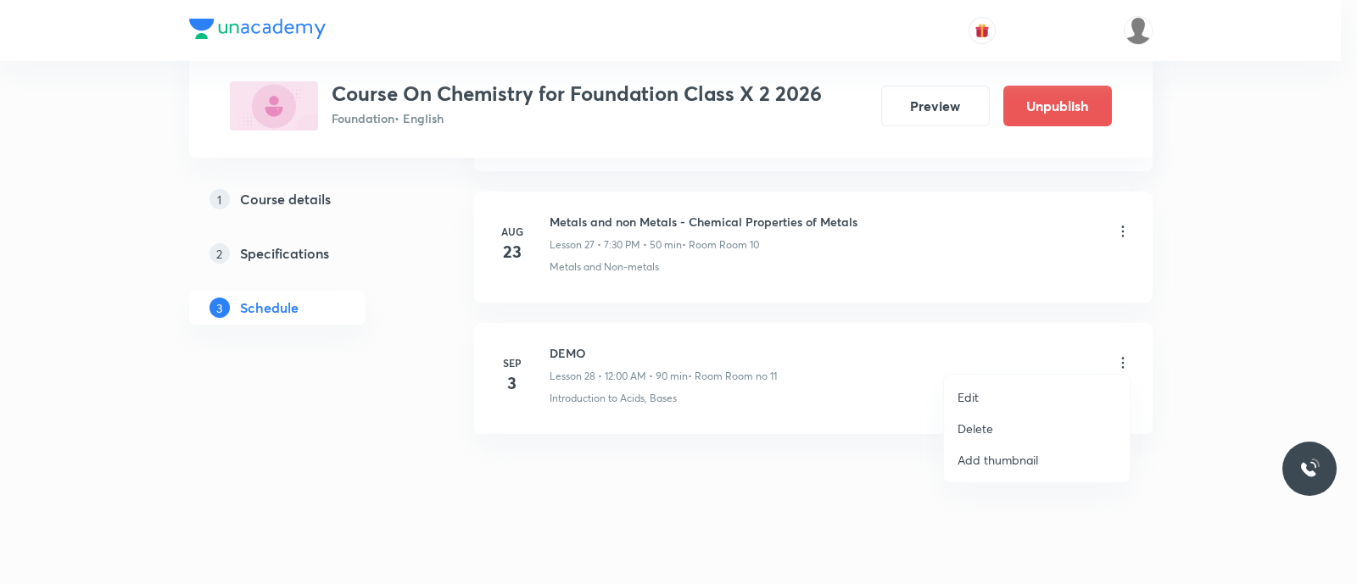
click at [1004, 426] on li "Delete" at bounding box center [1037, 428] width 186 height 31
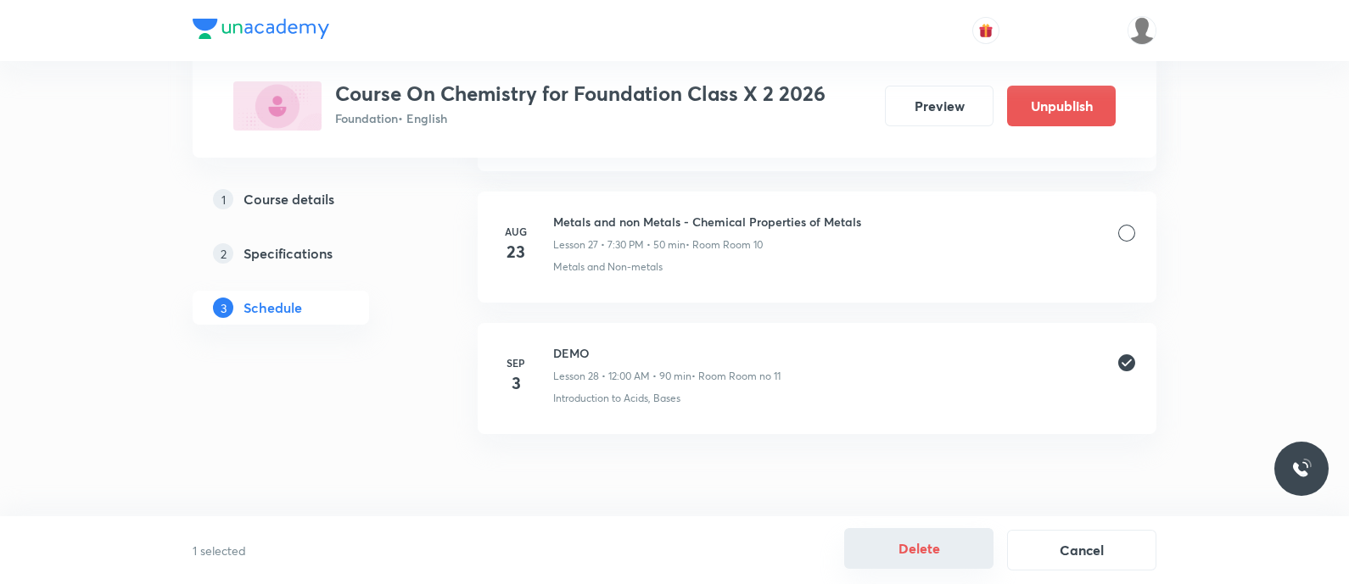
click at [918, 545] on button "Delete" at bounding box center [918, 548] width 149 height 41
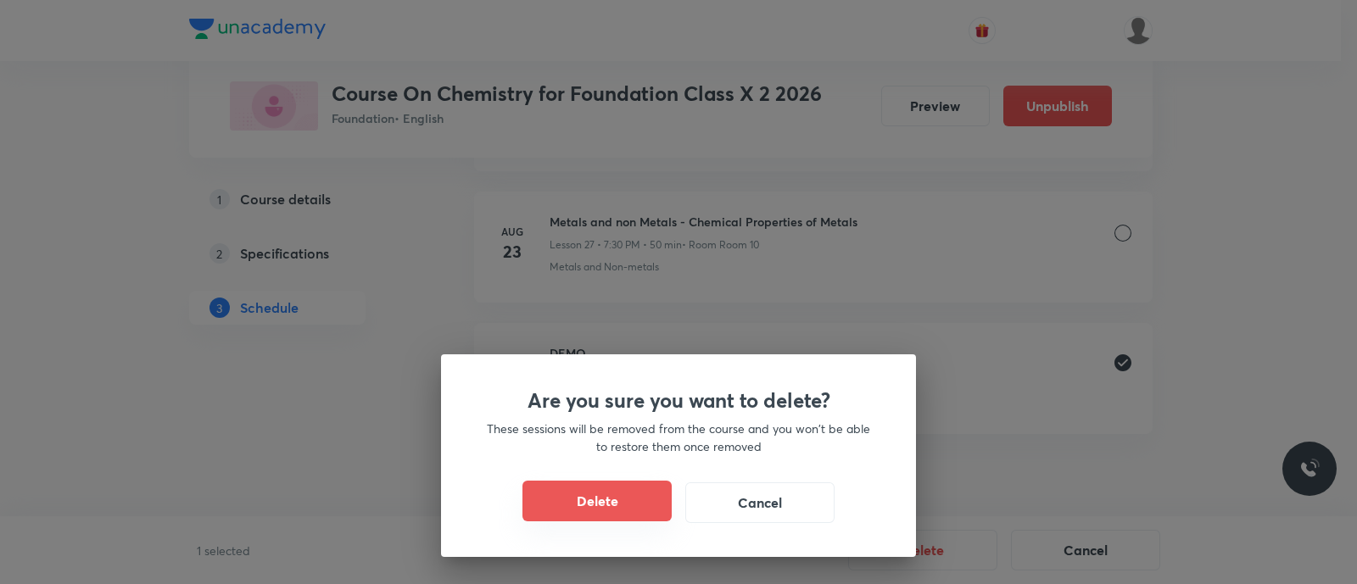
click at [590, 505] on button "Delete" at bounding box center [597, 501] width 149 height 41
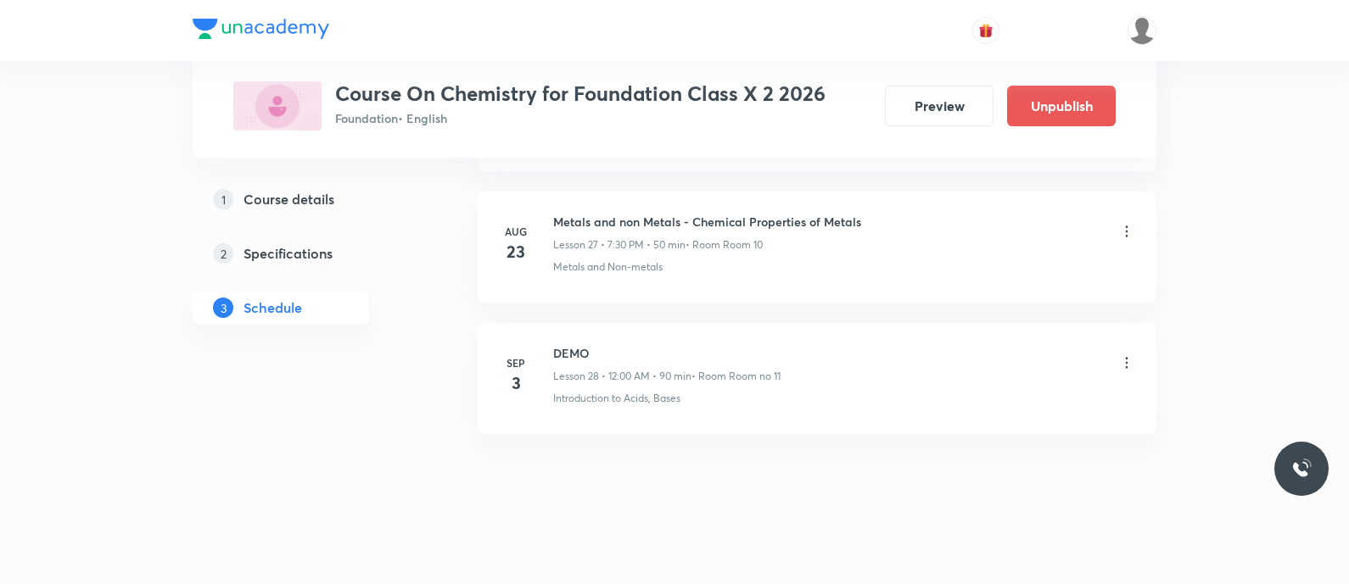
scroll to position [3537, 0]
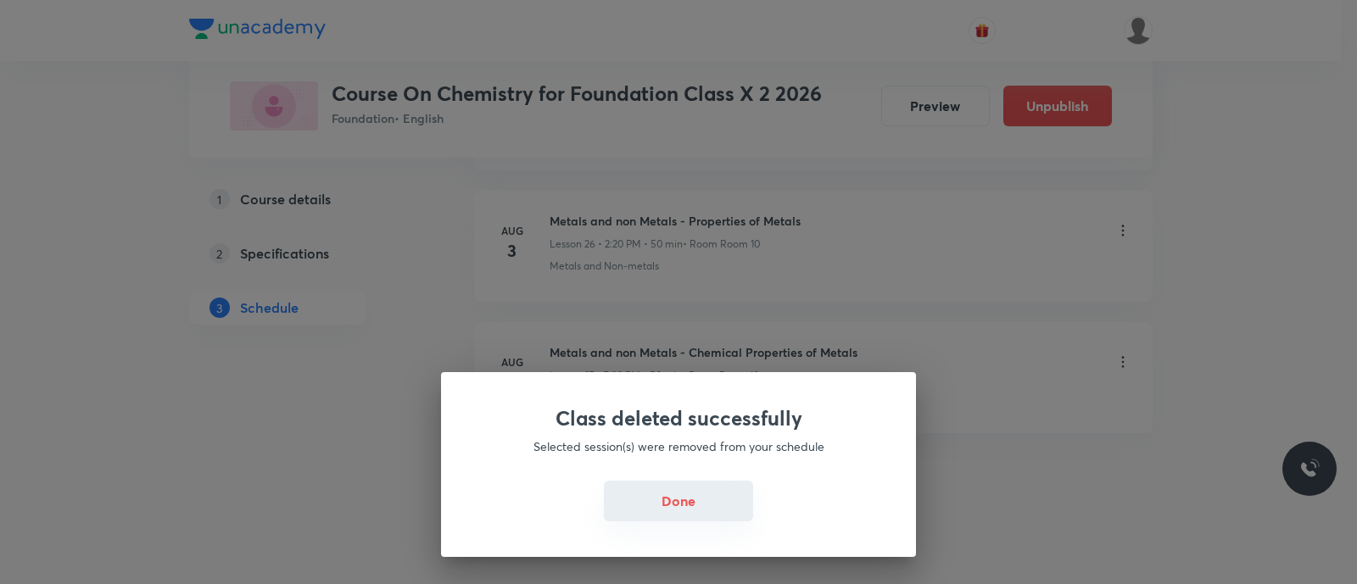
click at [679, 514] on button "Done" at bounding box center [678, 501] width 149 height 41
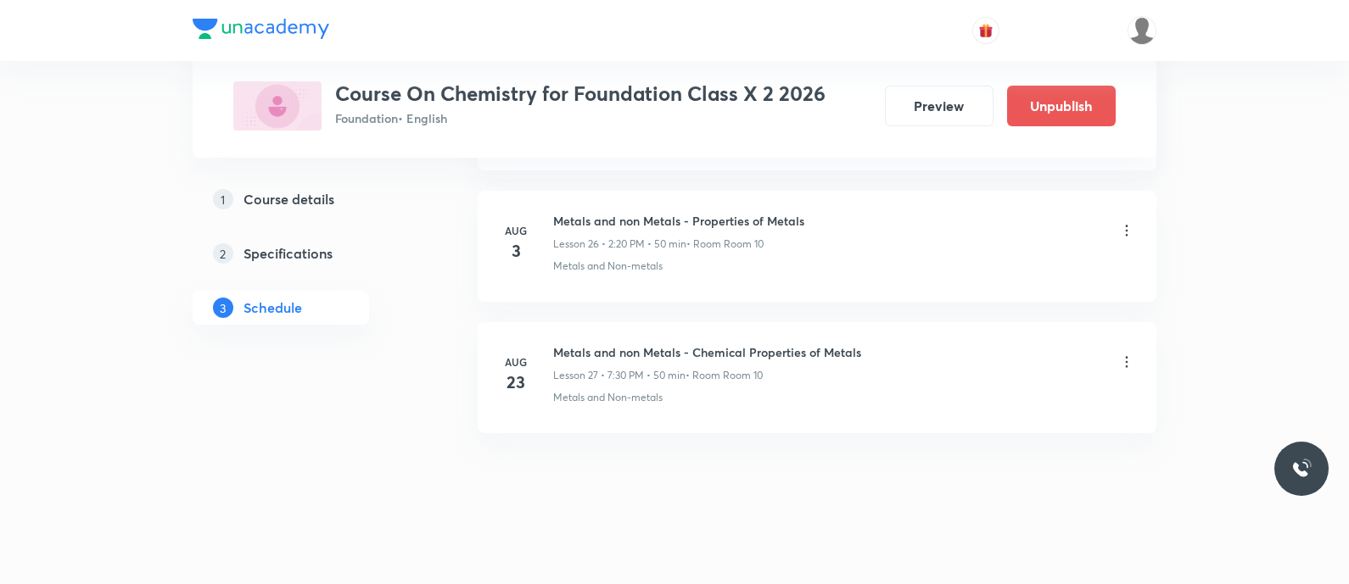
click at [263, 202] on h5 "Course details" at bounding box center [288, 199] width 91 height 20
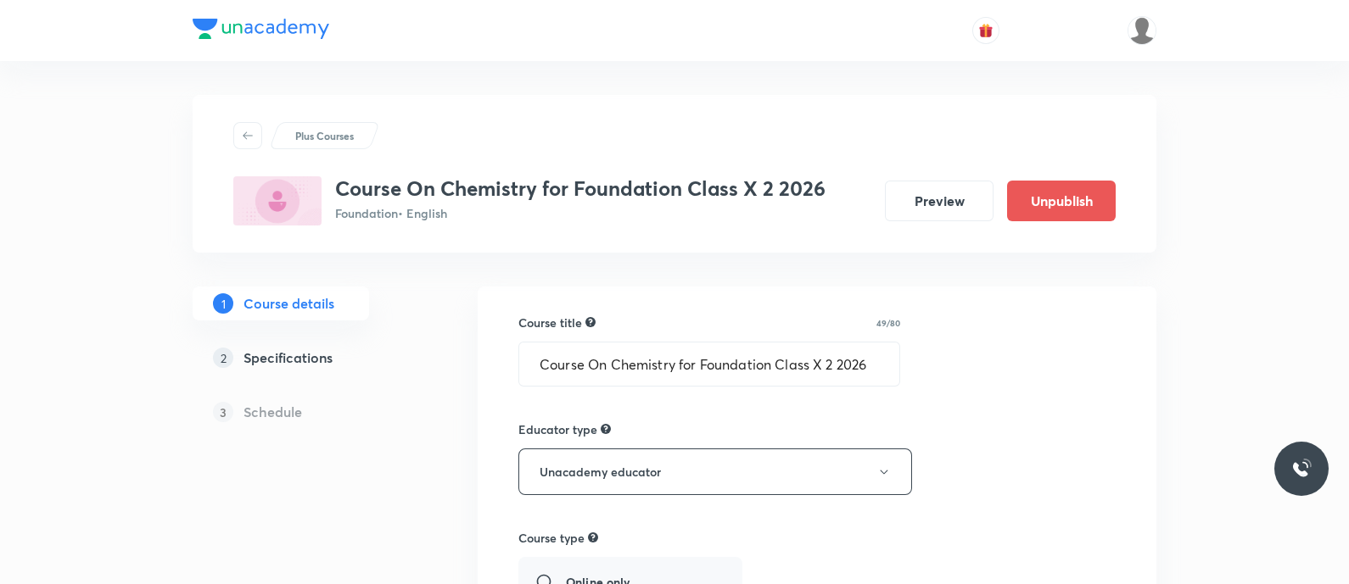
scroll to position [1092, 0]
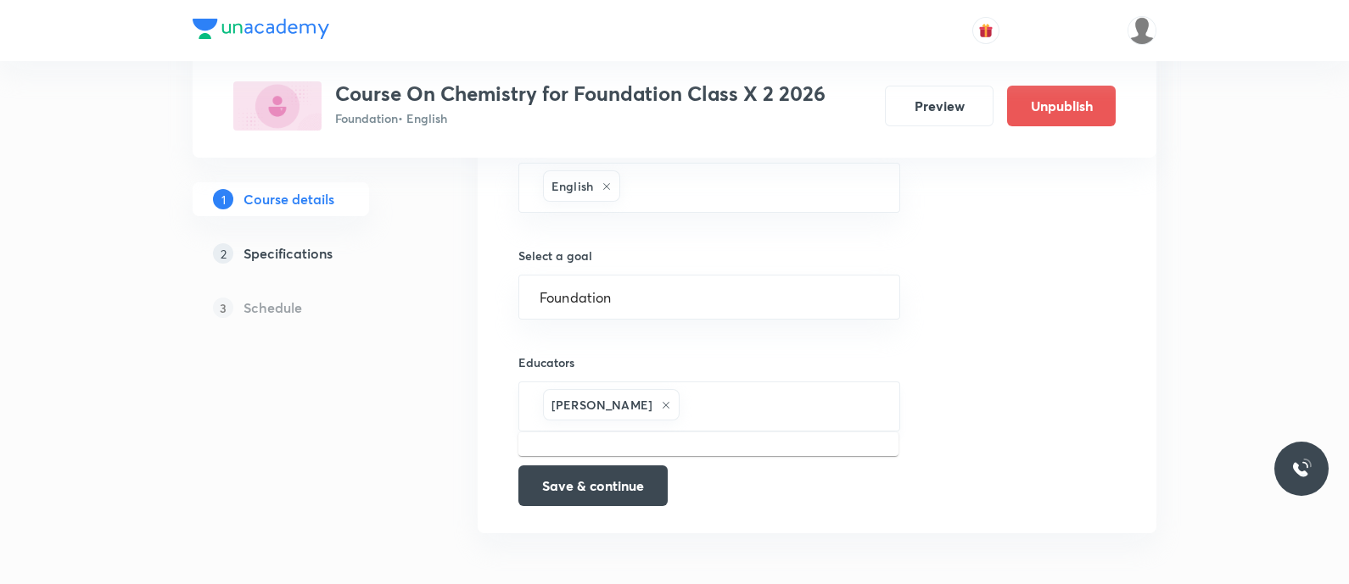
click at [731, 407] on input "text" at bounding box center [781, 406] width 196 height 31
paste input "TWG8N0DBZRP9"
type input "TWG8N0DBZRP9"
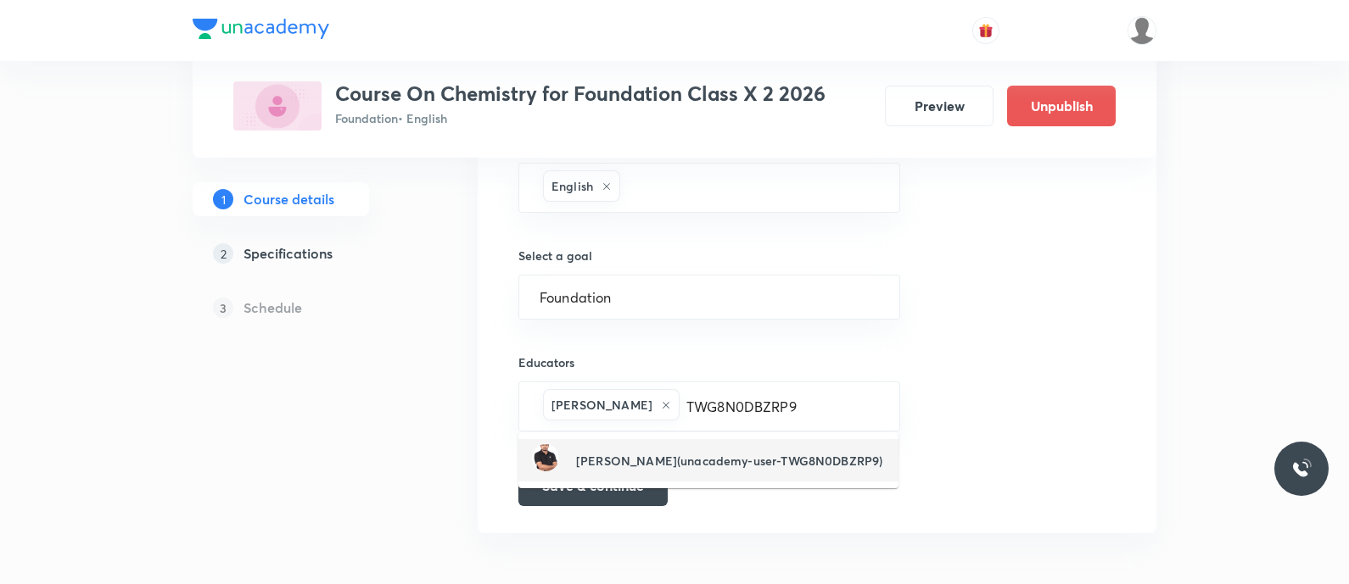
click at [696, 461] on h6 "Koneti Nagarjuna(unacademy-user-TWG8N0DBZRP9)" at bounding box center [729, 461] width 306 height 18
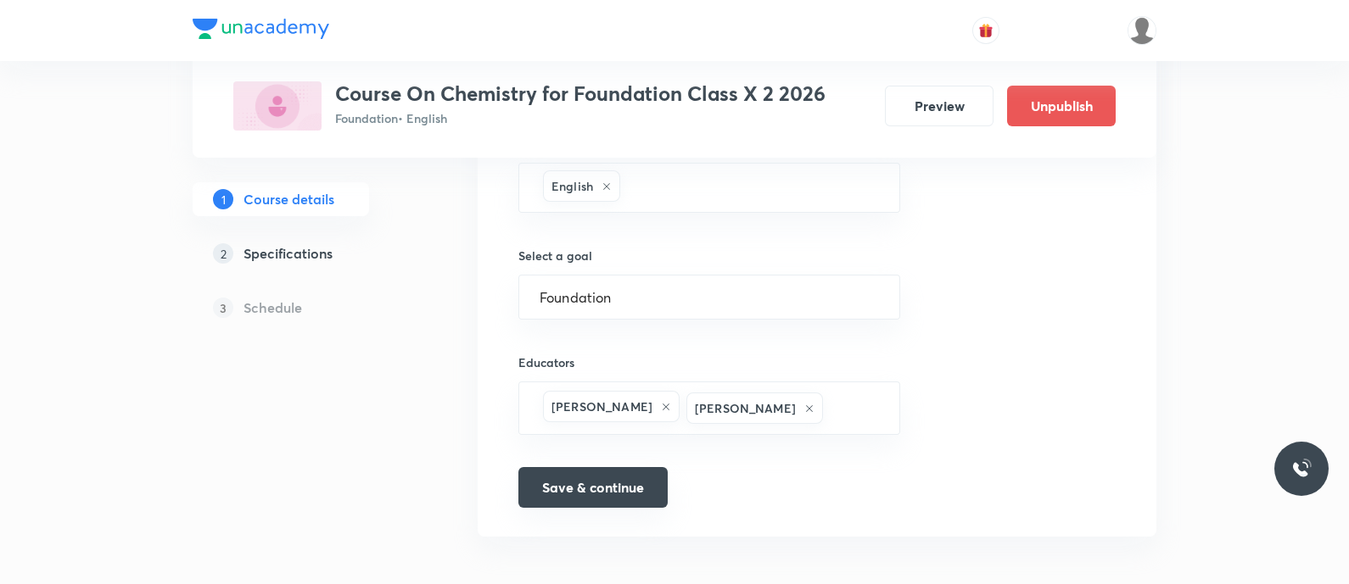
click at [610, 479] on button "Save & continue" at bounding box center [592, 487] width 149 height 41
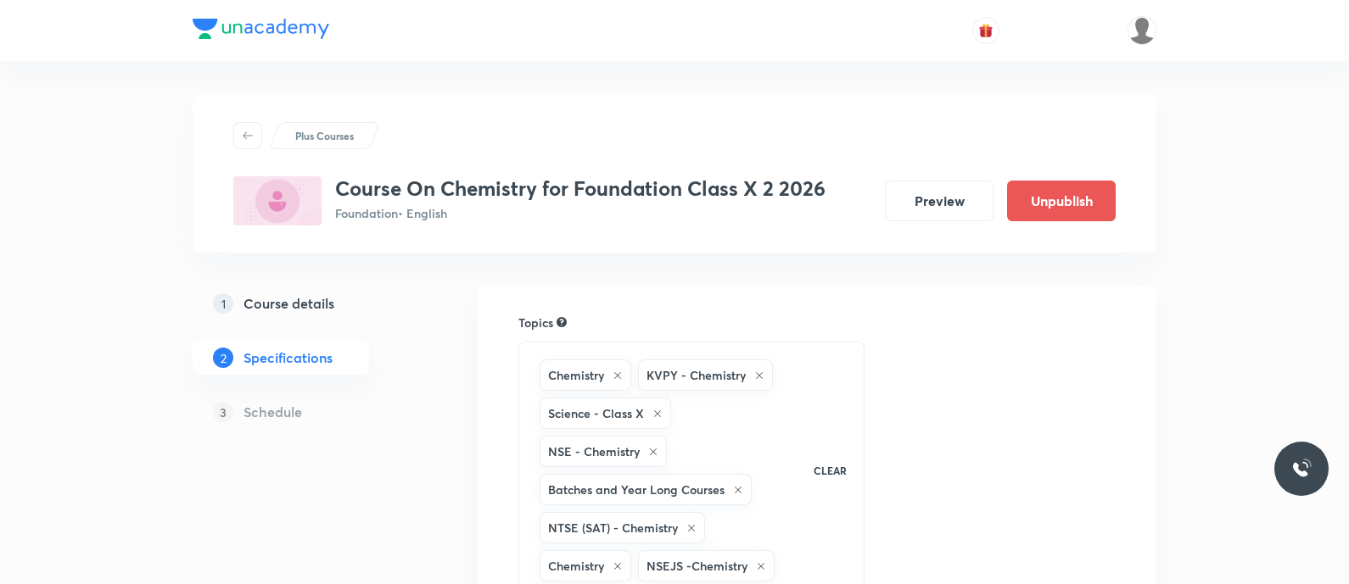
scroll to position [582, 0]
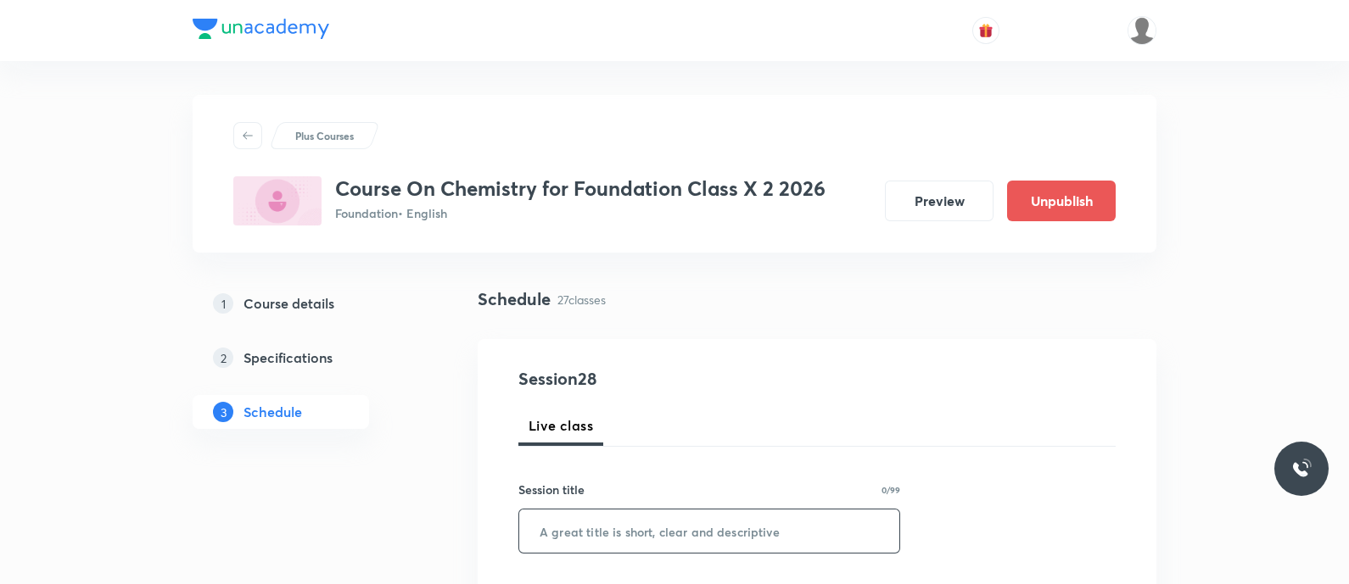
click at [588, 534] on input "text" at bounding box center [709, 531] width 380 height 43
paste input "Metals and Non metals Topic: Ionic compounds"
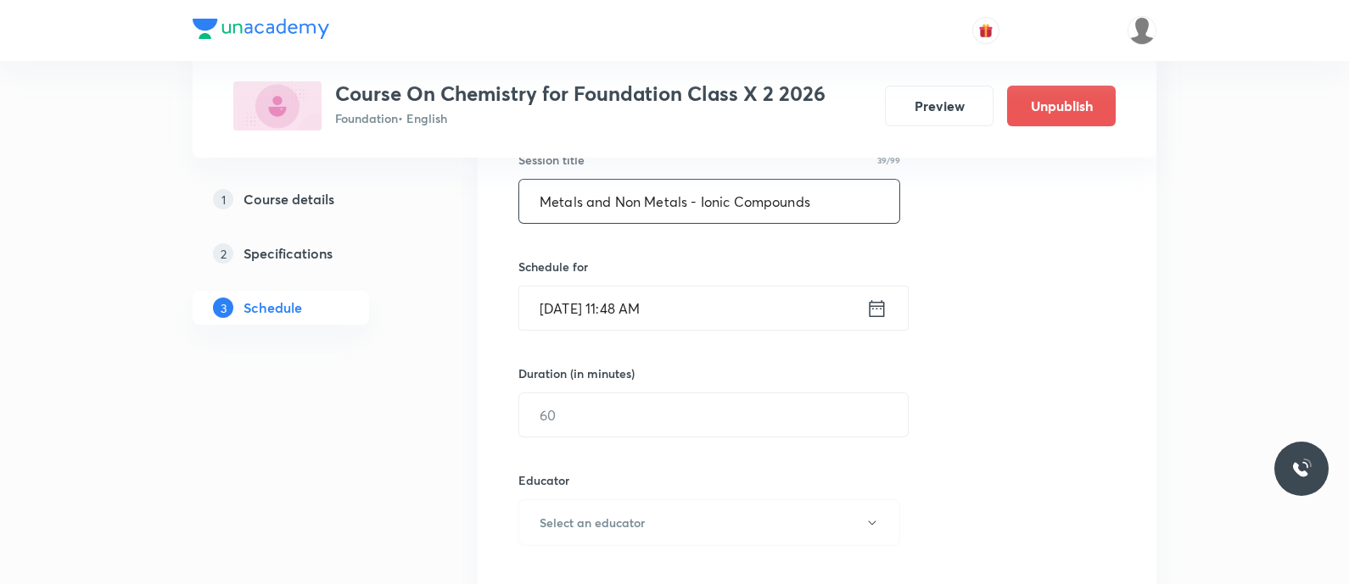
scroll to position [334, 0]
type input "Metals and Non Metals - Ionic Compounds"
click at [878, 305] on icon at bounding box center [876, 305] width 21 height 24
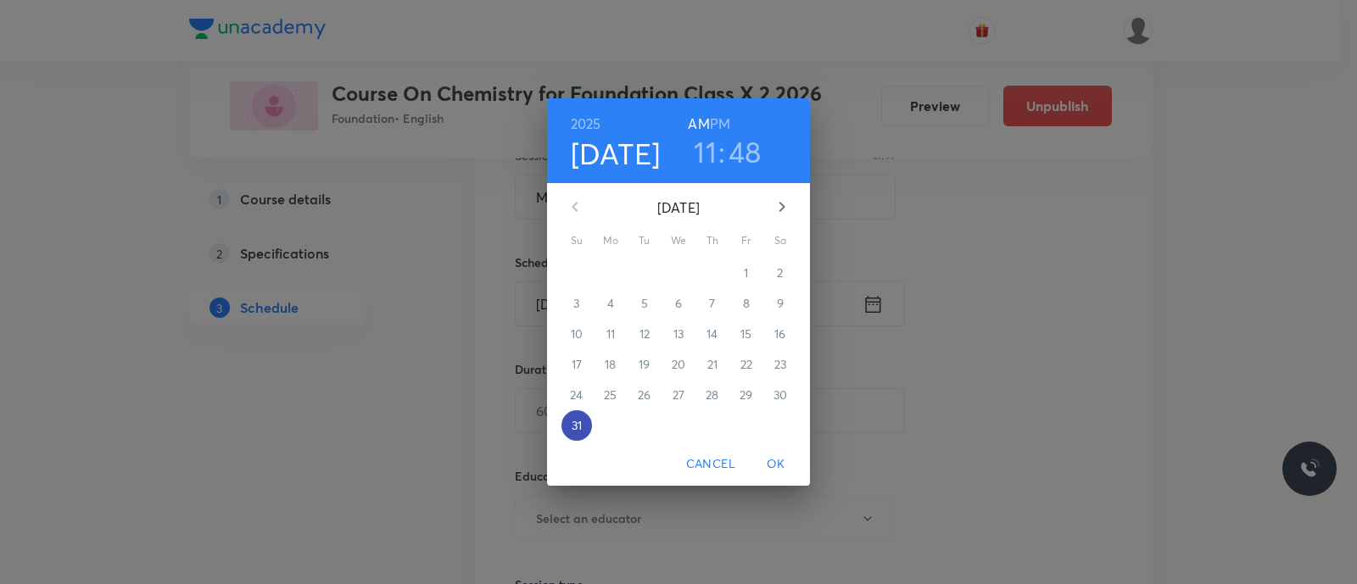
click at [579, 428] on p "31" at bounding box center [577, 425] width 10 height 17
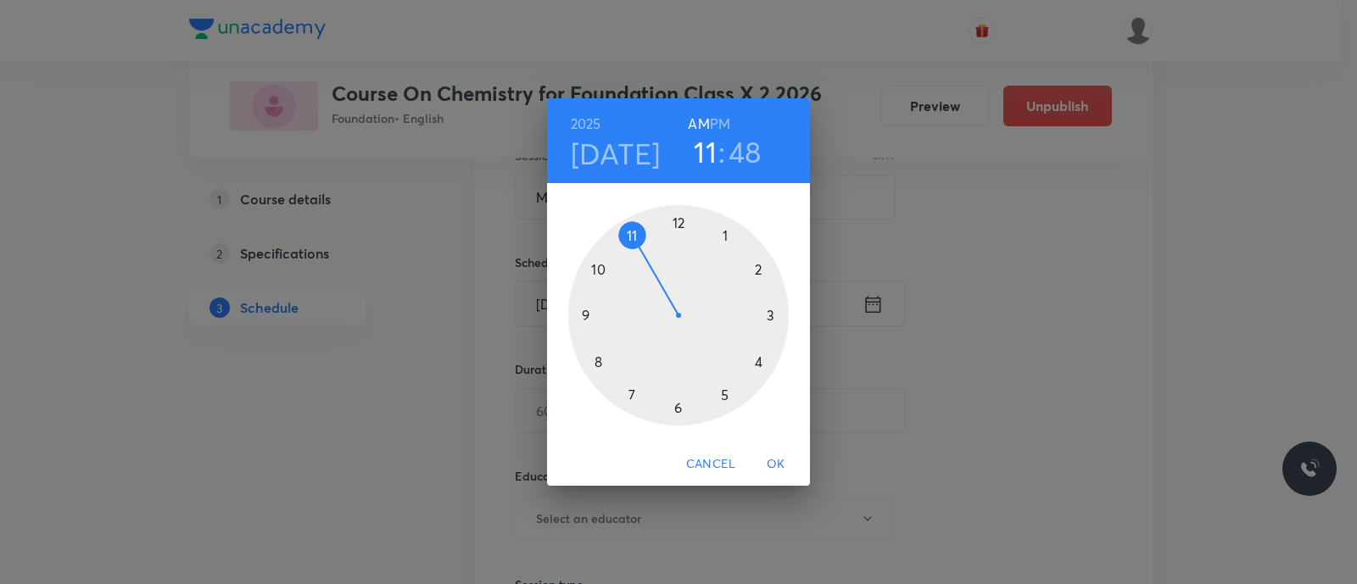
click at [771, 316] on div at bounding box center [678, 315] width 221 height 221
click at [720, 119] on h6 "PM" at bounding box center [720, 124] width 20 height 24
click at [677, 409] on div at bounding box center [678, 315] width 221 height 221
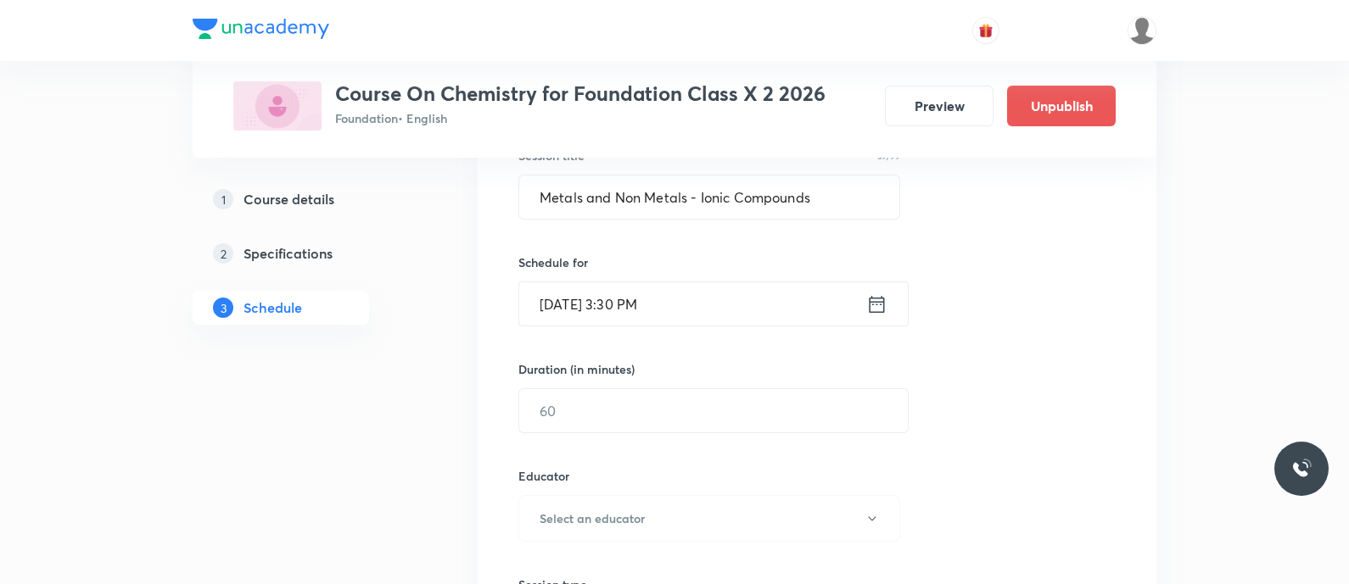
click at [801, 300] on input "[DATE] 3:30 PM" at bounding box center [692, 303] width 347 height 43
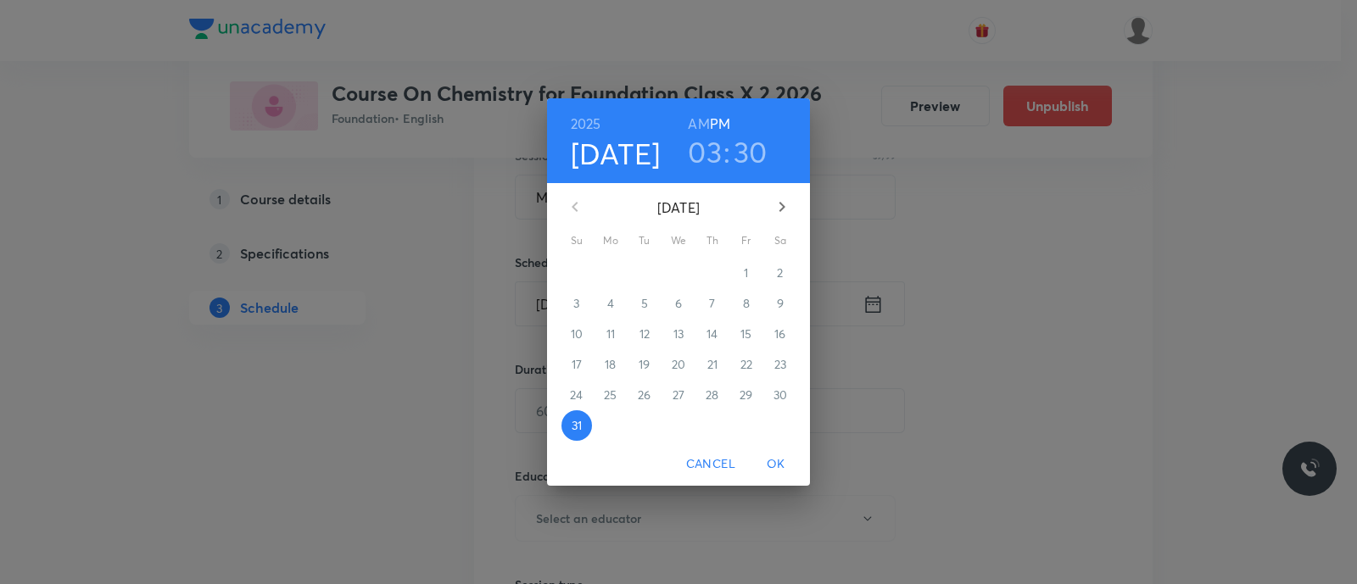
click at [750, 148] on h3 "30" at bounding box center [751, 152] width 34 height 36
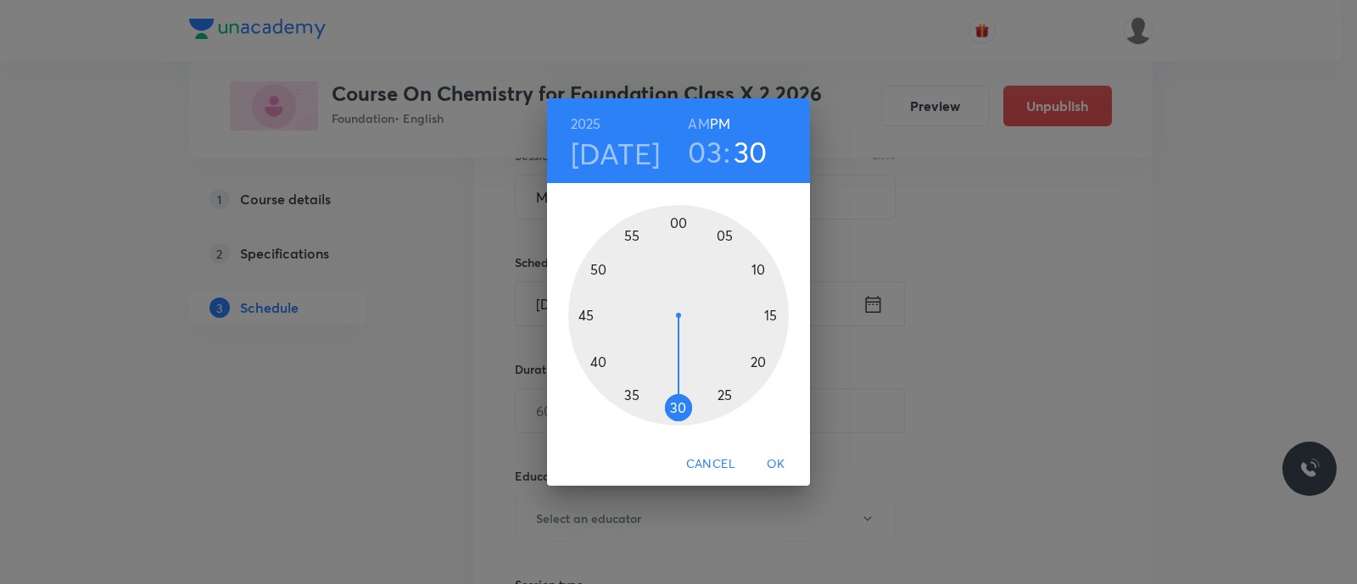
click at [760, 363] on div at bounding box center [678, 315] width 221 height 221
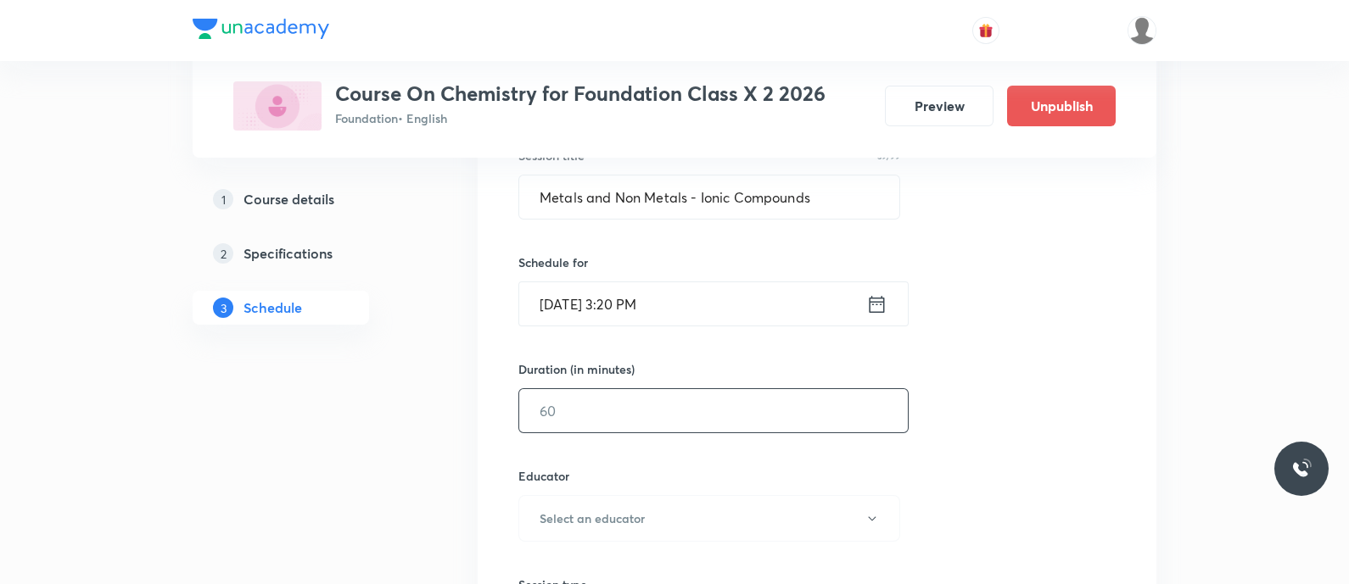
click at [721, 413] on input "text" at bounding box center [713, 410] width 389 height 43
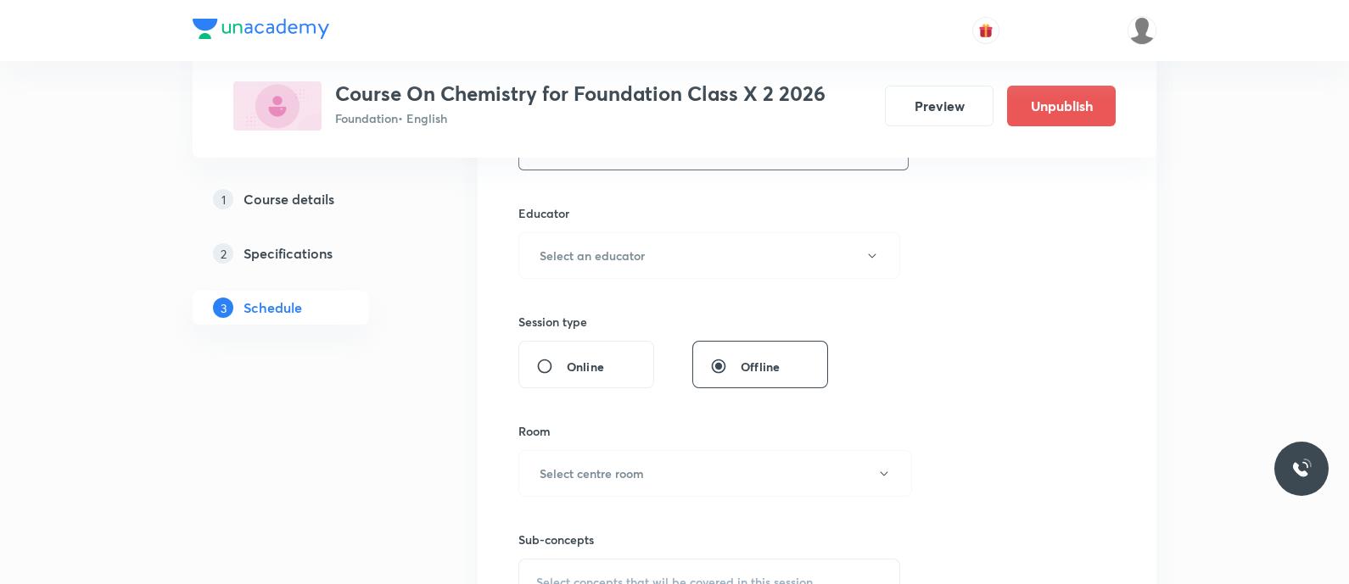
scroll to position [598, 0]
type input "50"
click at [601, 250] on h6 "Select an educator" at bounding box center [592, 255] width 105 height 18
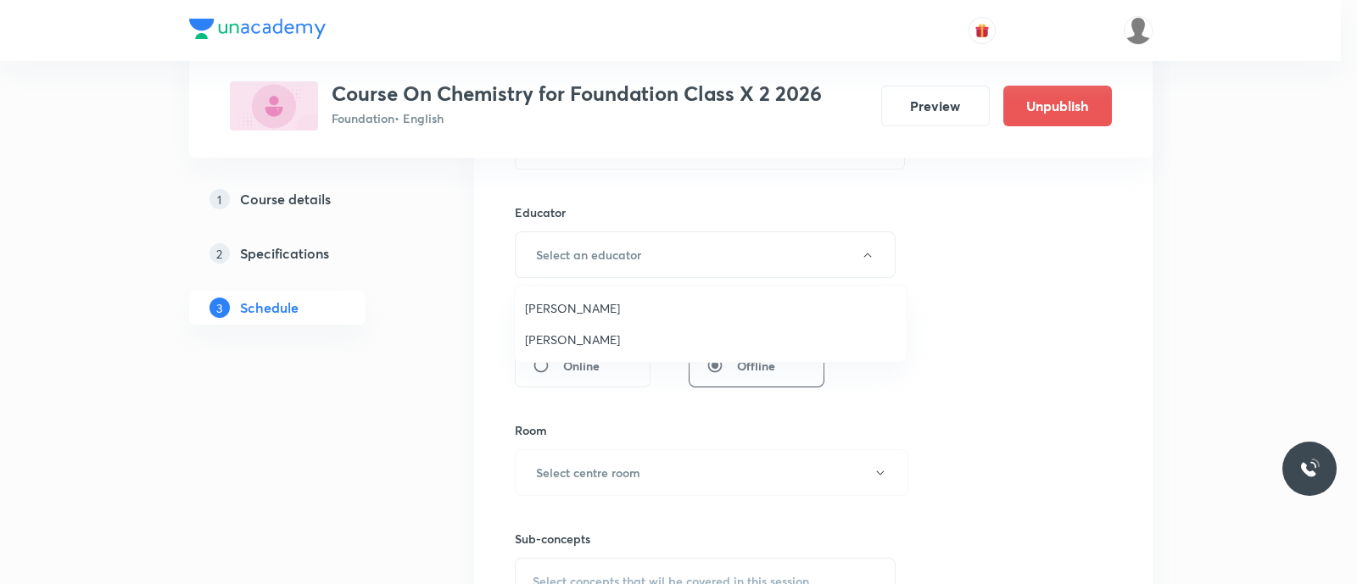
click at [564, 335] on span "[PERSON_NAME]" at bounding box center [711, 340] width 372 height 18
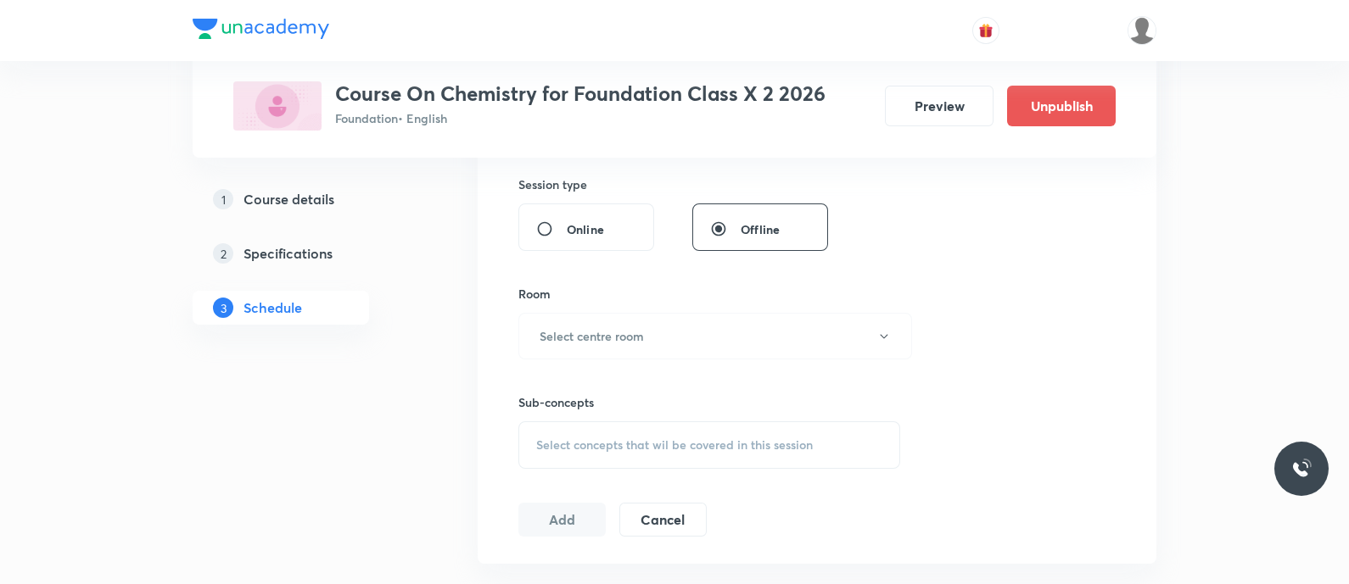
scroll to position [754, 0]
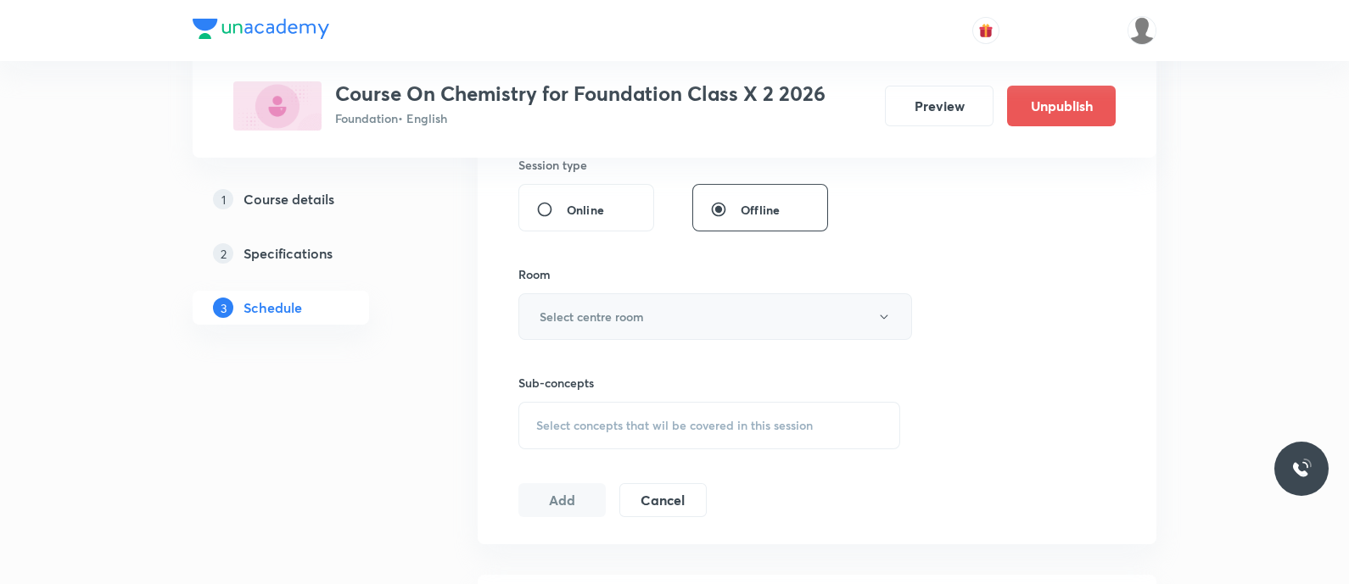
click at [564, 320] on h6 "Select centre room" at bounding box center [592, 317] width 104 height 18
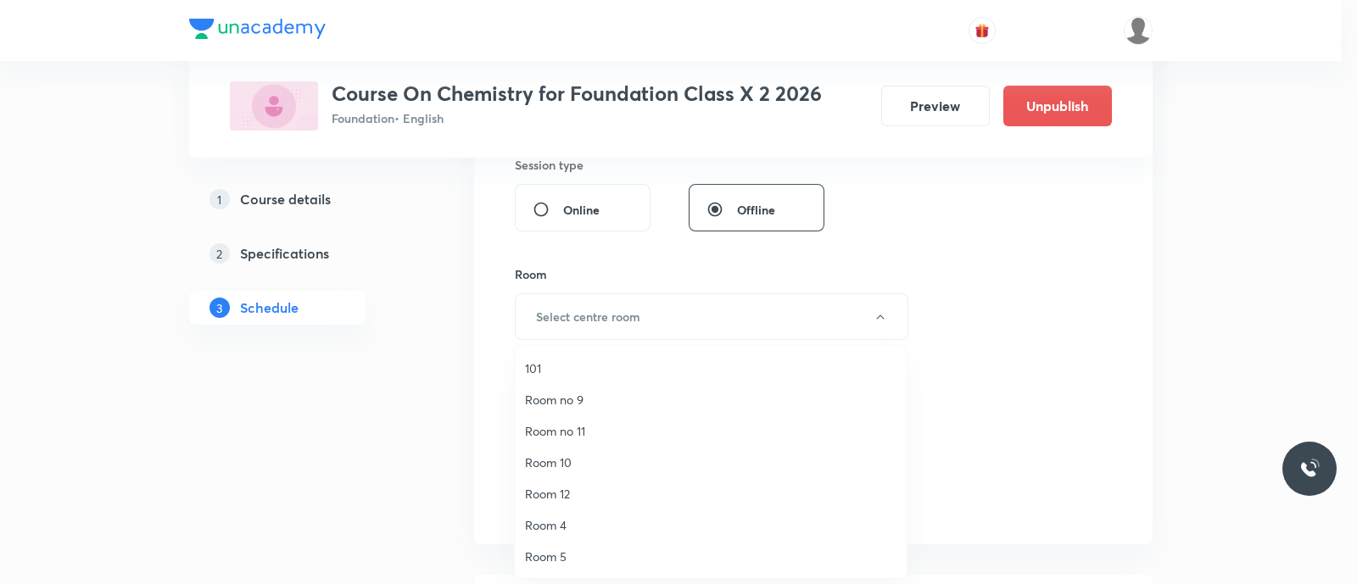
click at [547, 463] on span "Room 10" at bounding box center [711, 463] width 372 height 18
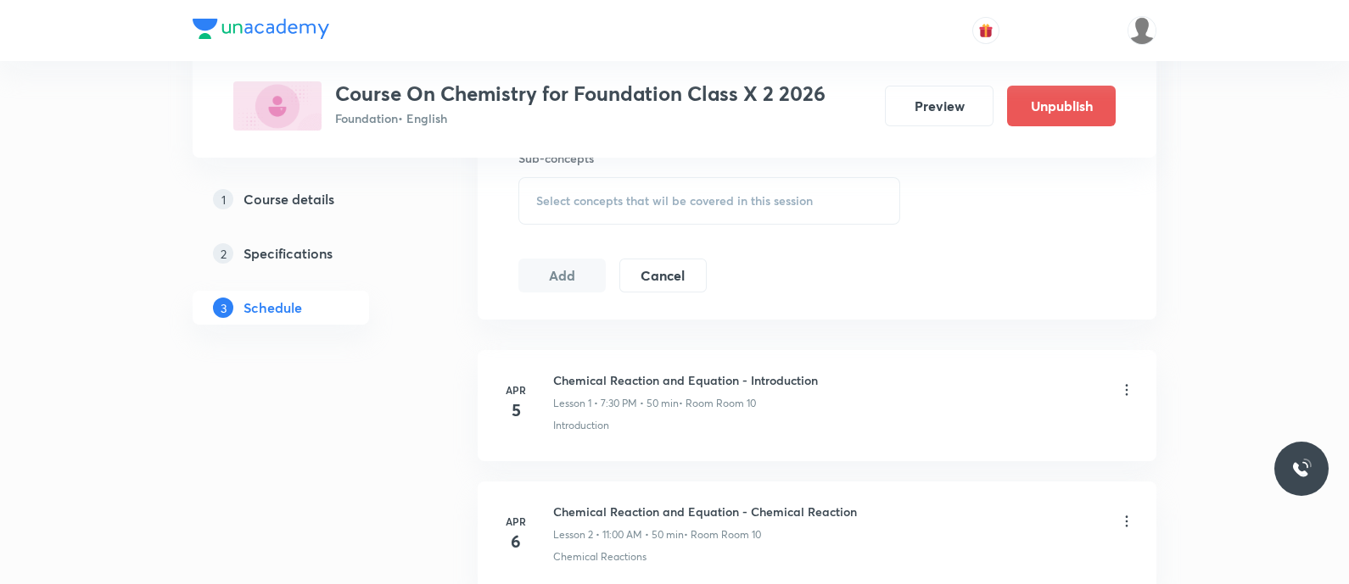
scroll to position [981, 0]
click at [562, 181] on div "Select concepts that wil be covered in this session" at bounding box center [709, 199] width 382 height 48
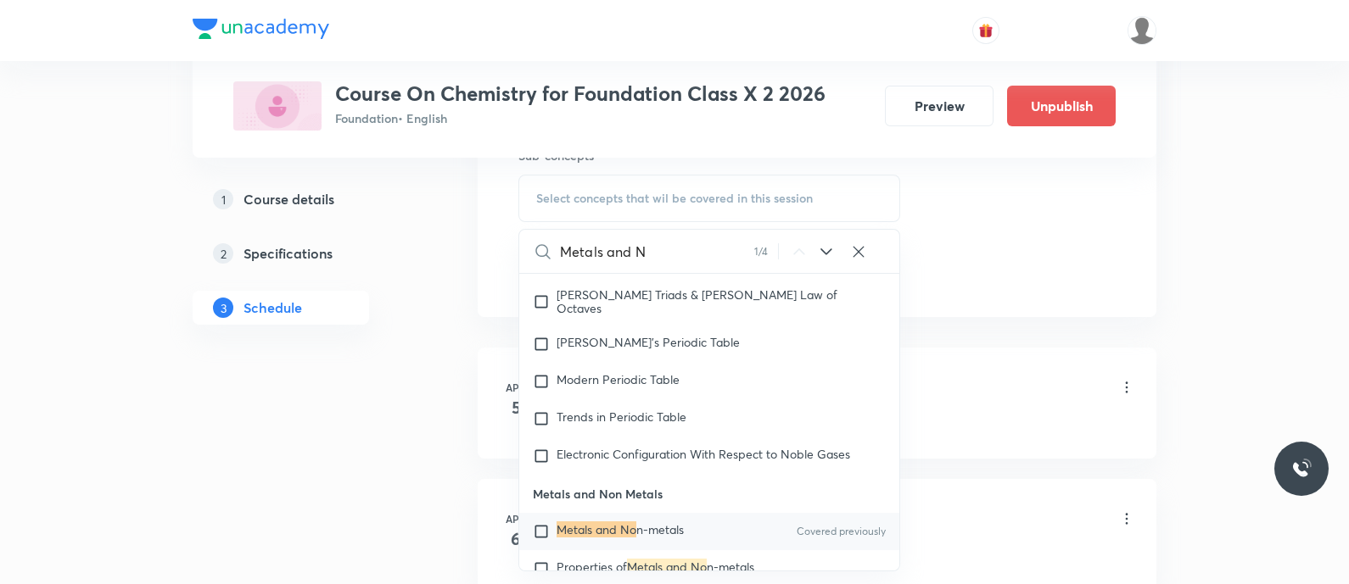
scroll to position [419, 0]
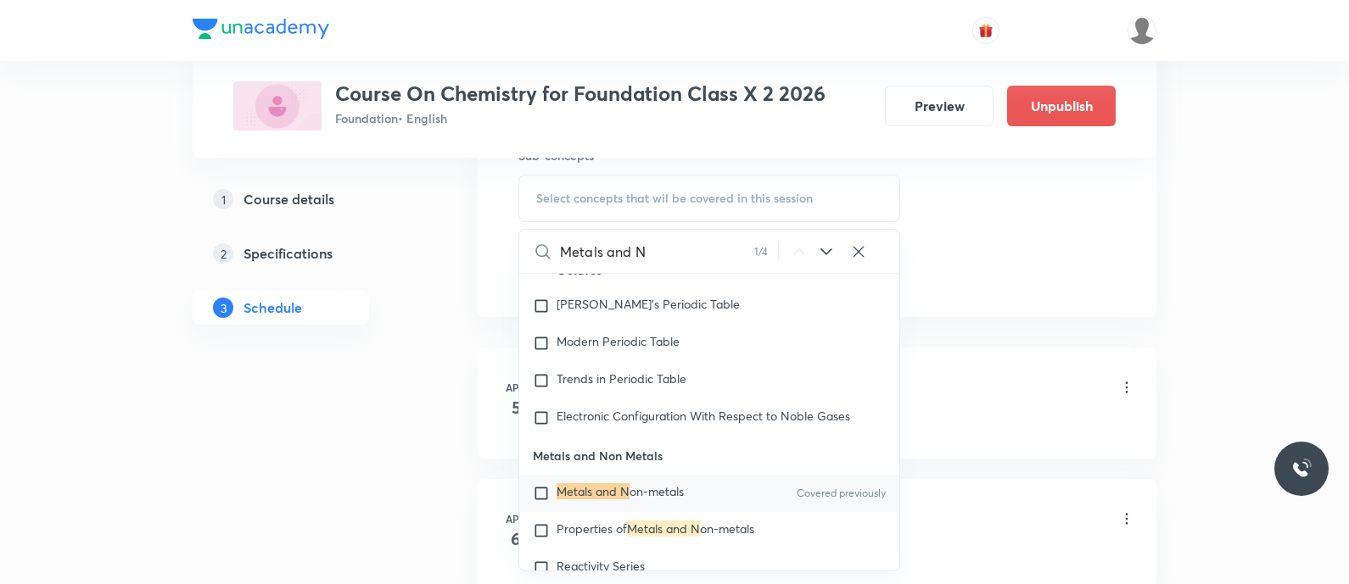
type input "Metals and N"
click at [575, 484] on mark "Metals and N" at bounding box center [592, 492] width 73 height 16
checkbox input "true"
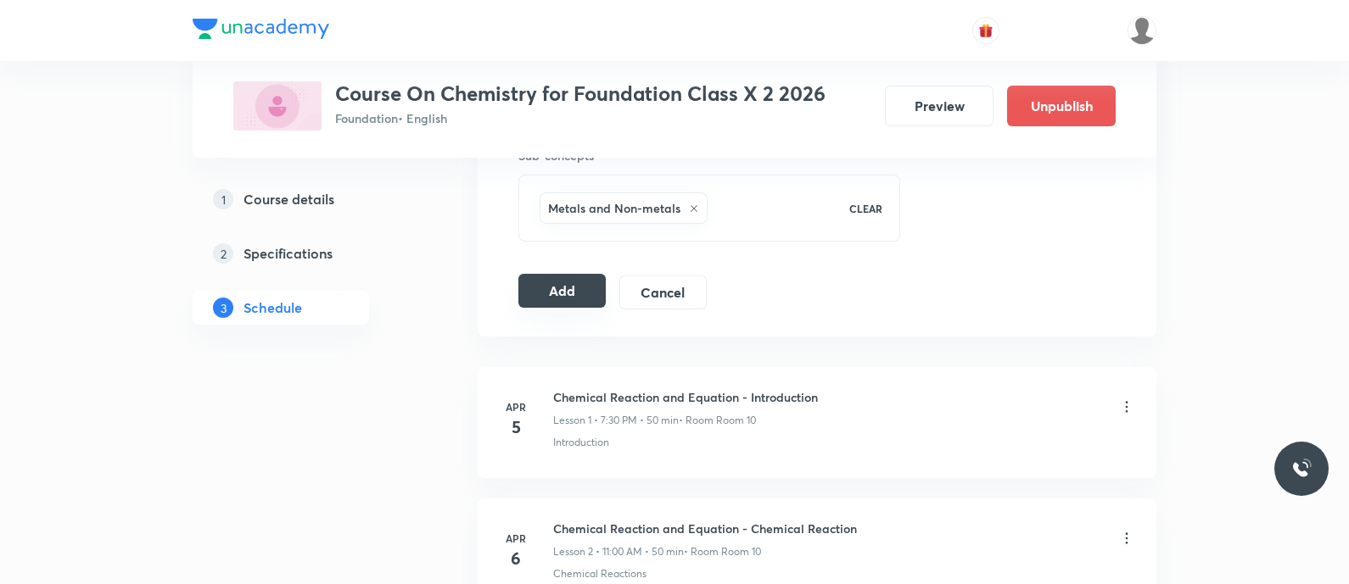
click at [562, 282] on button "Add" at bounding box center [561, 291] width 87 height 34
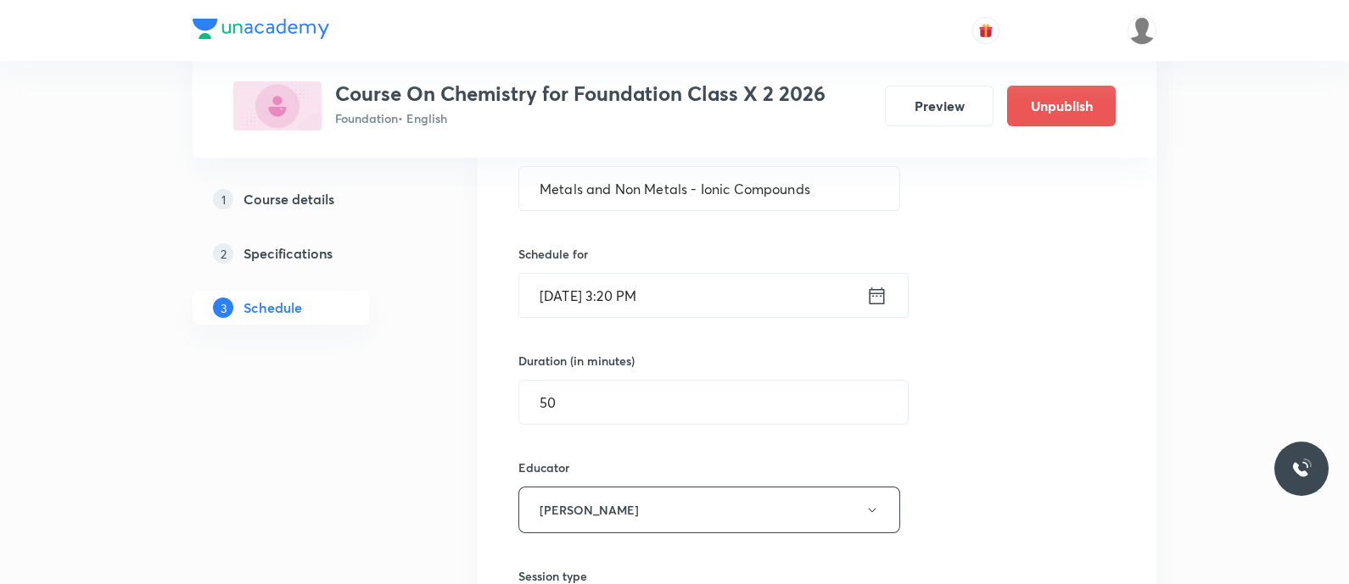
scroll to position [341, 0]
